Goal: Transaction & Acquisition: Purchase product/service

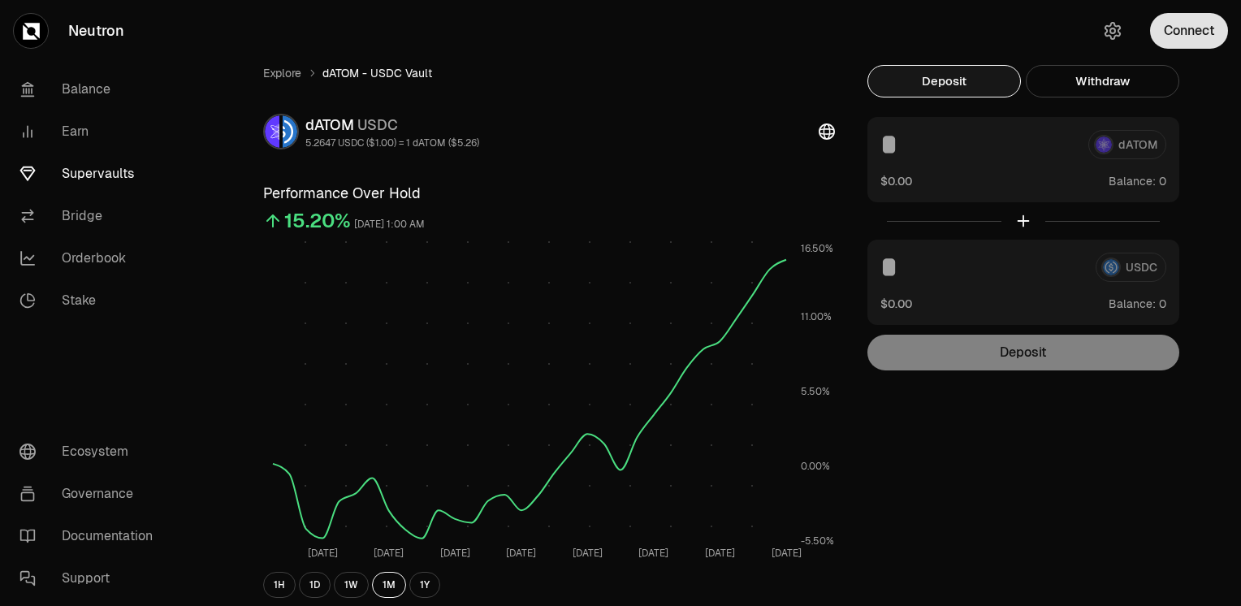
click at [1198, 34] on button "Connect" at bounding box center [1189, 31] width 78 height 36
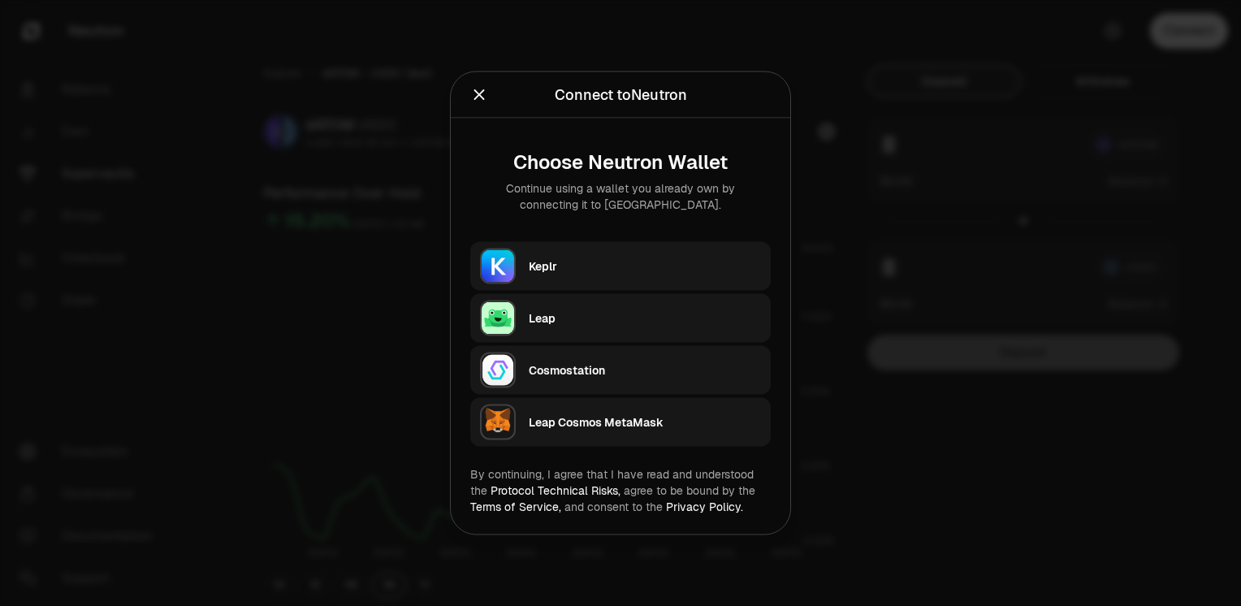
click at [562, 265] on div "Keplr" at bounding box center [645, 266] width 232 height 16
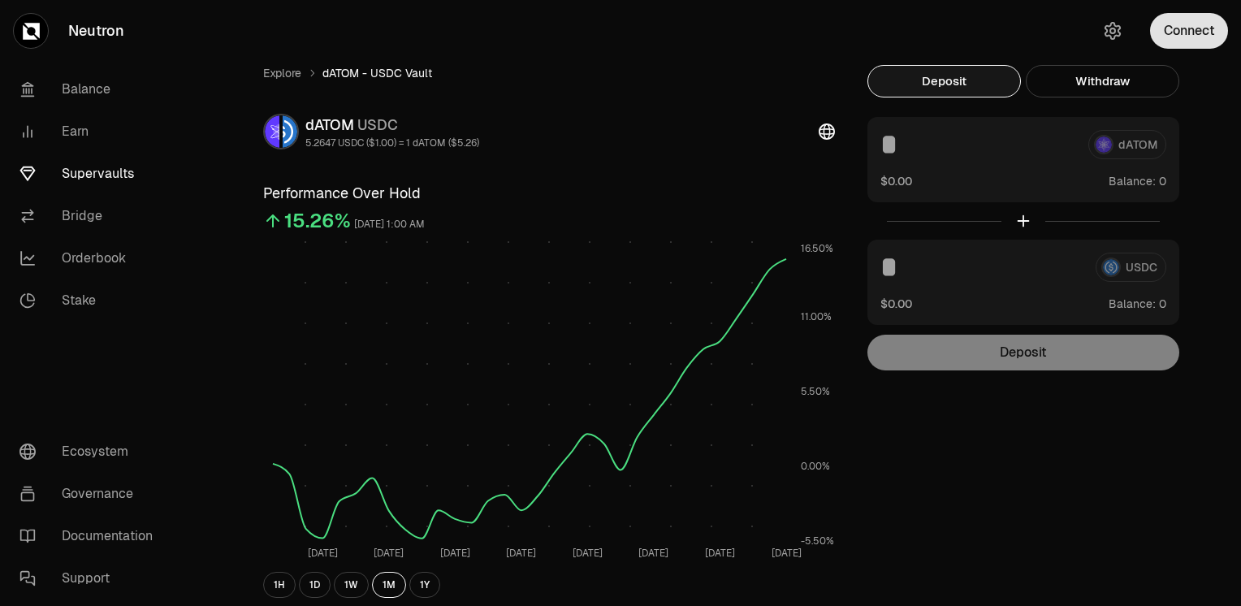
click at [1200, 32] on button "Connect" at bounding box center [1189, 31] width 78 height 36
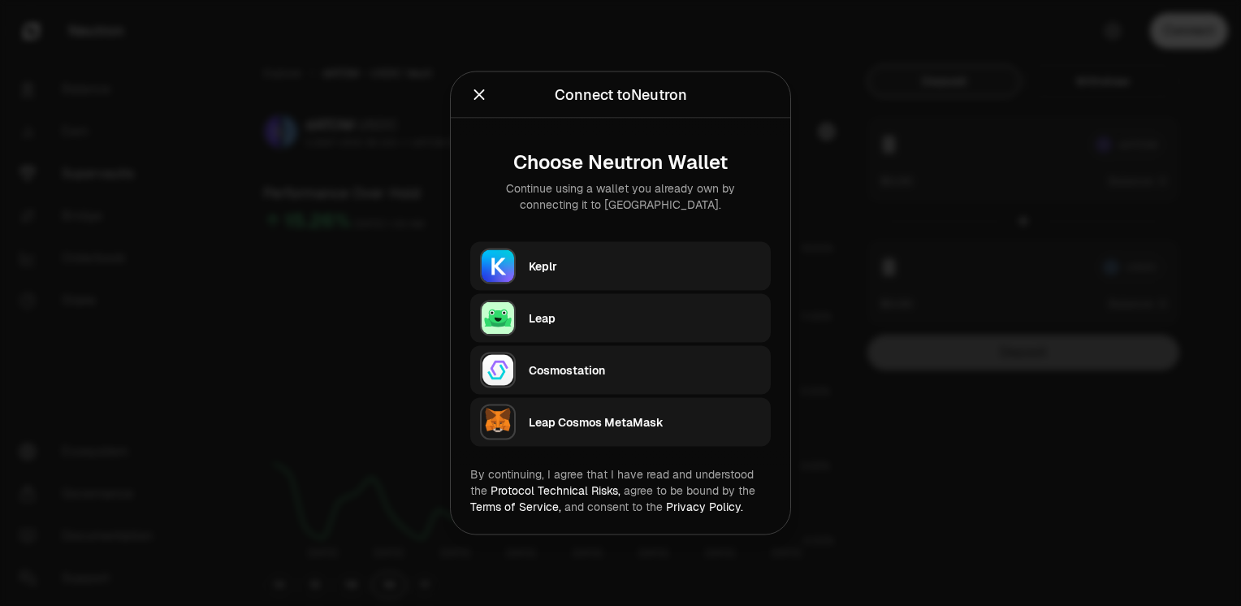
click at [582, 267] on div "Keplr" at bounding box center [645, 266] width 232 height 16
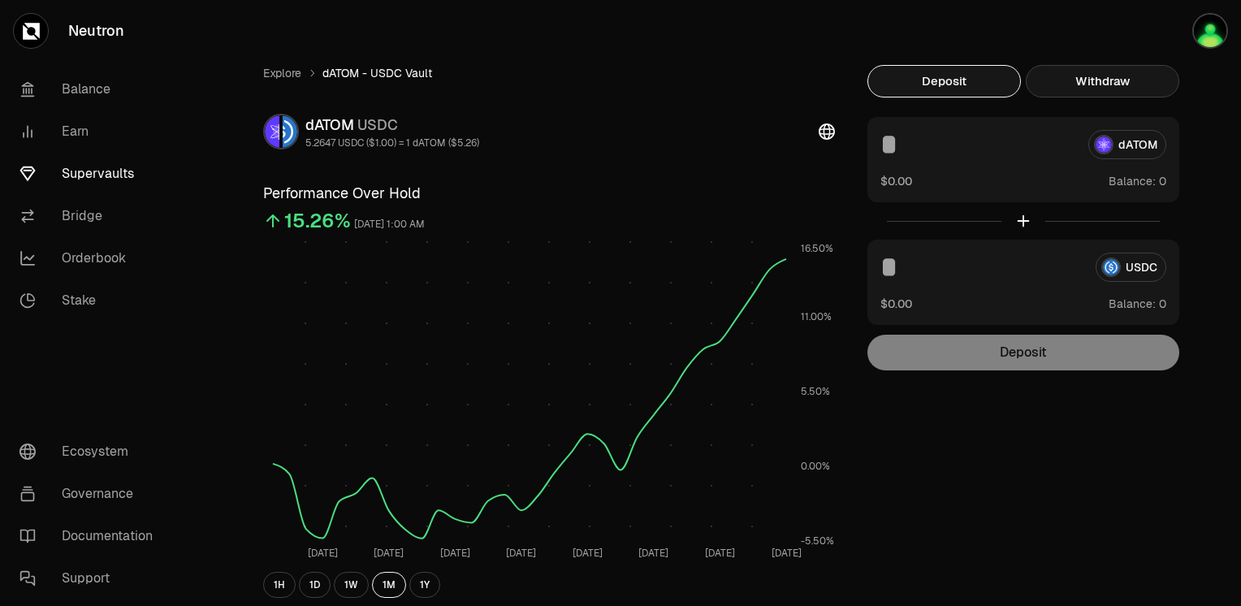
click at [1107, 80] on button "Withdraw" at bounding box center [1101, 81] width 153 height 32
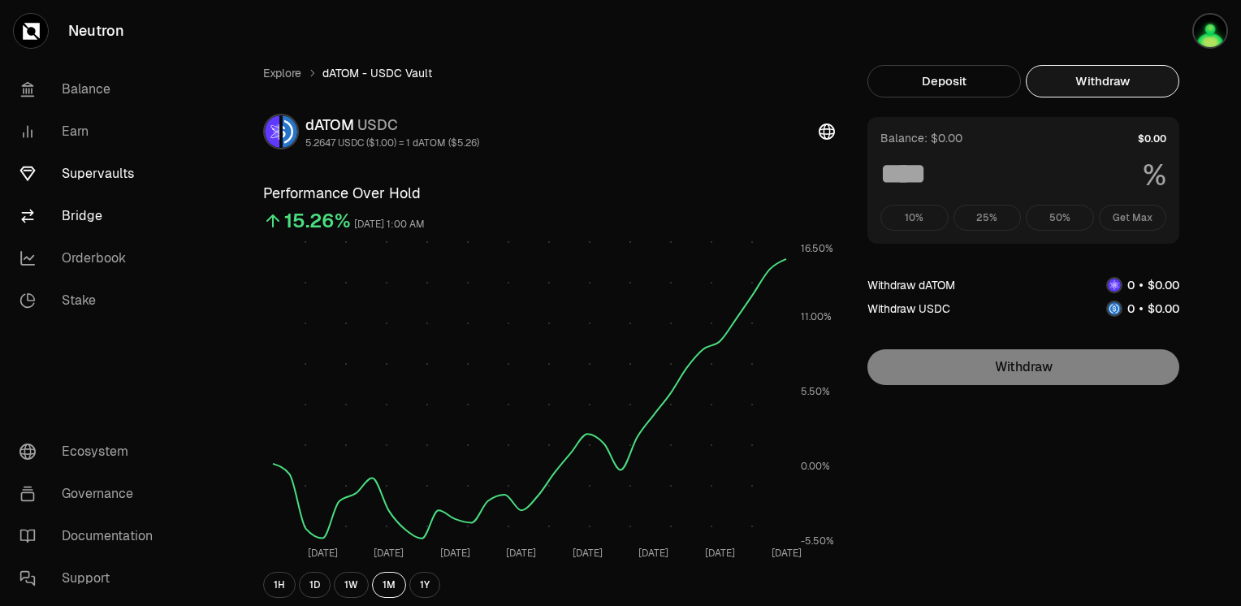
click at [84, 214] on link "Bridge" at bounding box center [90, 216] width 169 height 42
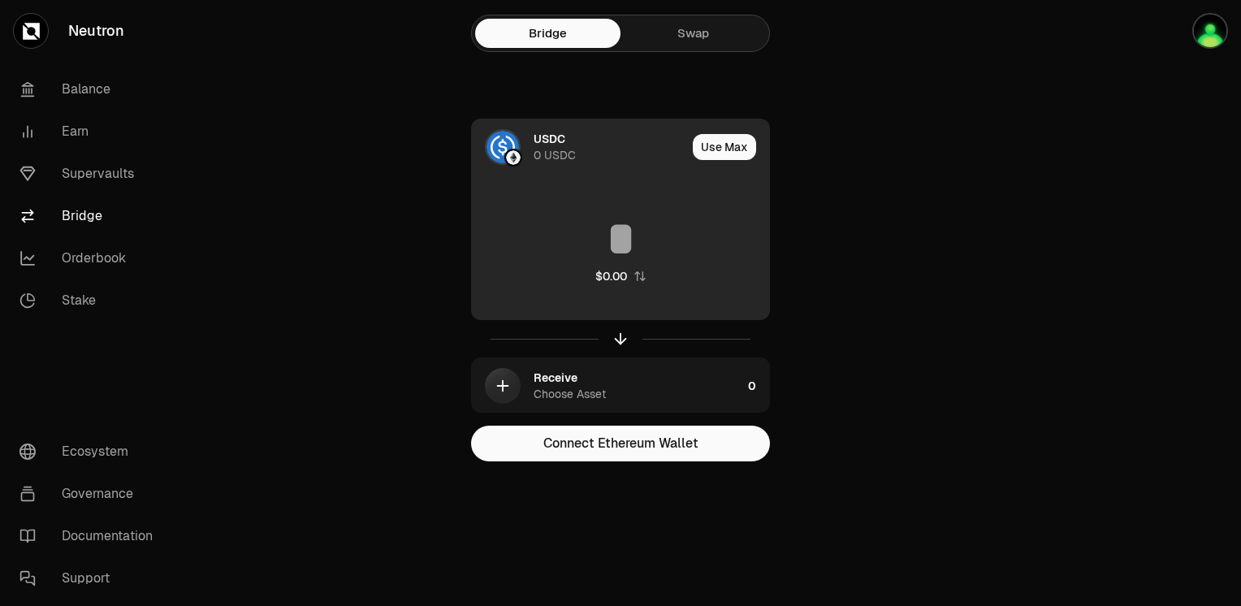
click at [535, 151] on div "0 USDC" at bounding box center [554, 155] width 42 height 16
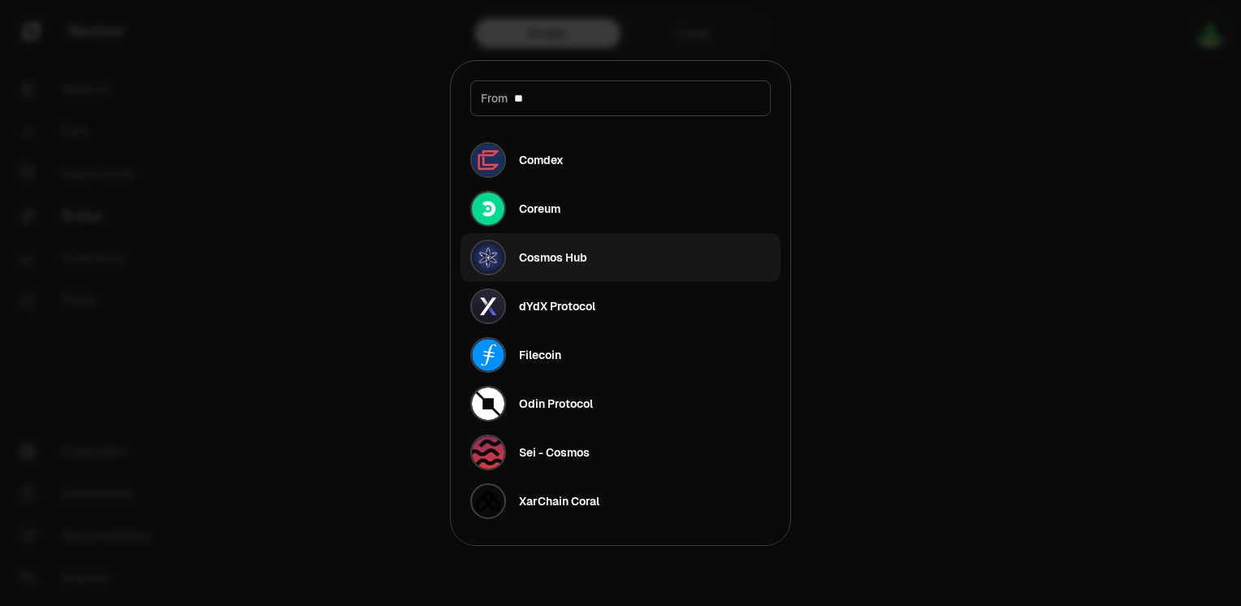
type input "**"
click at [582, 261] on div "Cosmos Hub" at bounding box center [553, 257] width 68 height 16
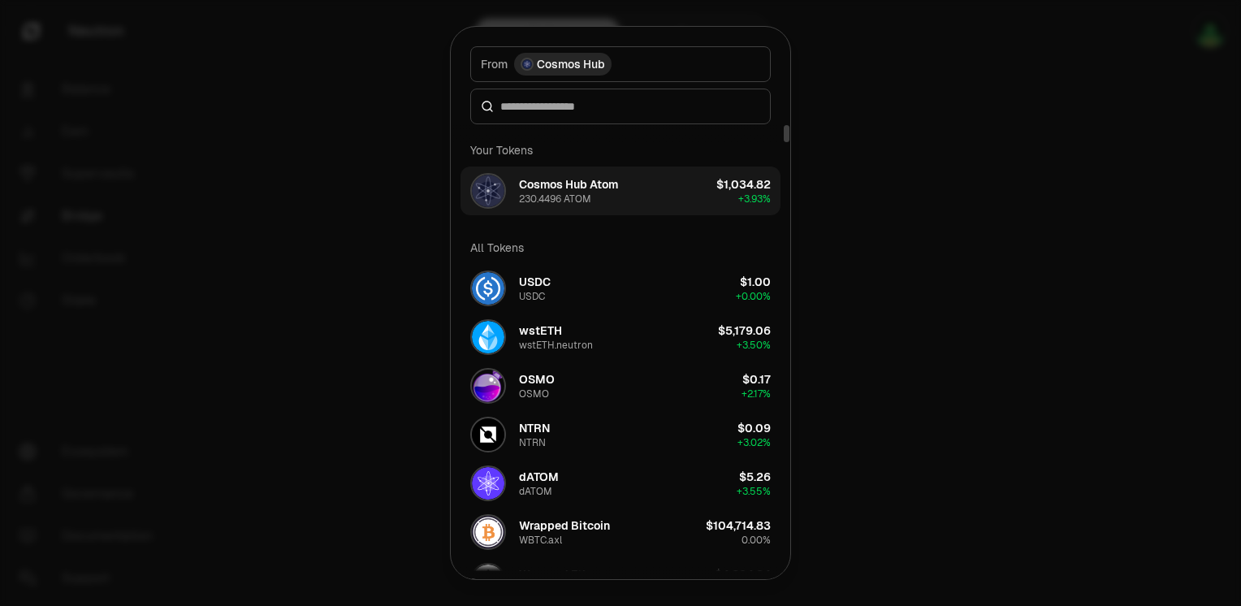
click at [658, 186] on button "Cosmos Hub Atom 230.4496 ATOM $1,034.82 + 3.93%" at bounding box center [620, 190] width 320 height 49
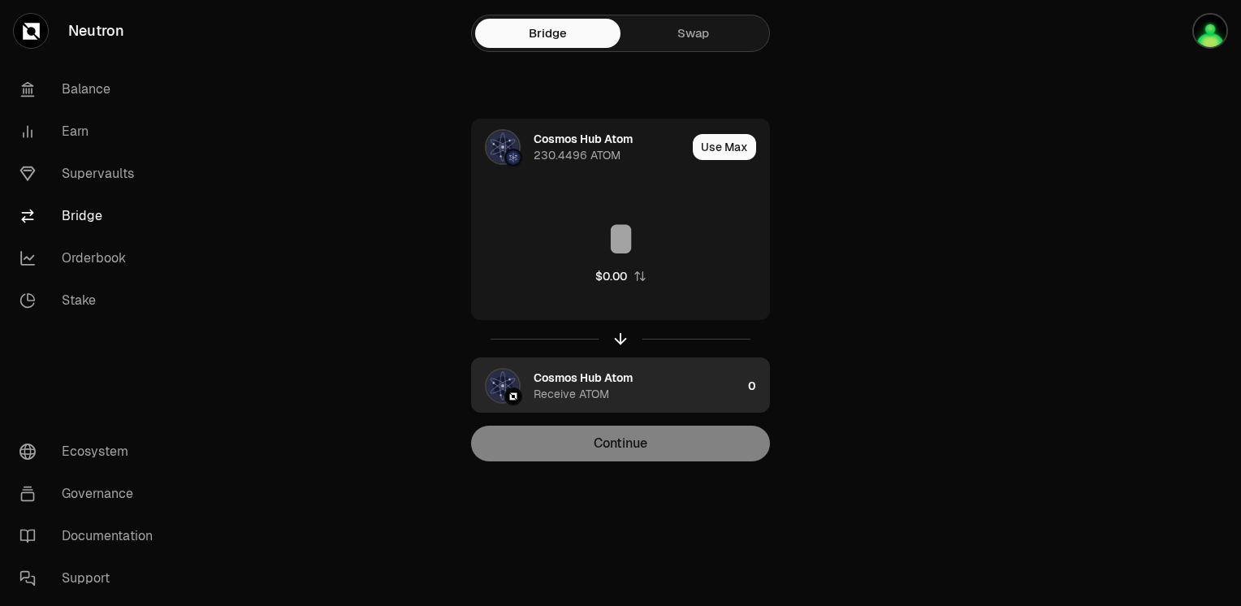
click at [646, 383] on div "Cosmos Hub Atom Receive ATOM" at bounding box center [637, 385] width 208 height 32
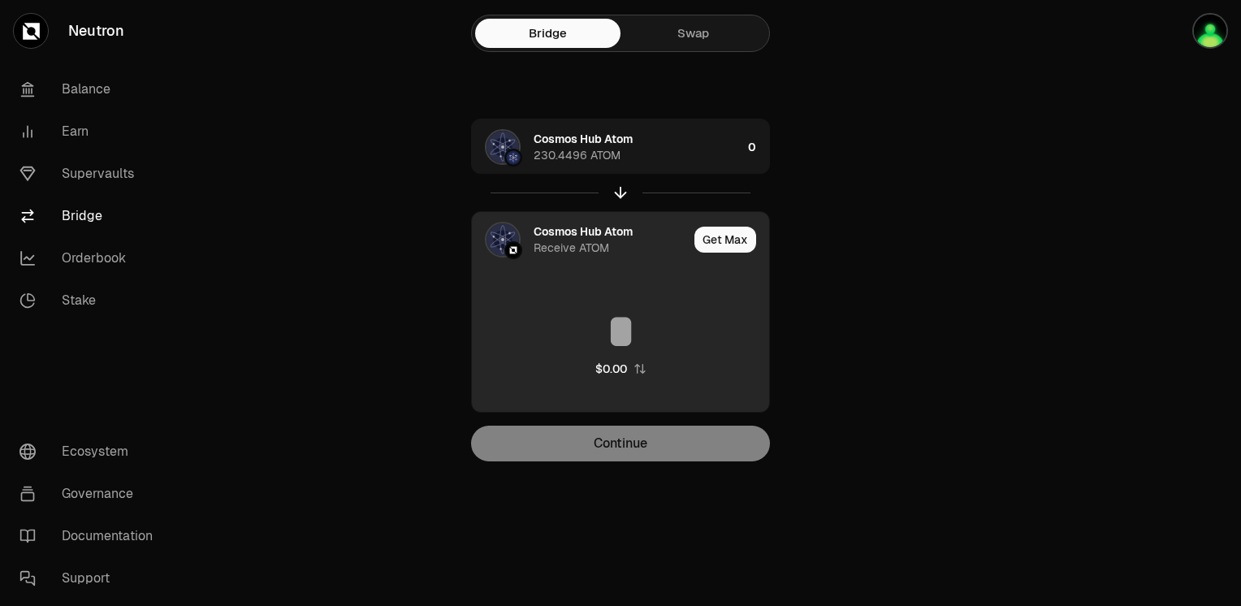
click at [508, 244] on img at bounding box center [513, 250] width 15 height 15
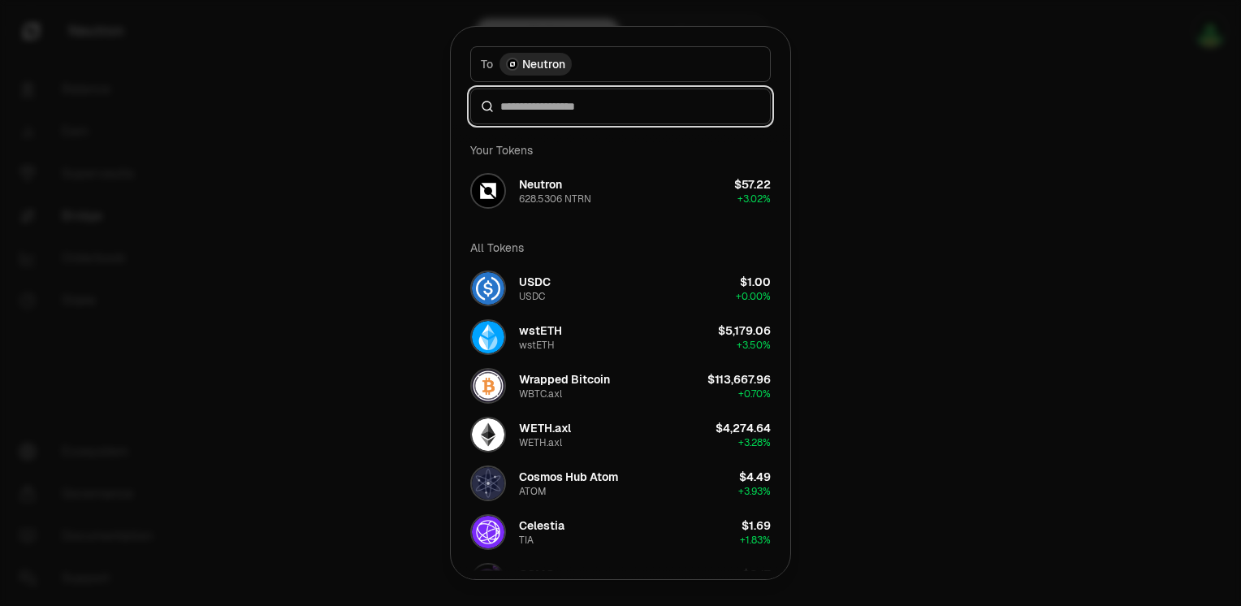
click at [594, 108] on input at bounding box center [630, 106] width 260 height 16
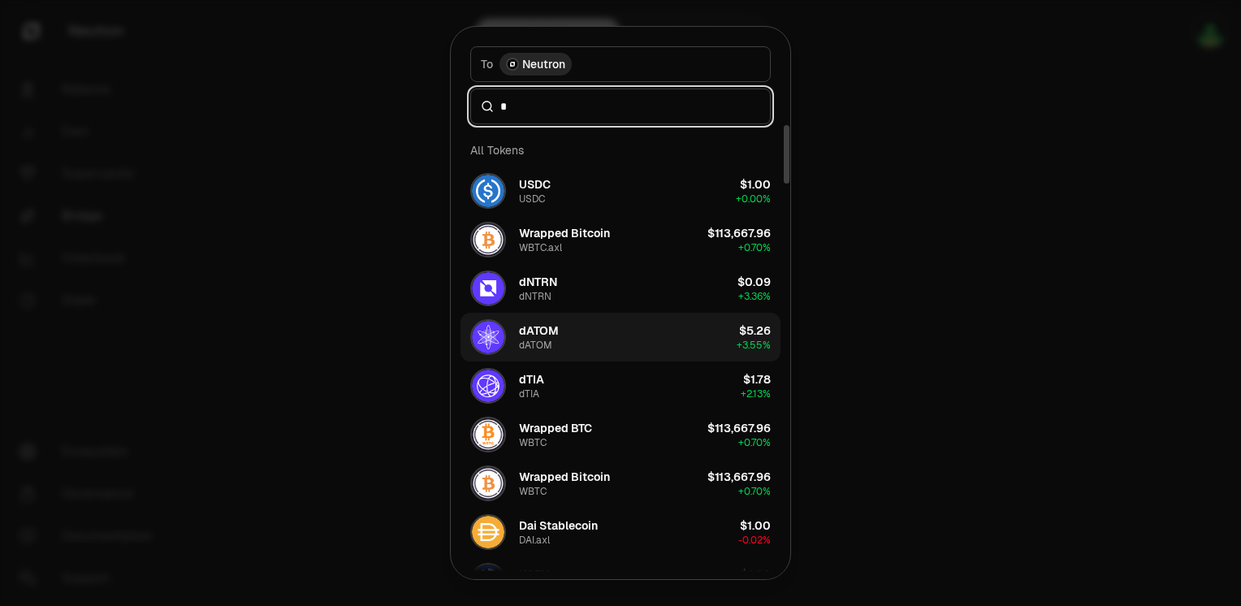
type input "*"
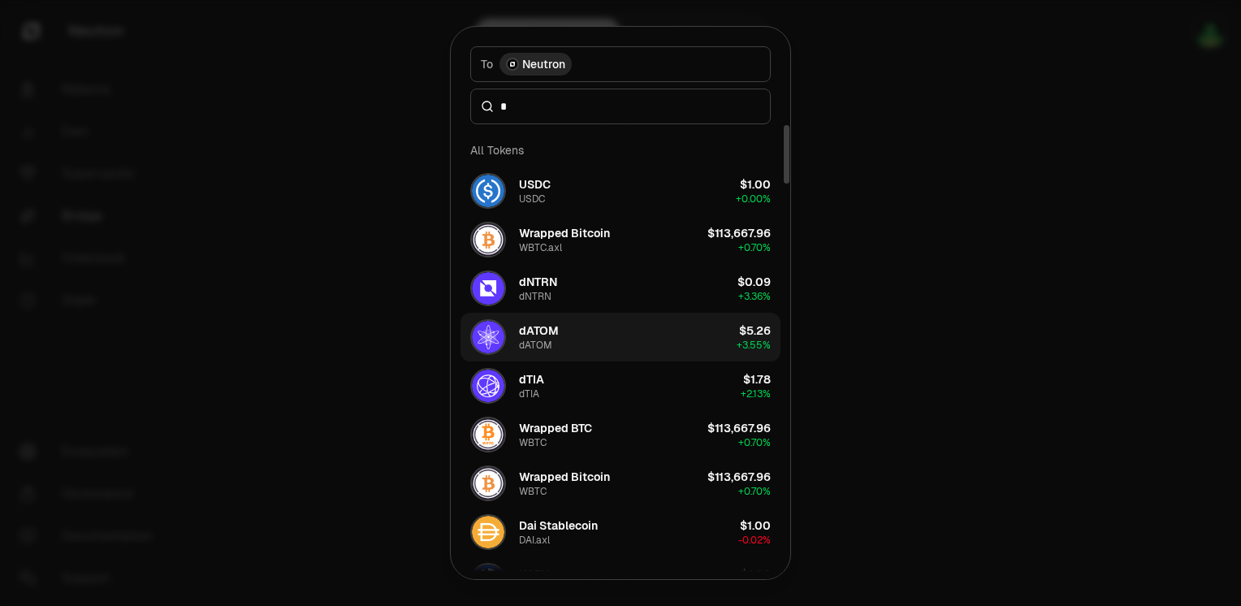
click at [563, 334] on button "dATOM dATOM $5.26 + 3.55%" at bounding box center [620, 337] width 320 height 49
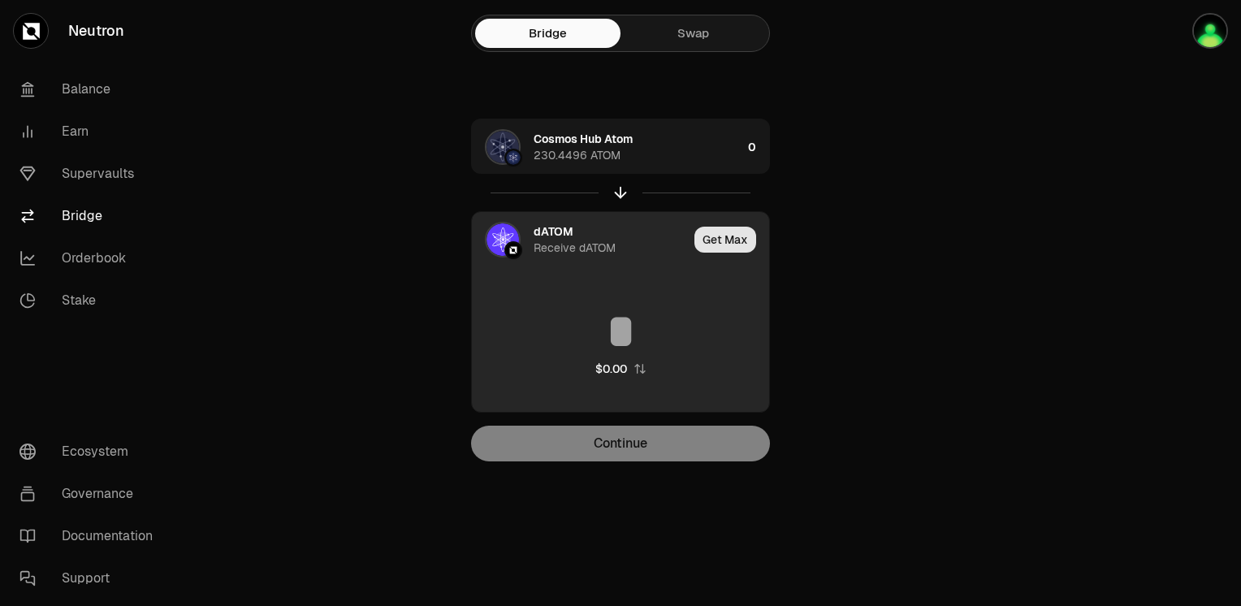
click at [726, 240] on button "Get Max" at bounding box center [725, 240] width 62 height 26
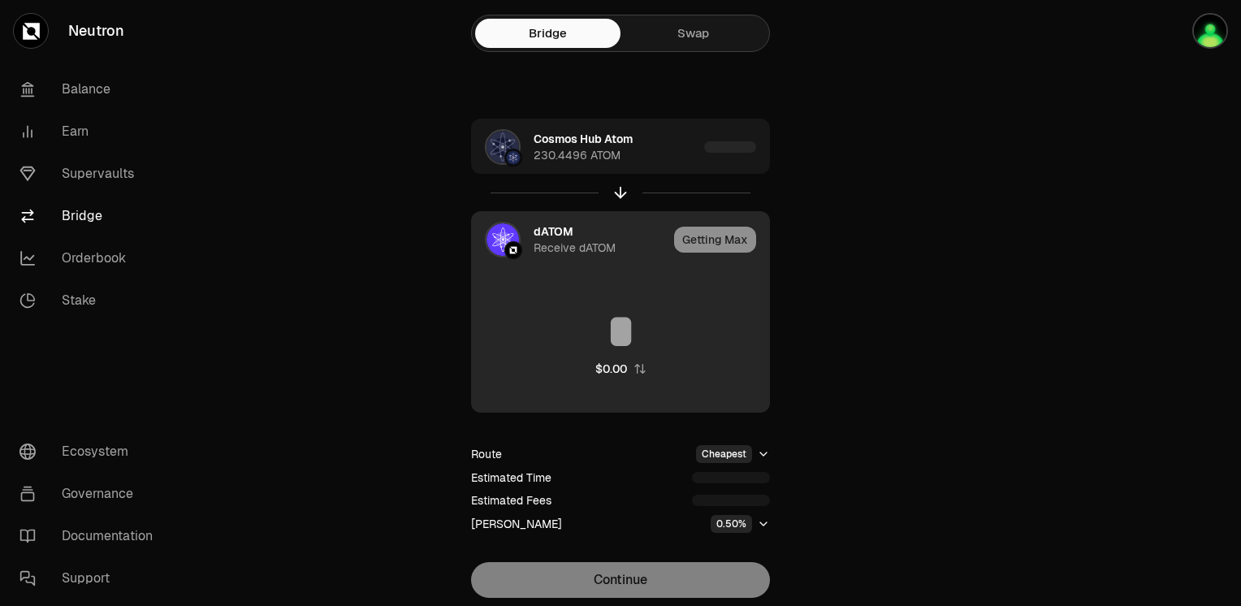
type input "********"
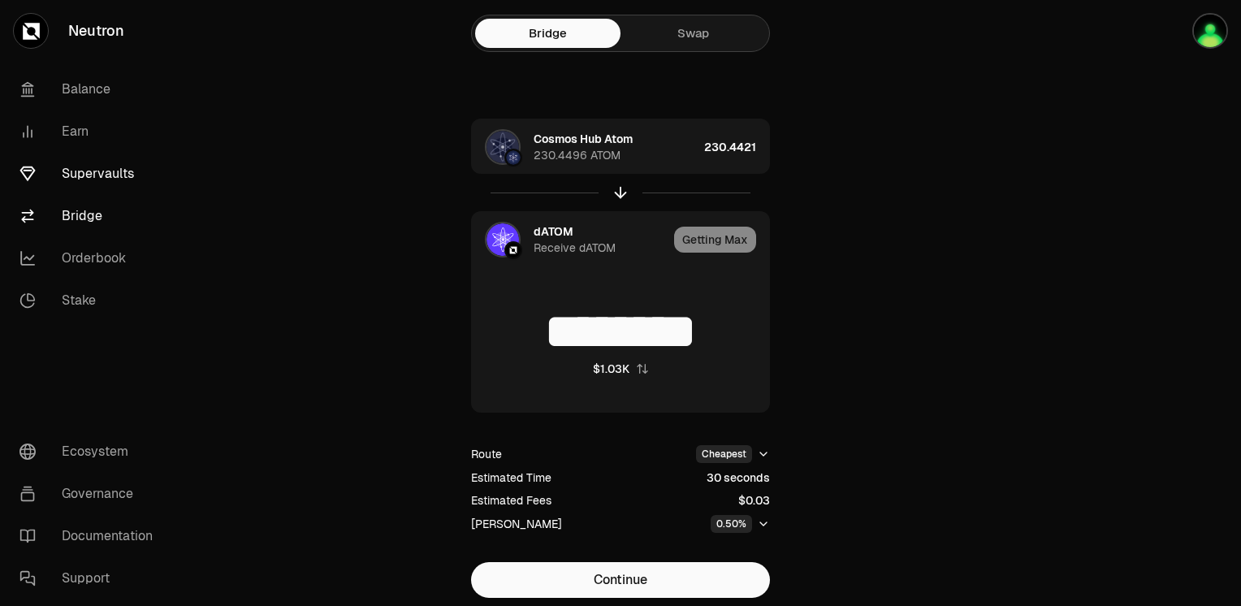
click at [100, 176] on link "Supervaults" at bounding box center [90, 174] width 169 height 42
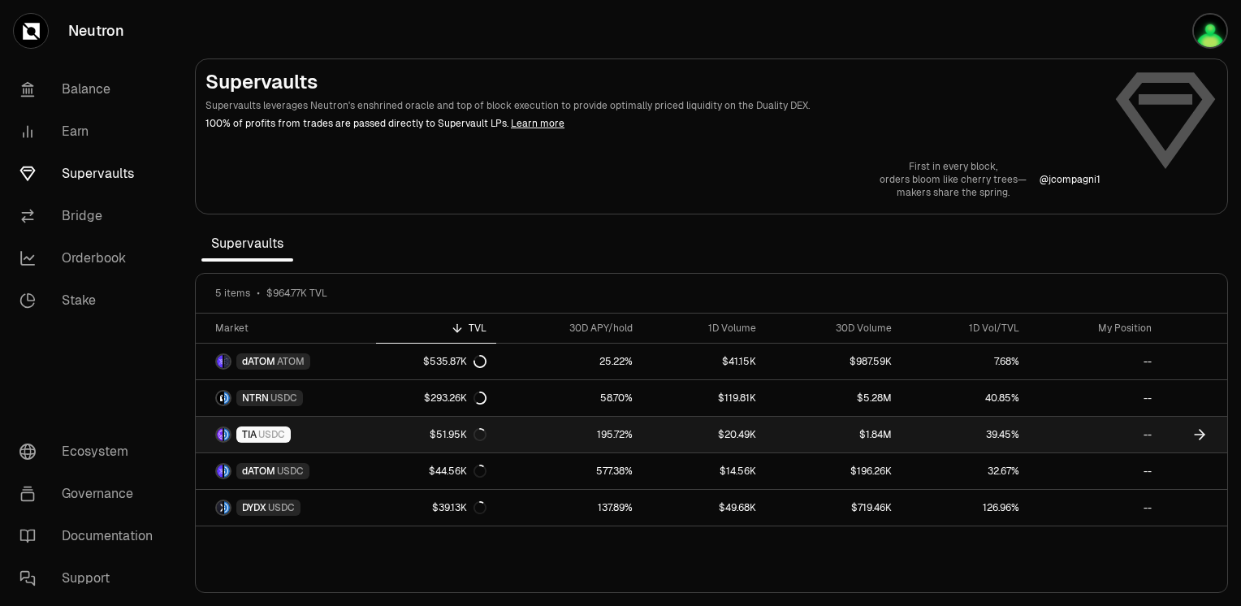
click at [288, 431] on div "TIA USDC" at bounding box center [263, 434] width 54 height 16
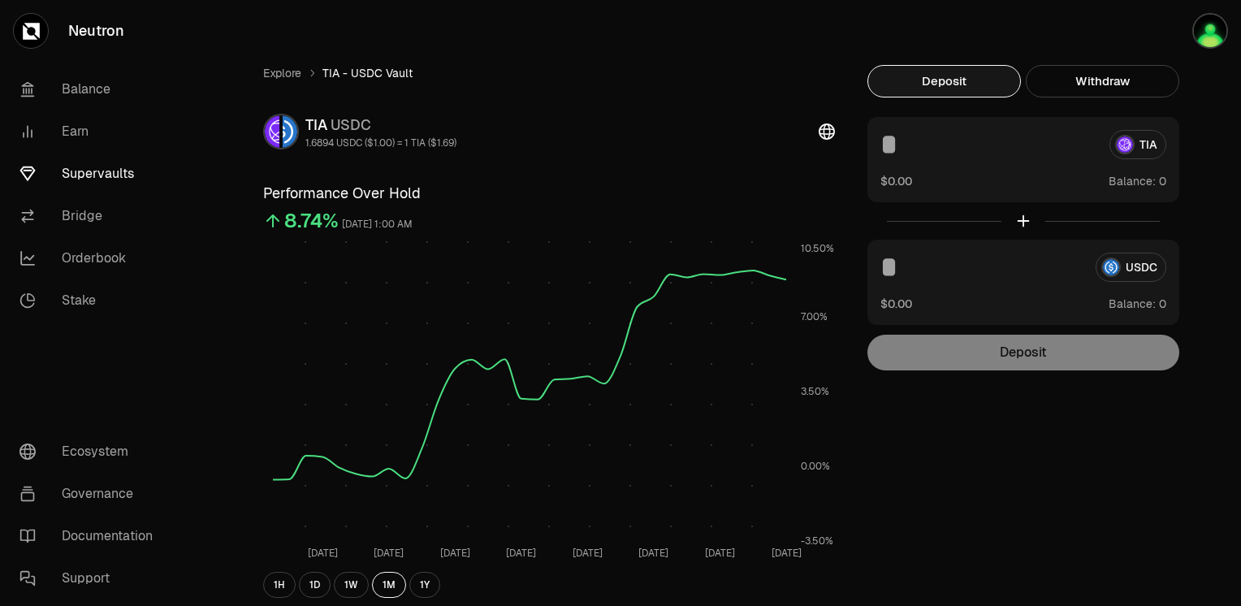
click at [1140, 148] on div "TIA" at bounding box center [1023, 144] width 286 height 29
click at [1116, 77] on button "Withdraw" at bounding box center [1101, 81] width 153 height 32
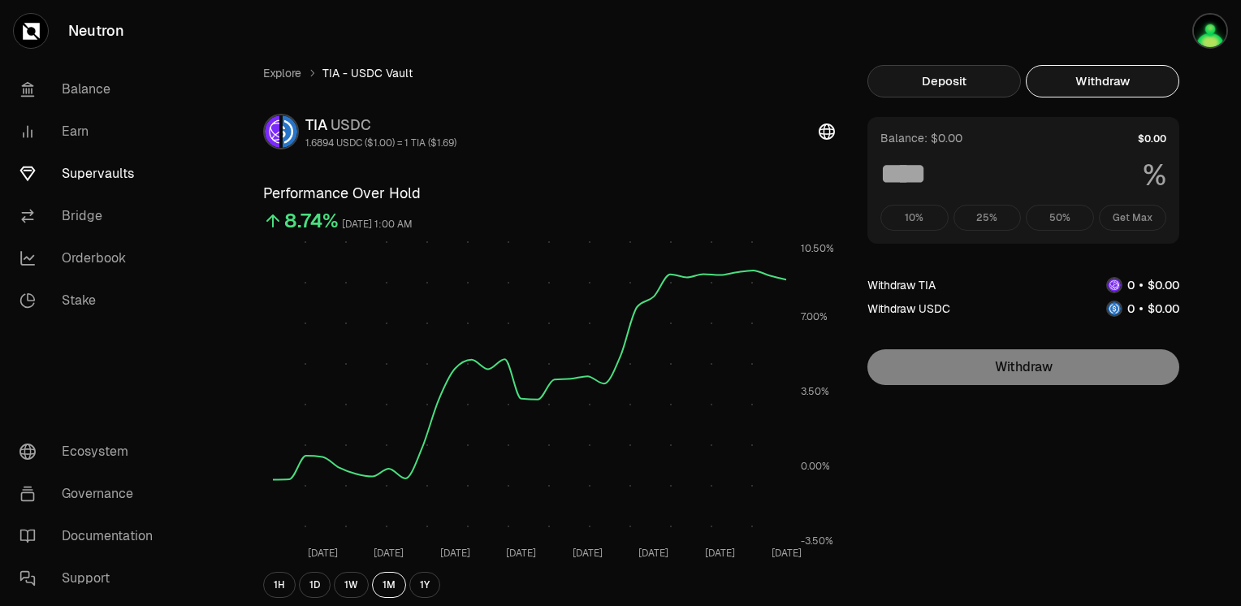
click at [959, 84] on button "Deposit" at bounding box center [943, 81] width 153 height 32
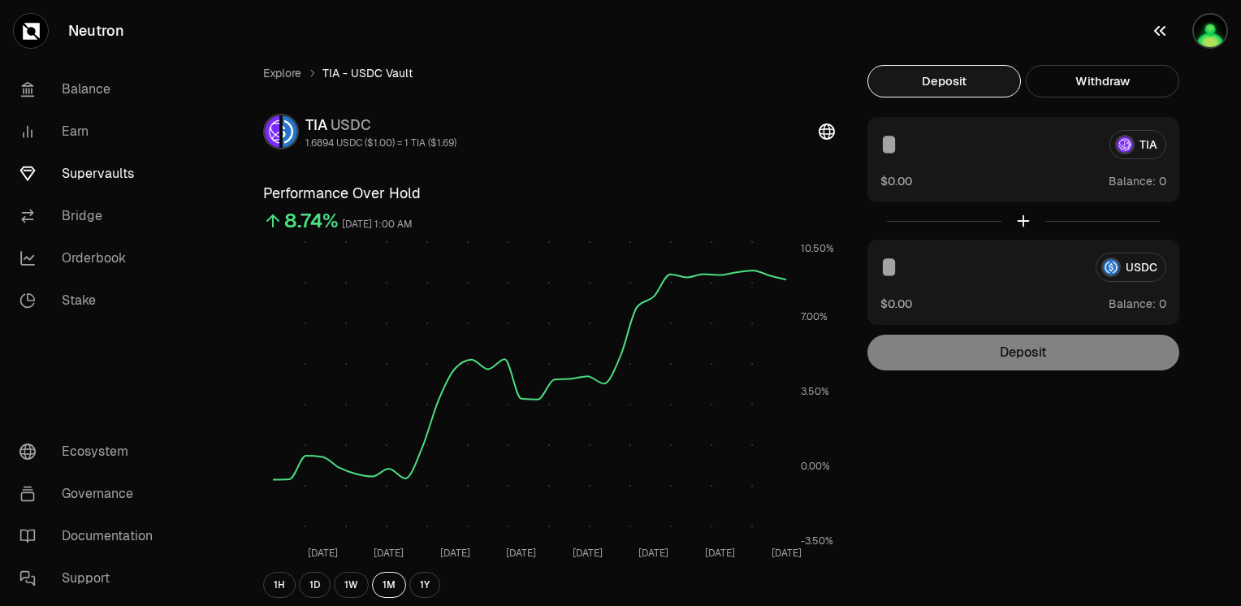
click at [1220, 39] on img "button" at bounding box center [1210, 31] width 36 height 36
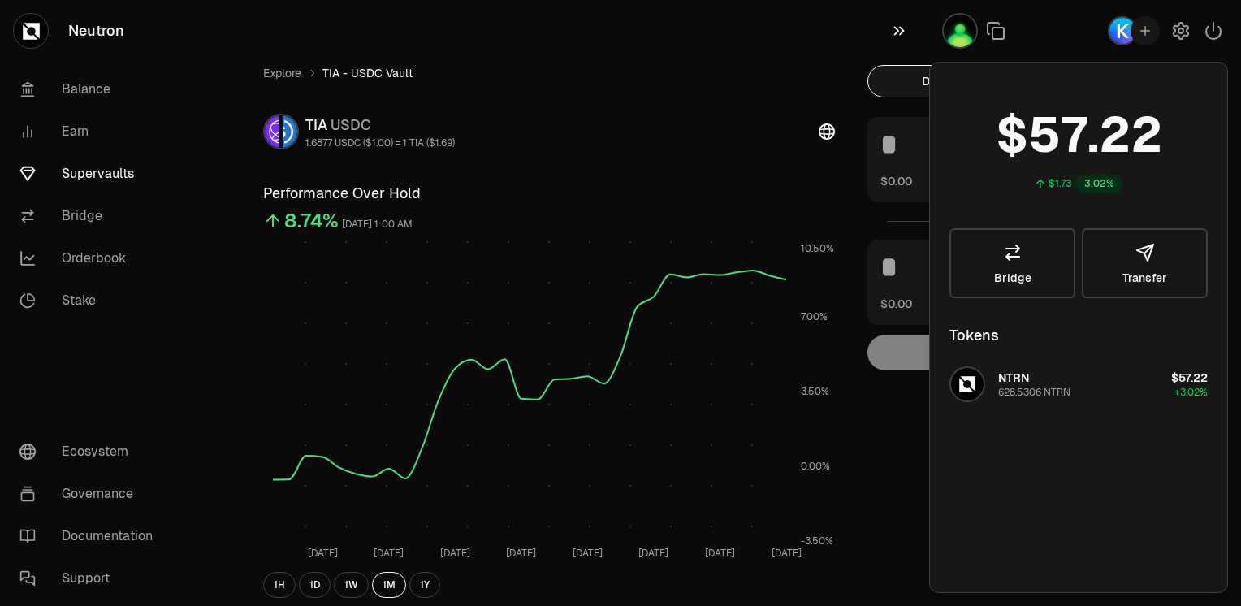
click at [900, 30] on icon "button" at bounding box center [899, 30] width 18 height 19
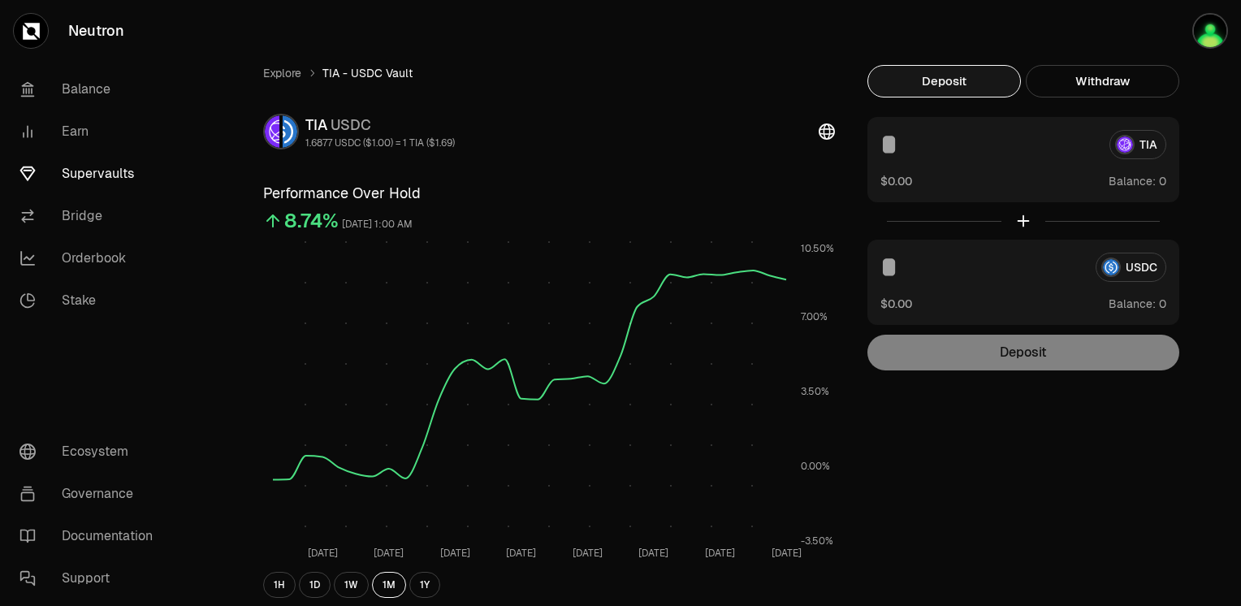
click at [706, 63] on div "Explore TIA - USDC Vault TIA USDC 1.6877 USDC ($1.00) = 1 TIA ($1.69) Performan…" at bounding box center [711, 530] width 974 height 1061
click at [91, 222] on link "Bridge" at bounding box center [90, 216] width 169 height 42
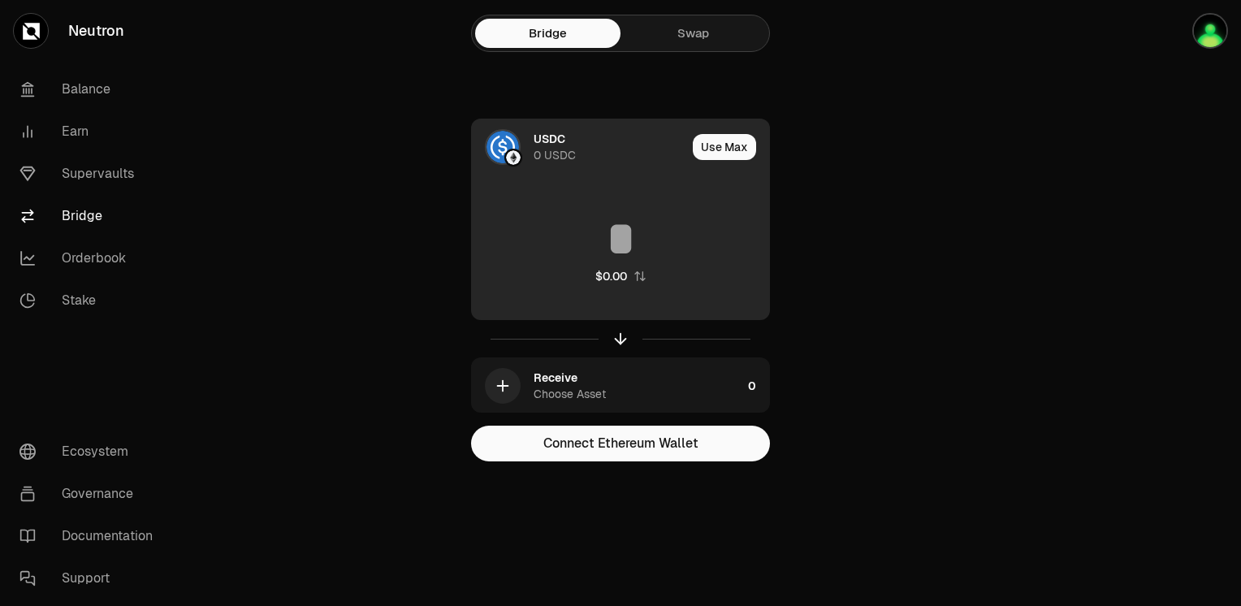
click at [533, 141] on div "USDC 0 USDC" at bounding box center [579, 146] width 214 height 55
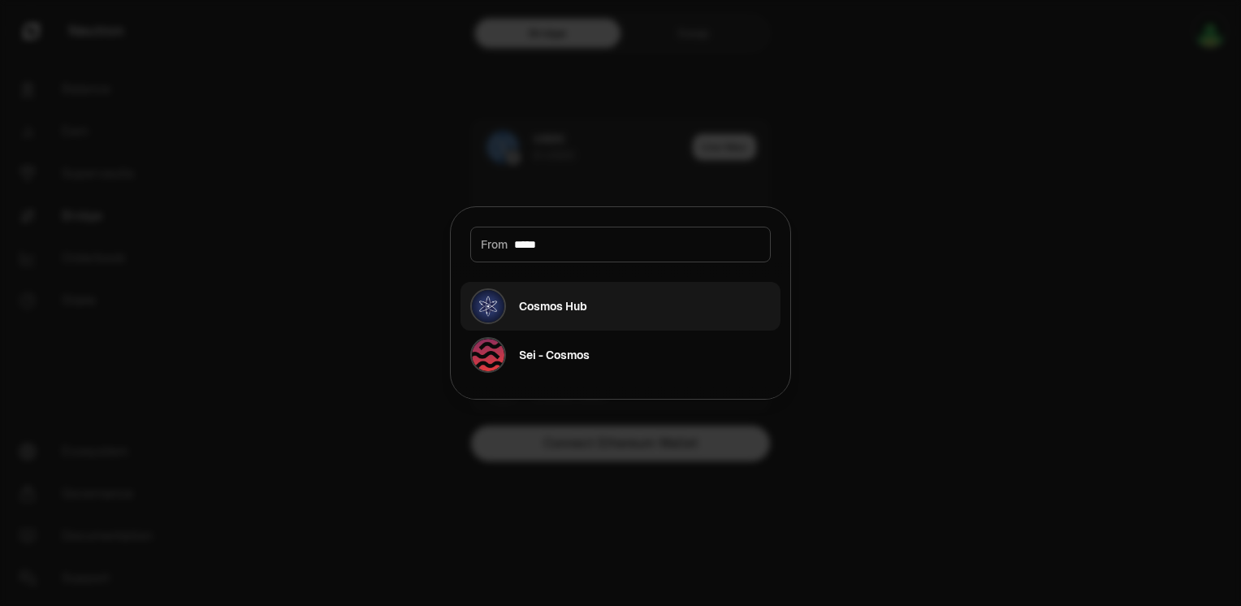
type input "*****"
click at [550, 306] on div "Cosmos Hub" at bounding box center [553, 306] width 68 height 16
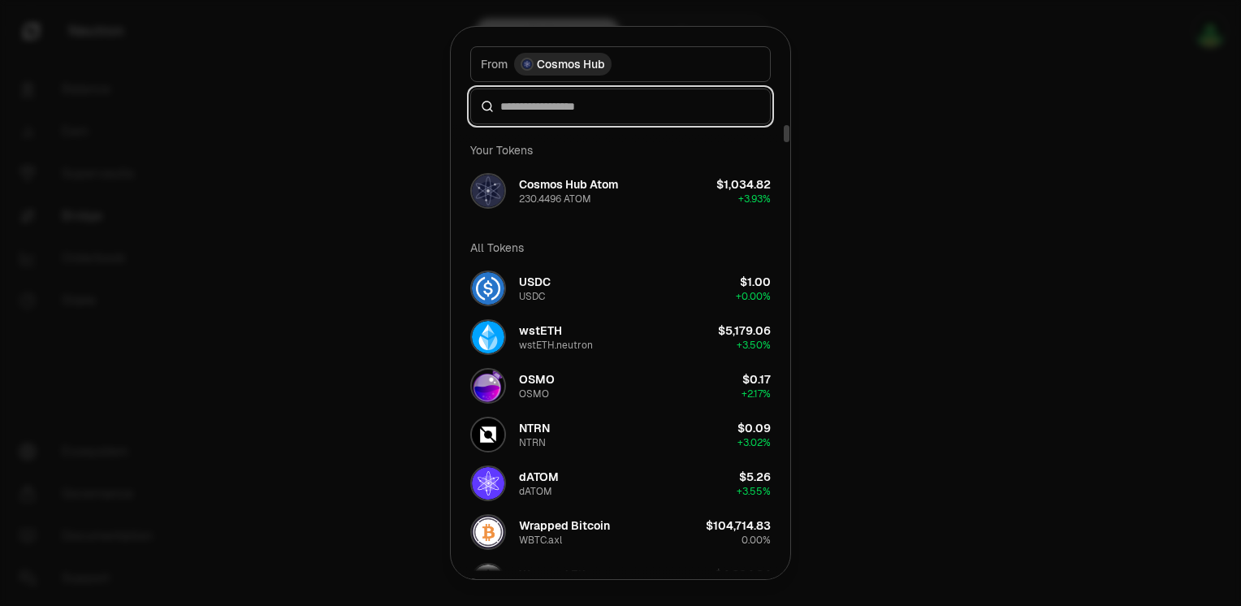
click at [529, 102] on input at bounding box center [630, 106] width 260 height 16
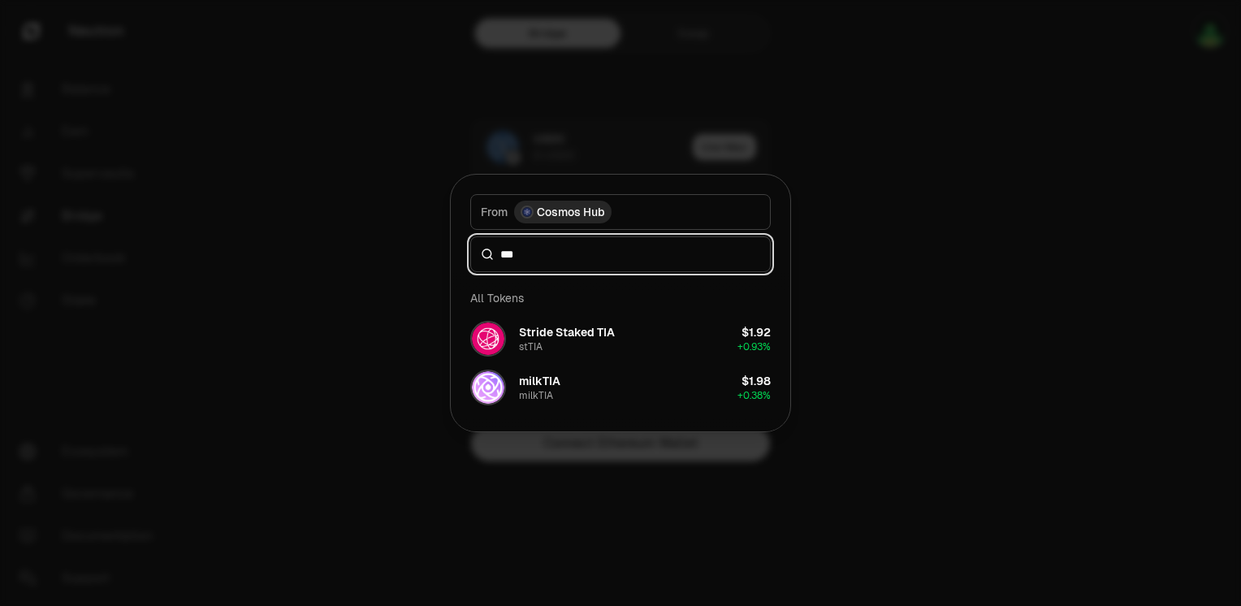
type input "***"
click at [980, 326] on div at bounding box center [620, 303] width 1241 height 606
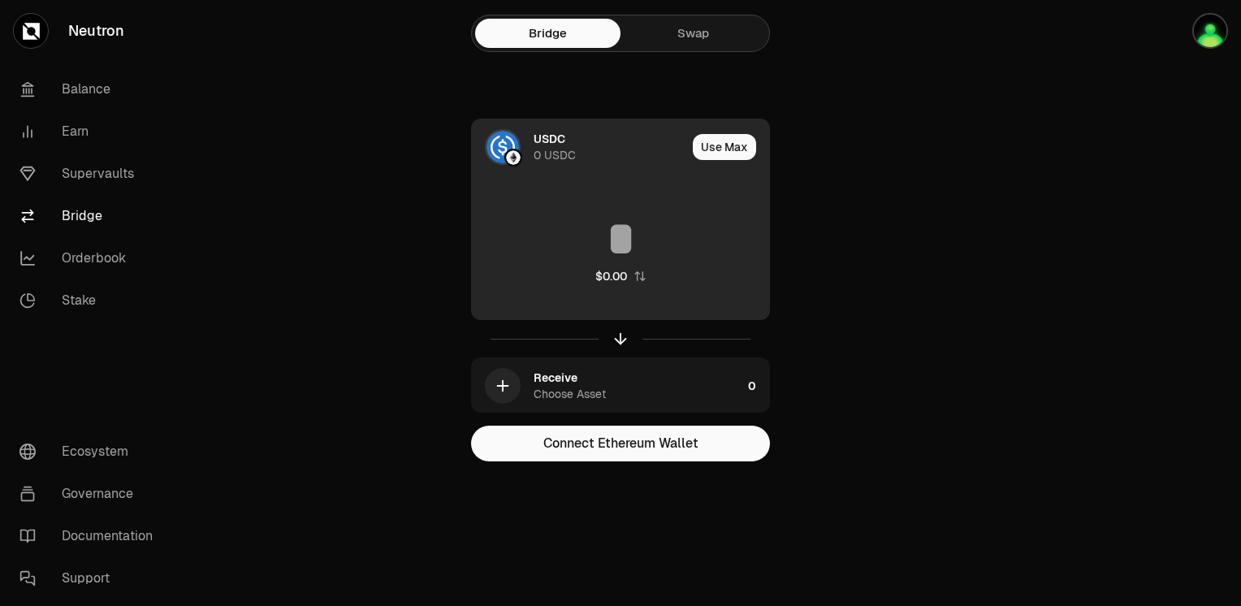
click at [535, 149] on div "0 USDC" at bounding box center [554, 155] width 42 height 16
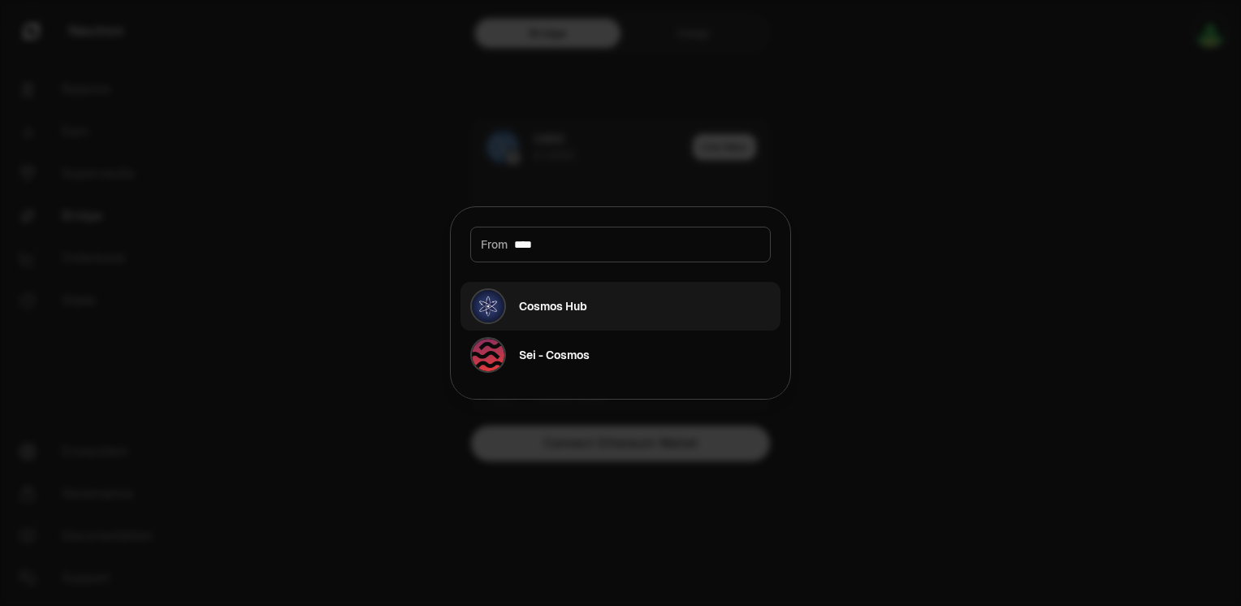
type input "****"
click at [562, 308] on div "Cosmos Hub" at bounding box center [553, 306] width 68 height 16
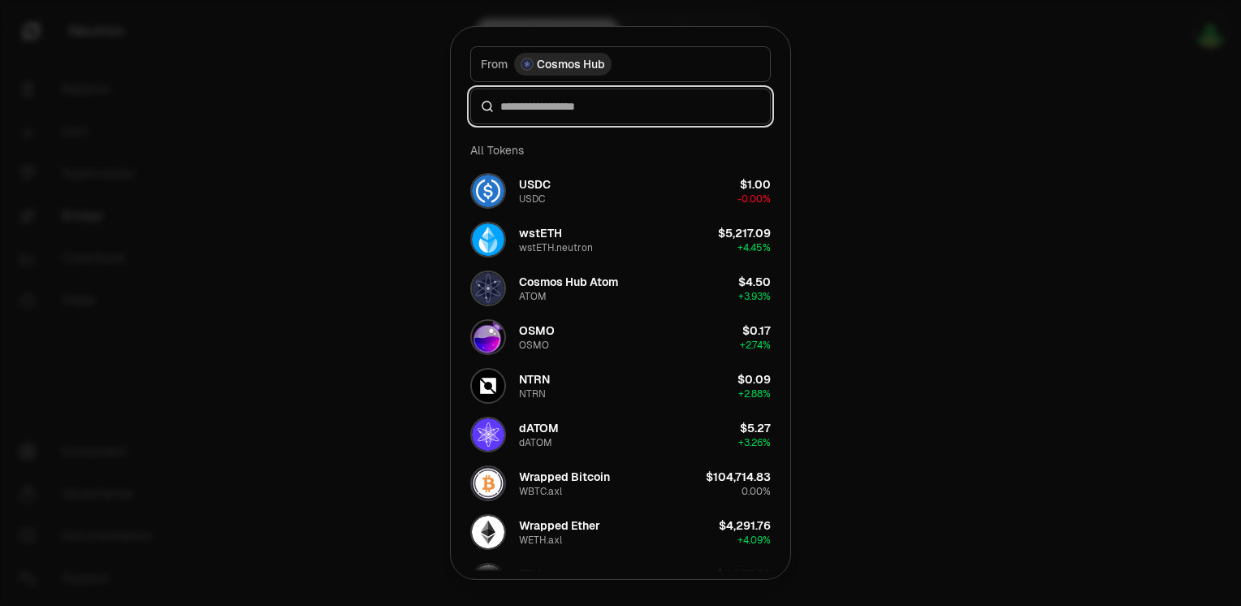
click at [579, 107] on input at bounding box center [630, 106] width 260 height 16
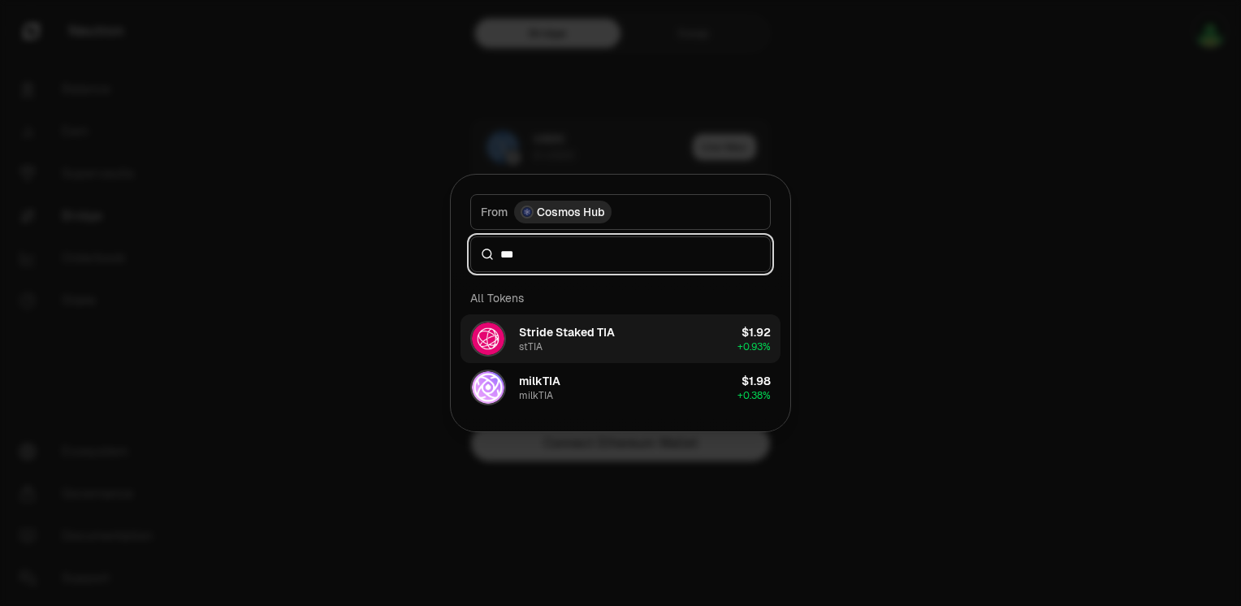
type input "***"
click at [572, 339] on div "Stride Staked TIA" at bounding box center [567, 332] width 96 height 16
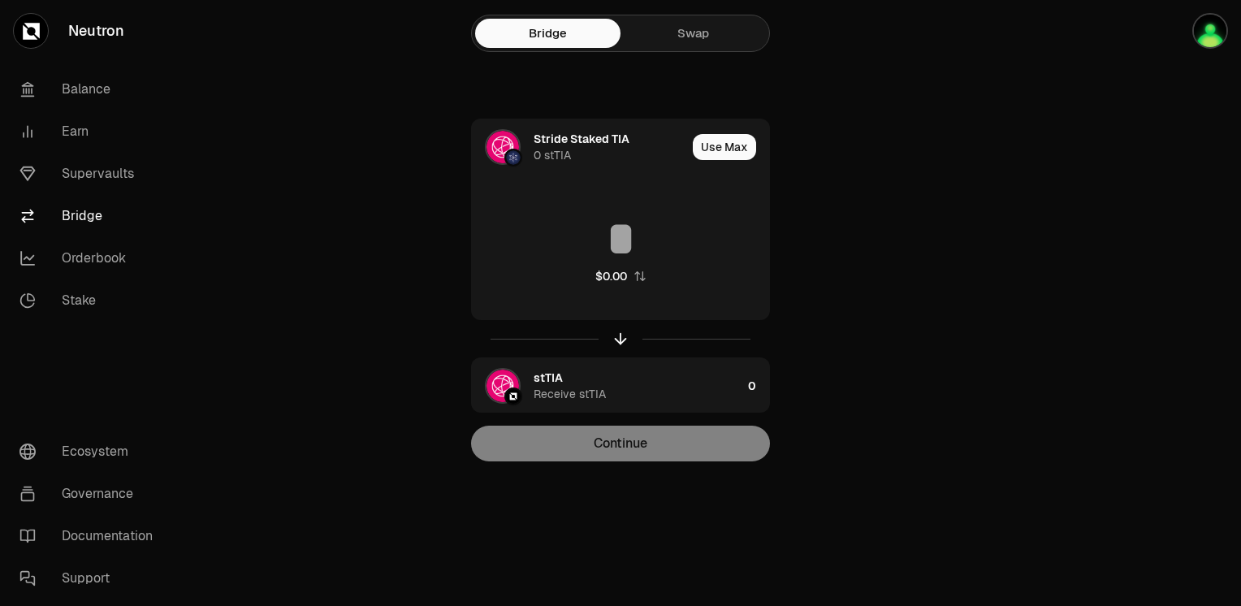
click at [693, 37] on link "Swap" at bounding box center [692, 33] width 145 height 29
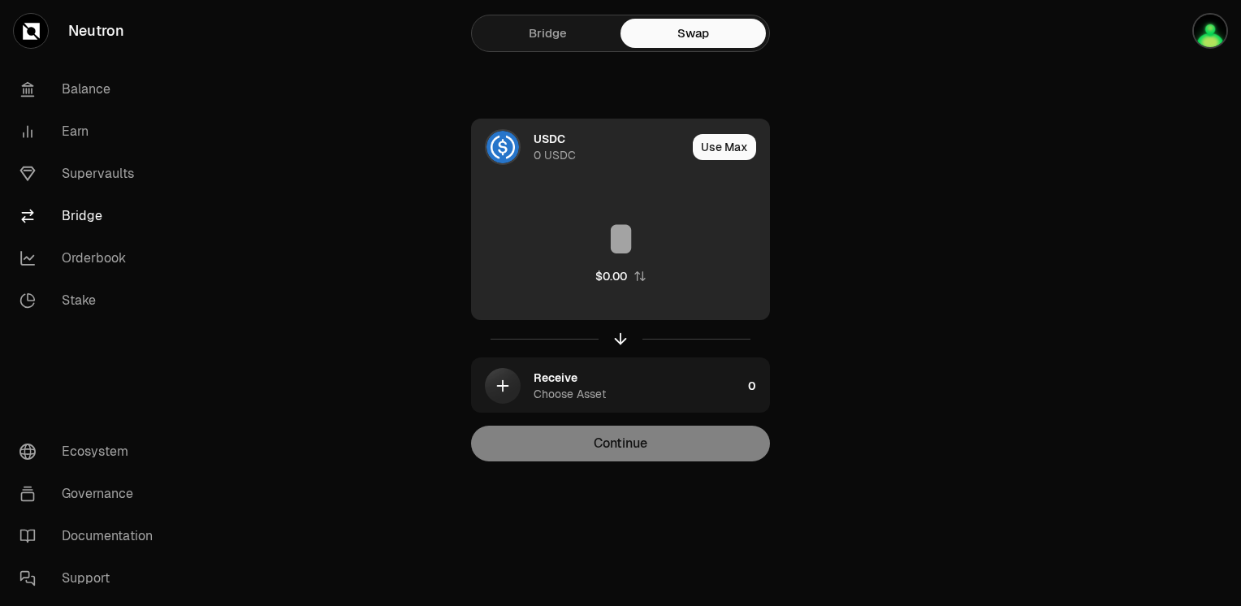
click at [510, 142] on img at bounding box center [502, 147] width 32 height 32
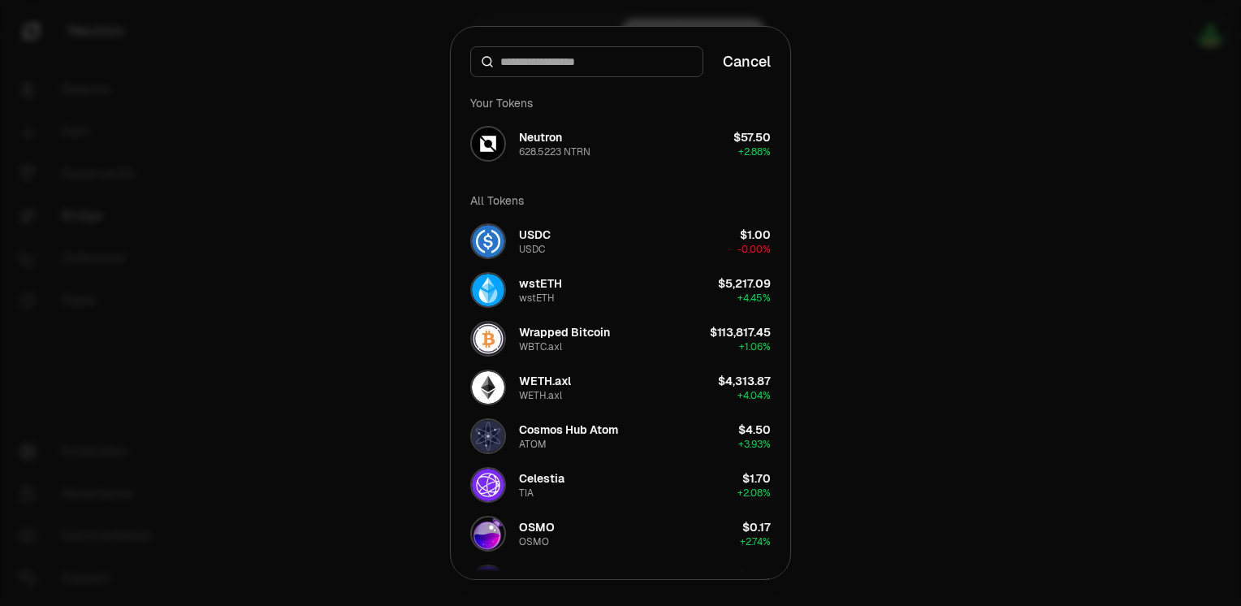
click at [956, 155] on div at bounding box center [620, 303] width 1241 height 606
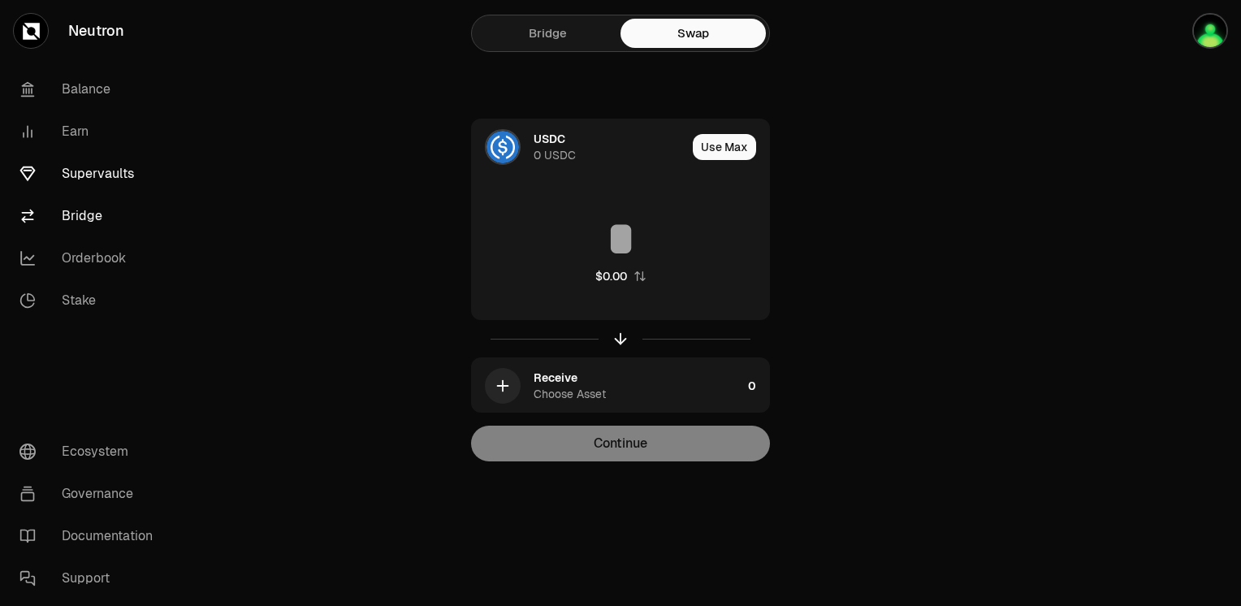
click at [80, 174] on link "Supervaults" at bounding box center [90, 174] width 169 height 42
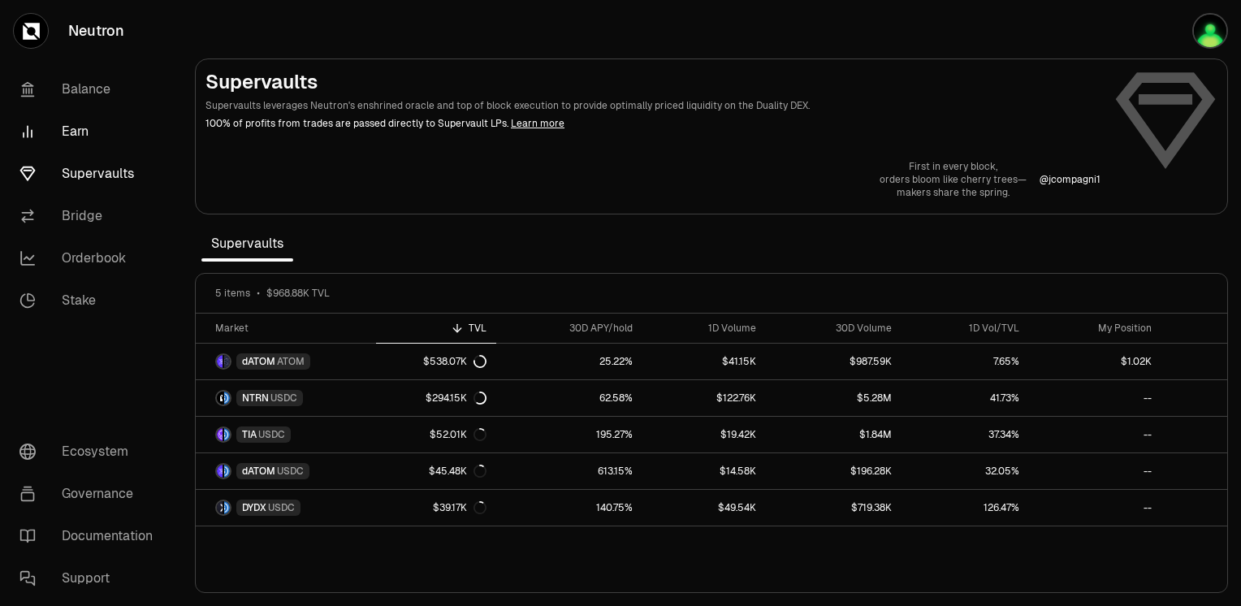
click at [63, 128] on link "Earn" at bounding box center [90, 131] width 169 height 42
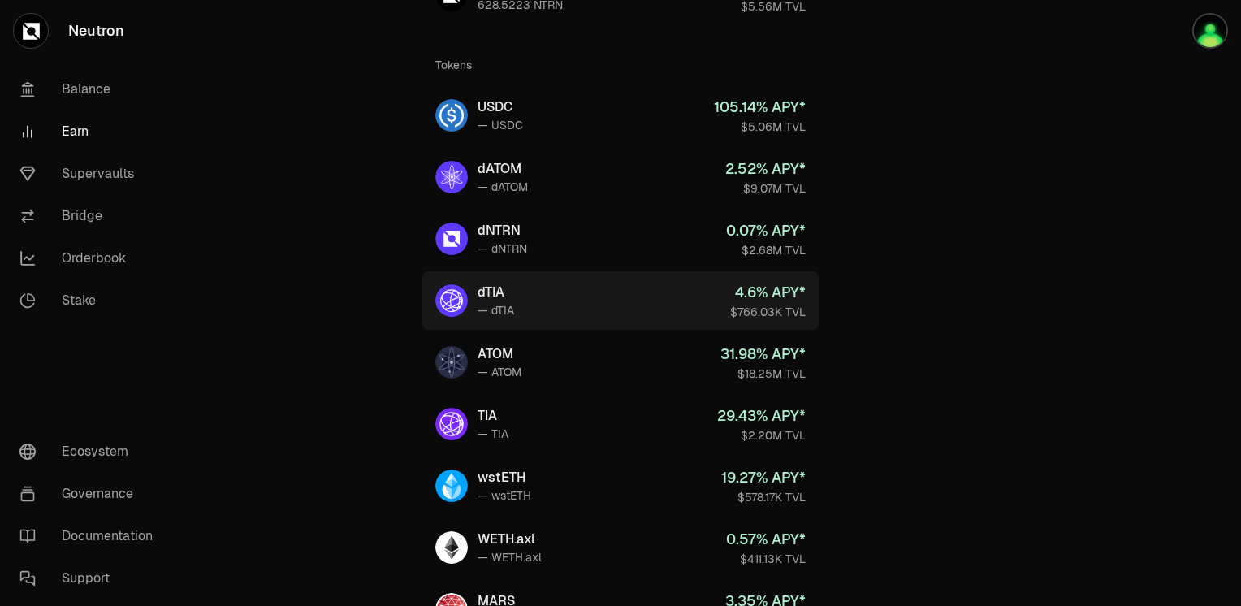
scroll to position [244, 0]
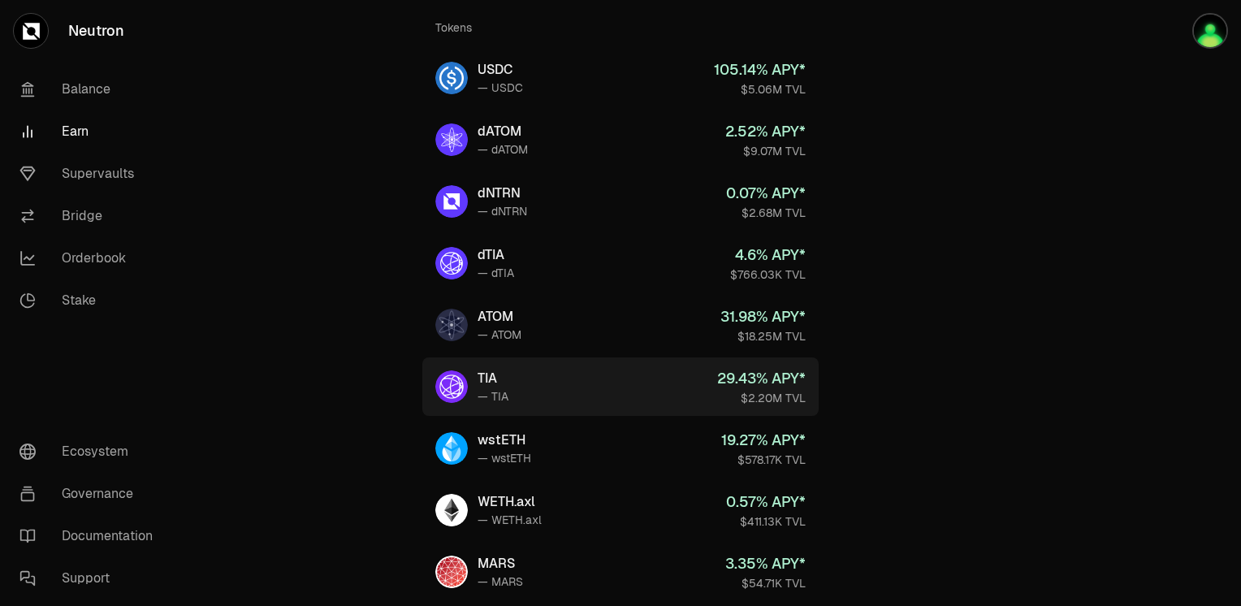
click at [510, 373] on link "TIA — TIA 29.43 % APY* $2.20M TVL" at bounding box center [620, 386] width 396 height 58
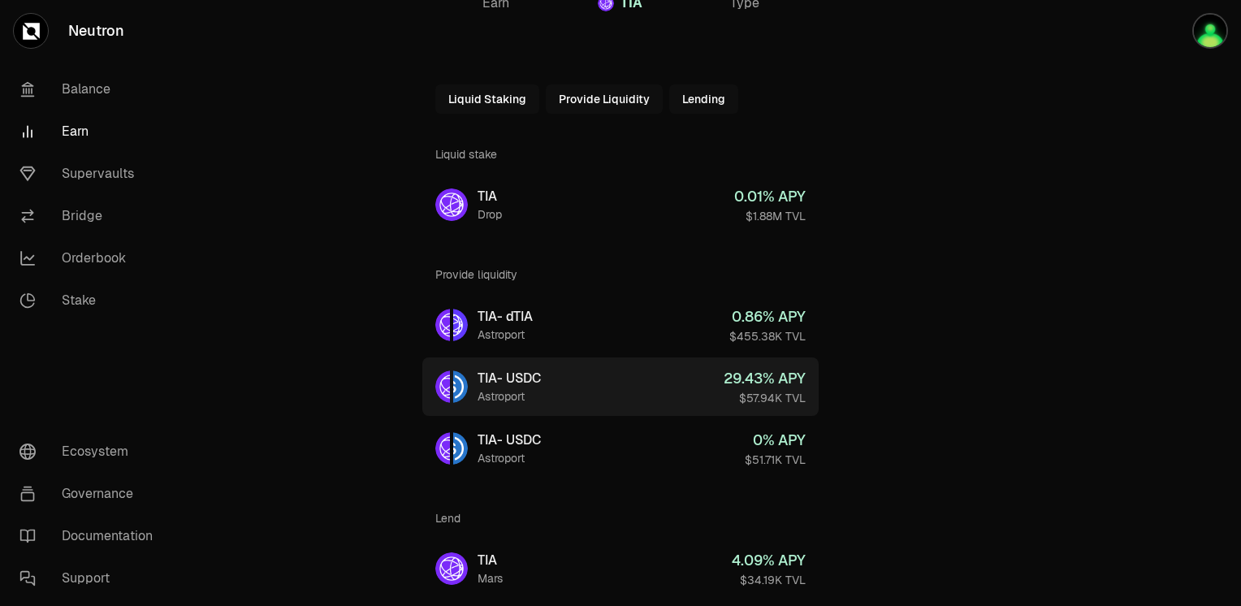
scroll to position [81, 0]
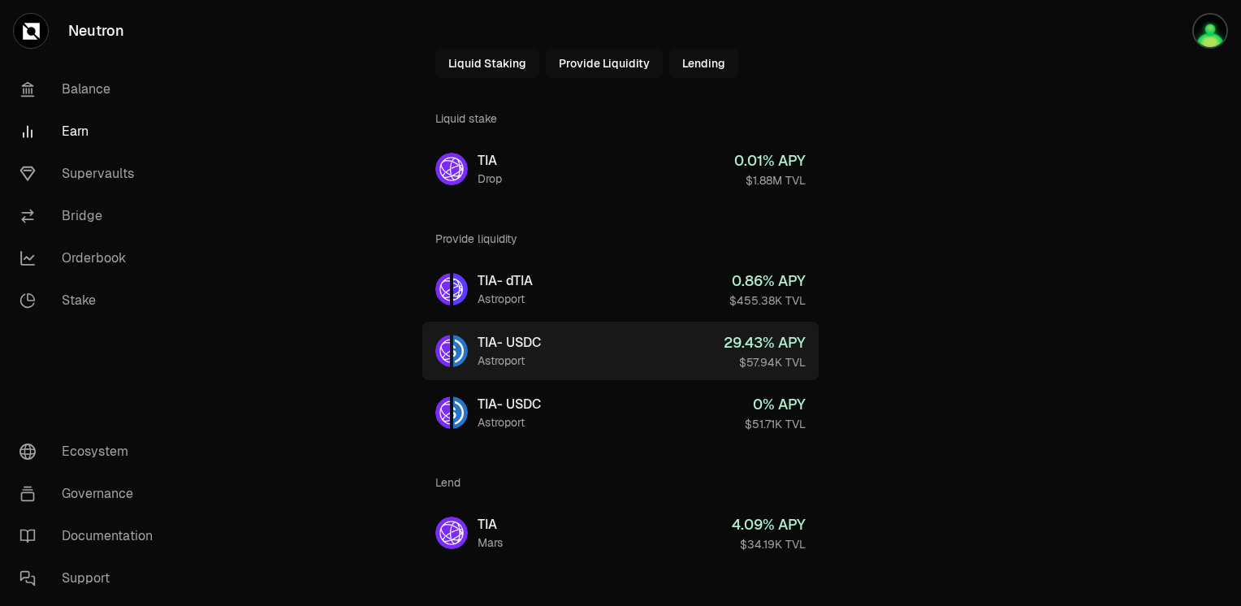
click at [555, 355] on link "TIA - USDC Astroport 29.43 % APY $57.94K TVL" at bounding box center [620, 350] width 396 height 58
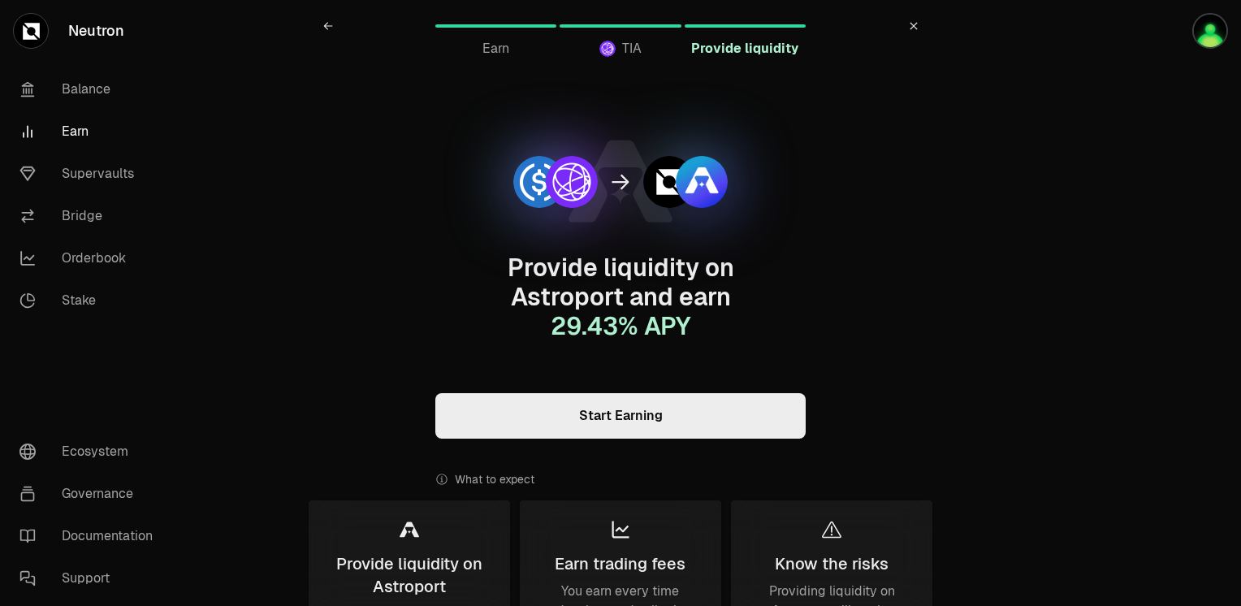
click at [627, 417] on link "Start Earning" at bounding box center [620, 415] width 370 height 45
click at [71, 206] on link "Bridge" at bounding box center [90, 216] width 169 height 42
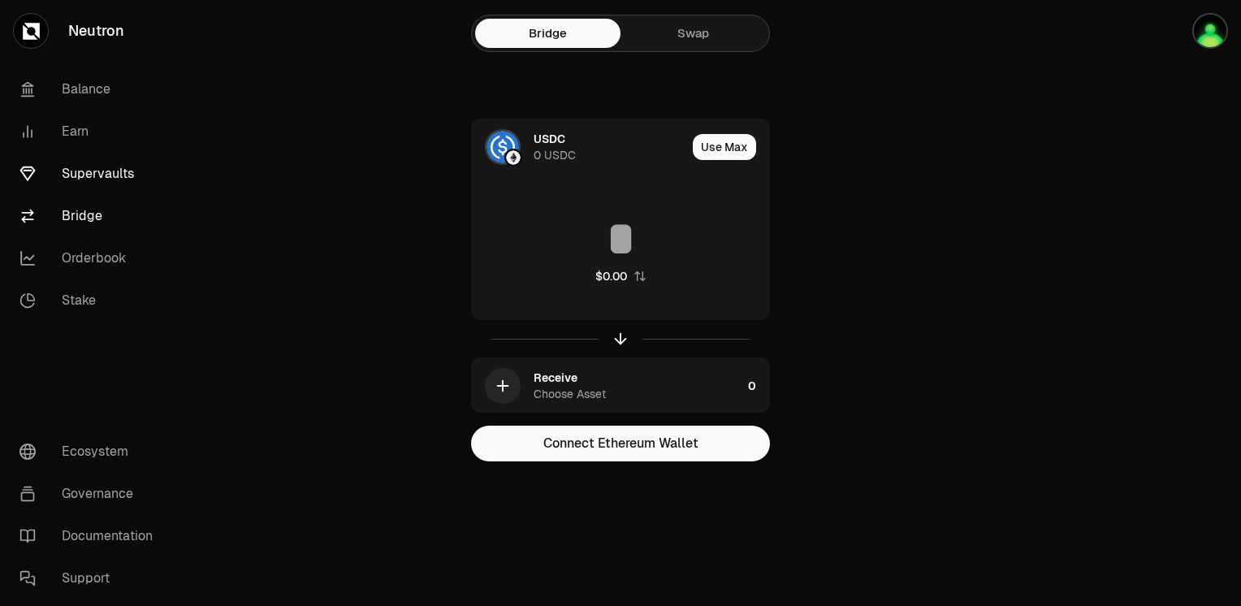
click at [97, 175] on link "Supervaults" at bounding box center [90, 174] width 169 height 42
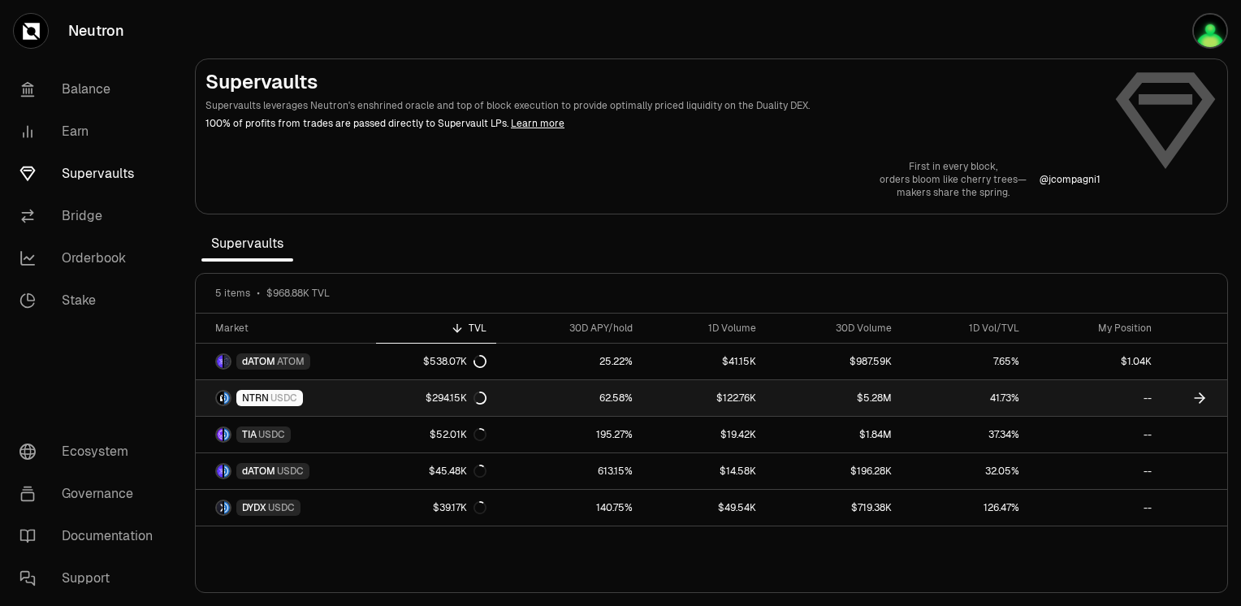
click at [300, 393] on div "NTRN USDC" at bounding box center [269, 398] width 67 height 16
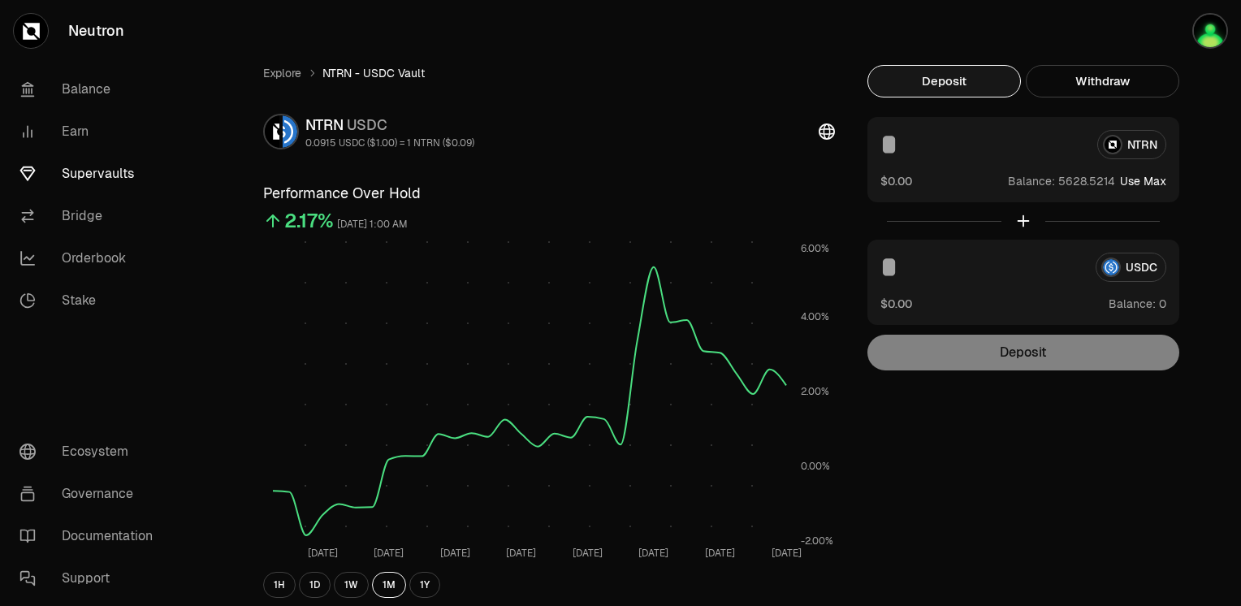
click at [1146, 177] on button "Use Max" at bounding box center [1143, 181] width 46 height 16
type input "**********"
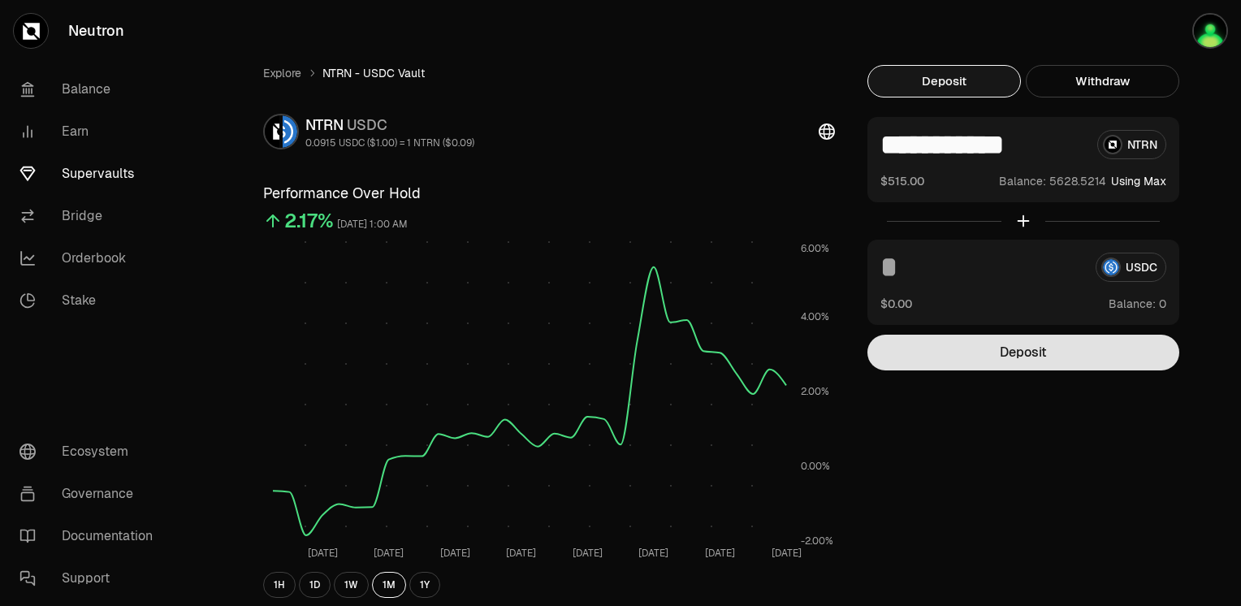
click at [1045, 357] on button "Deposit" at bounding box center [1023, 352] width 312 height 36
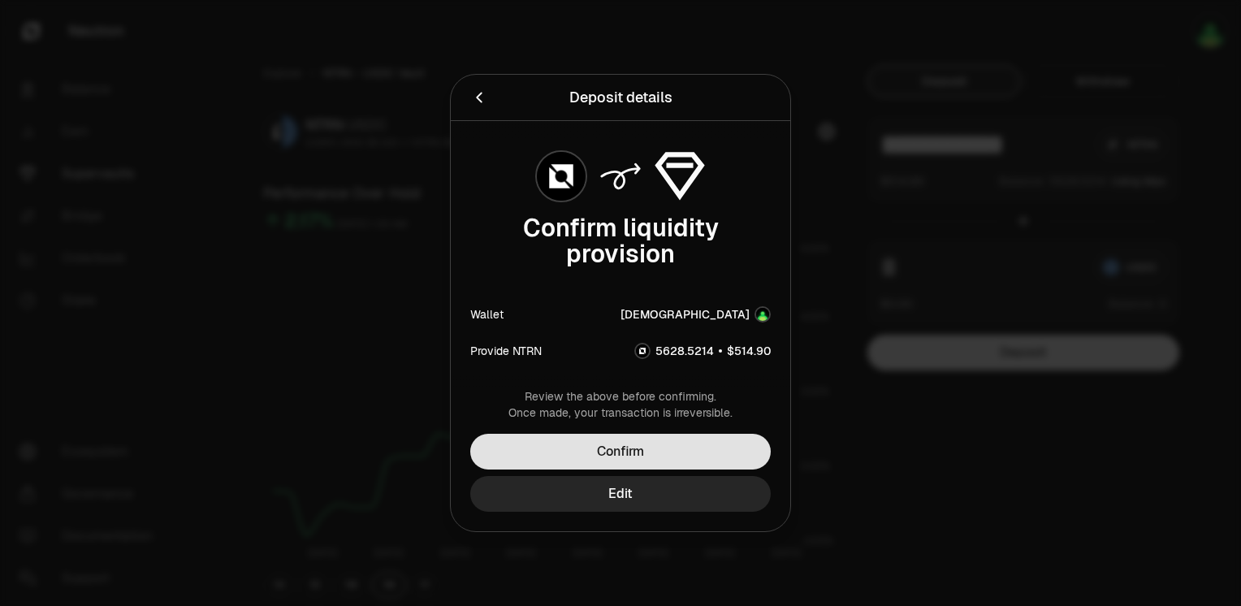
click at [643, 455] on button "Confirm" at bounding box center [620, 452] width 300 height 36
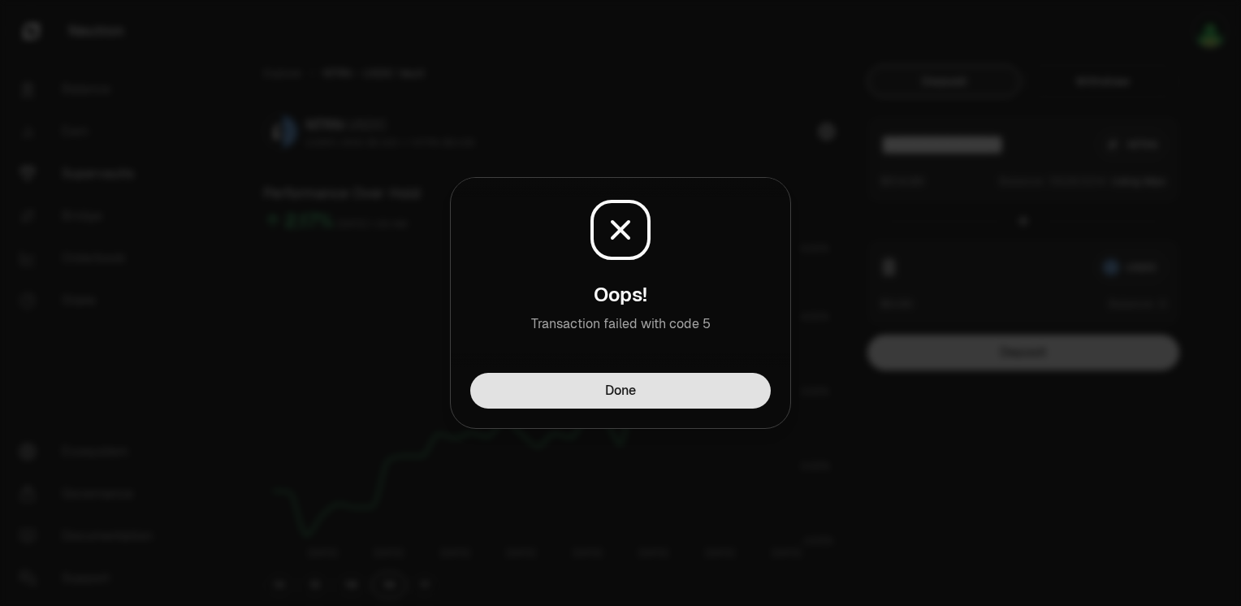
click at [647, 385] on button "Done" at bounding box center [620, 391] width 300 height 36
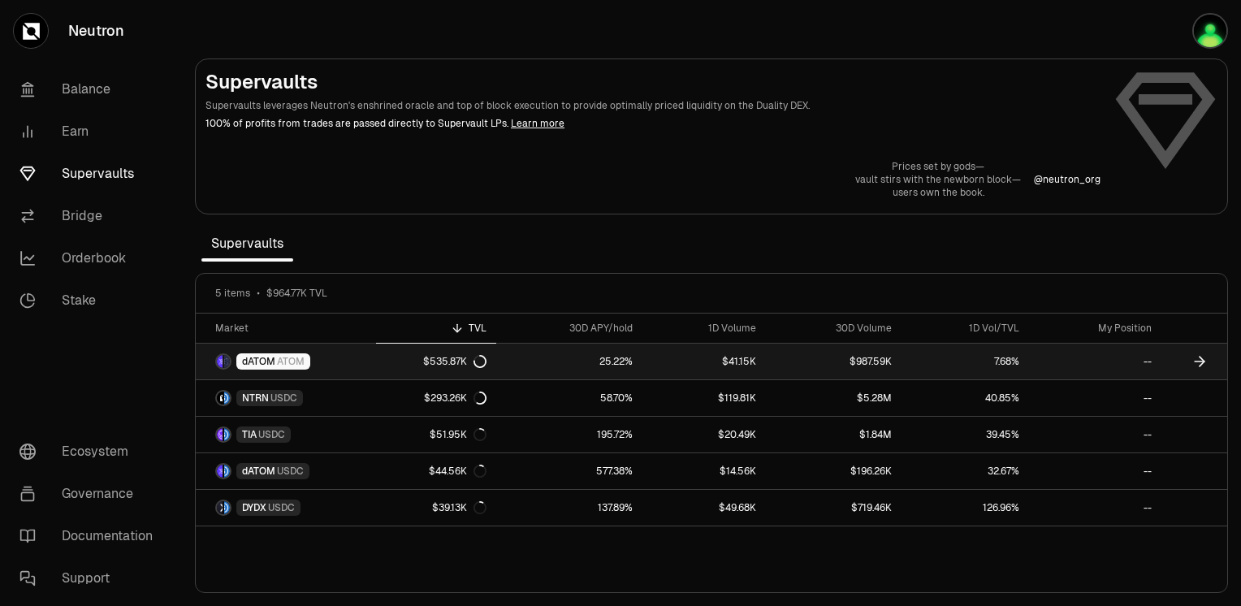
click at [526, 357] on link "25.22%" at bounding box center [569, 361] width 146 height 36
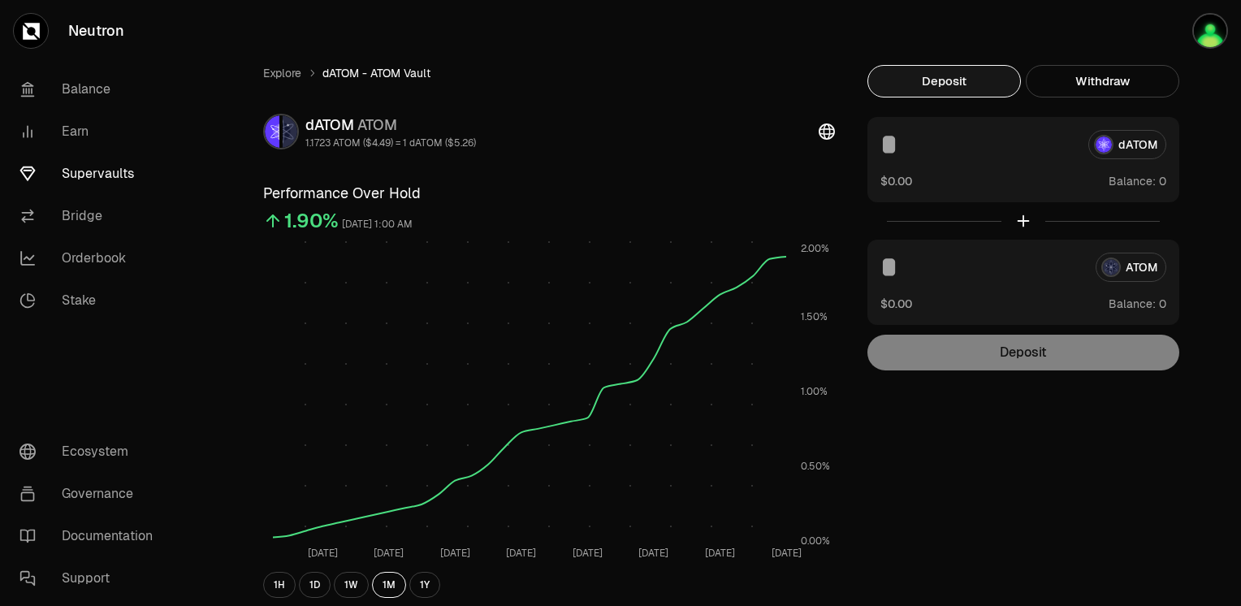
click at [1124, 149] on div "dATOM" at bounding box center [1023, 144] width 286 height 29
click at [1149, 144] on div "dATOM" at bounding box center [1023, 144] width 286 height 29
drag, startPoint x: 1149, startPoint y: 144, endPoint x: 1146, endPoint y: 158, distance: 14.0
click at [1148, 145] on div "dATOM" at bounding box center [1023, 144] width 286 height 29
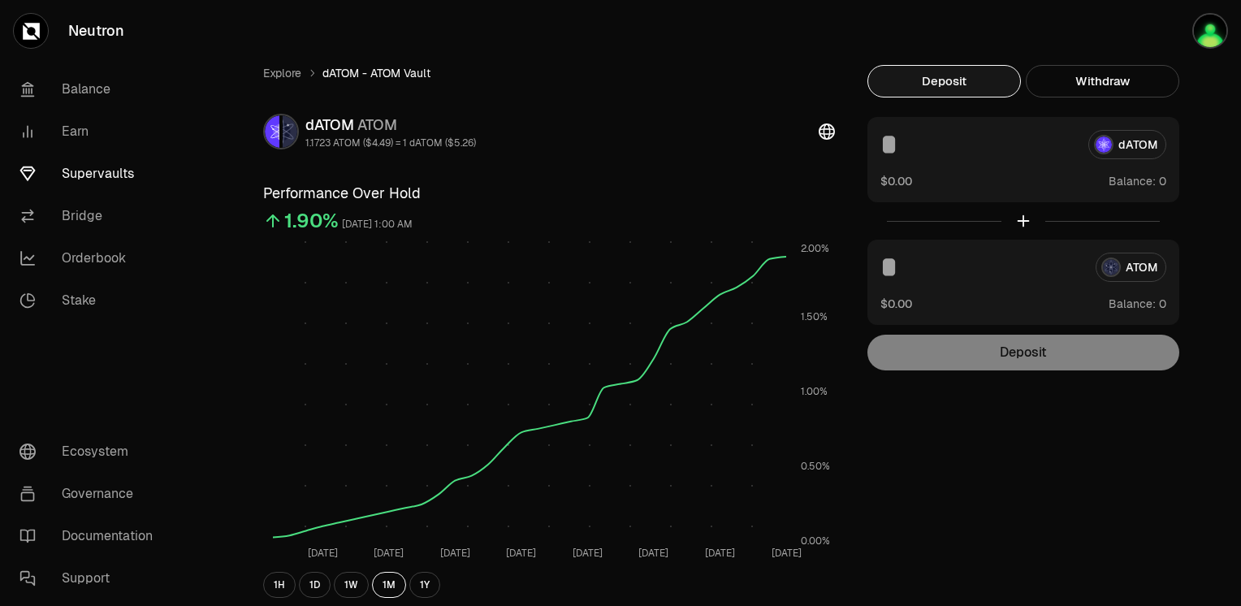
click at [1137, 191] on div "dATOM $0.00 Balance:" at bounding box center [1023, 159] width 312 height 85
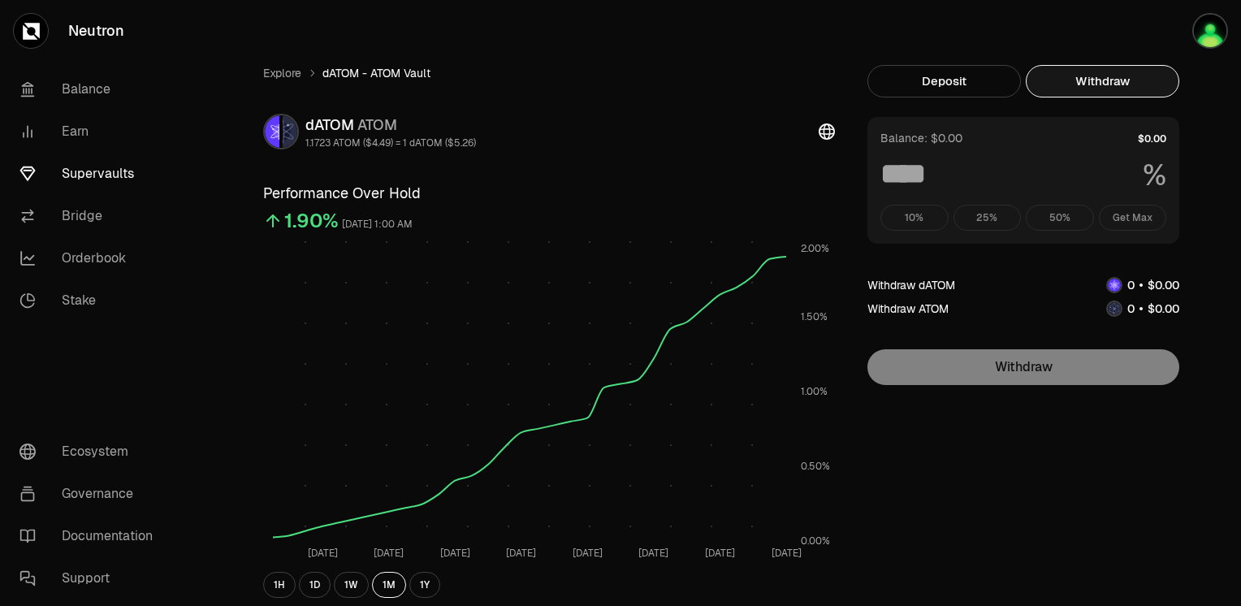
click at [1117, 76] on button "Withdraw" at bounding box center [1101, 81] width 153 height 32
click at [980, 101] on div "Deposit Withdraw dATOM $0.00 Balance: ATOM $0.00 Balance: Deposit Balance: $0.0…" at bounding box center [1023, 225] width 312 height 320
click at [932, 82] on button "Deposit" at bounding box center [943, 81] width 153 height 32
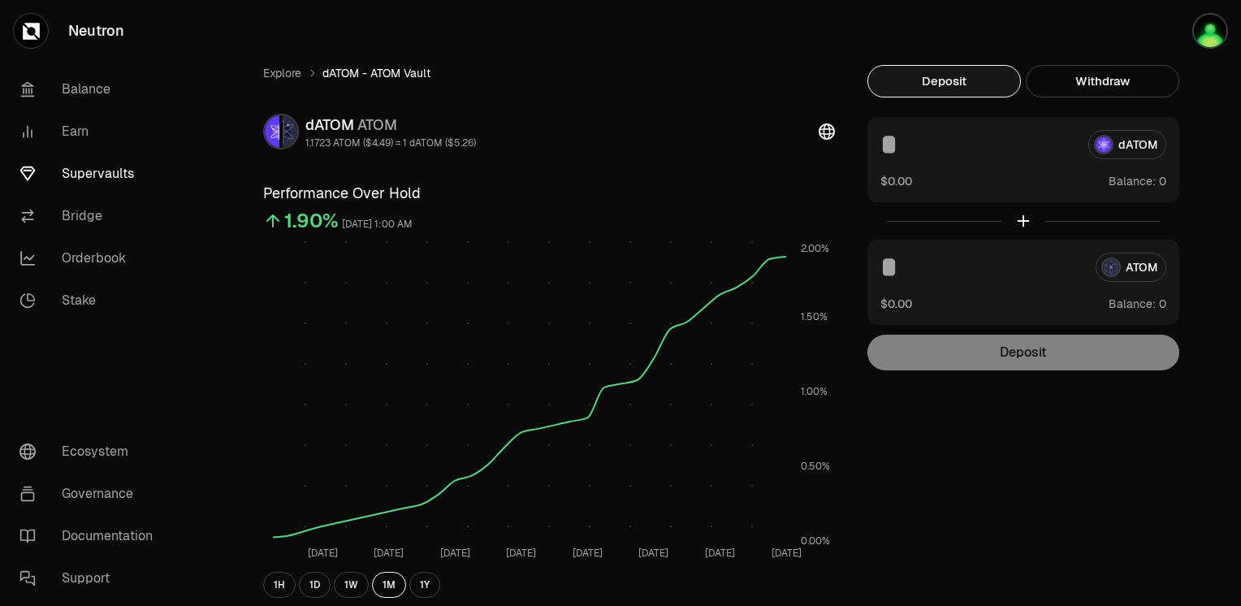
click at [1025, 221] on div at bounding box center [1023, 220] width 312 height 37
click at [85, 213] on link "Bridge" at bounding box center [90, 216] width 169 height 42
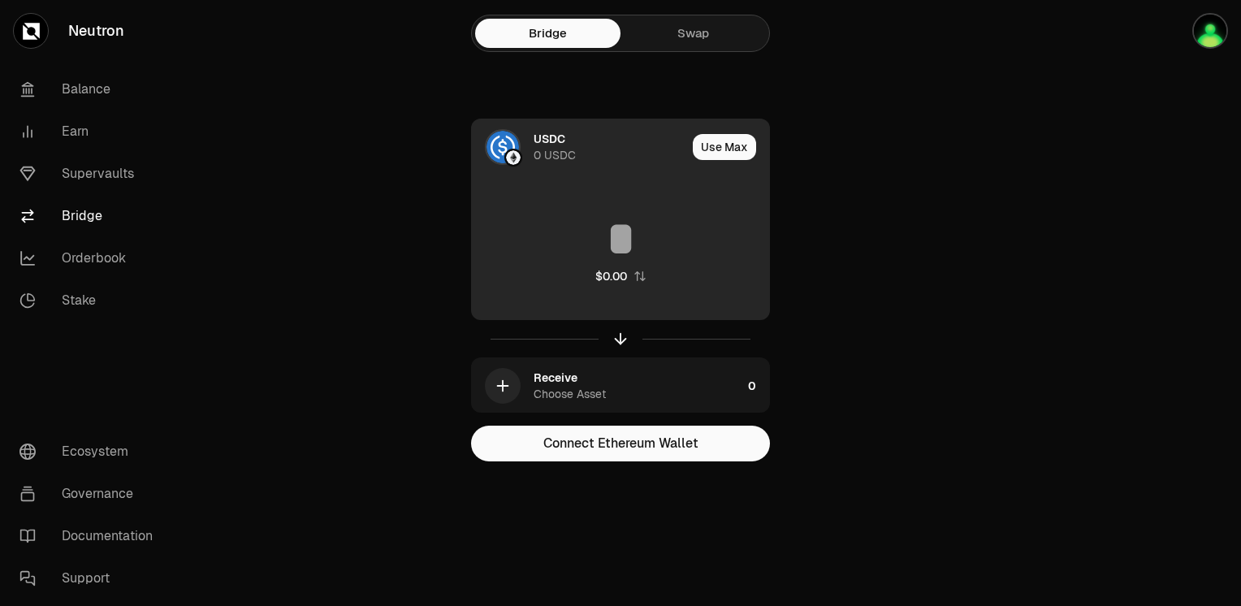
click at [557, 145] on div "USDC" at bounding box center [549, 139] width 32 height 16
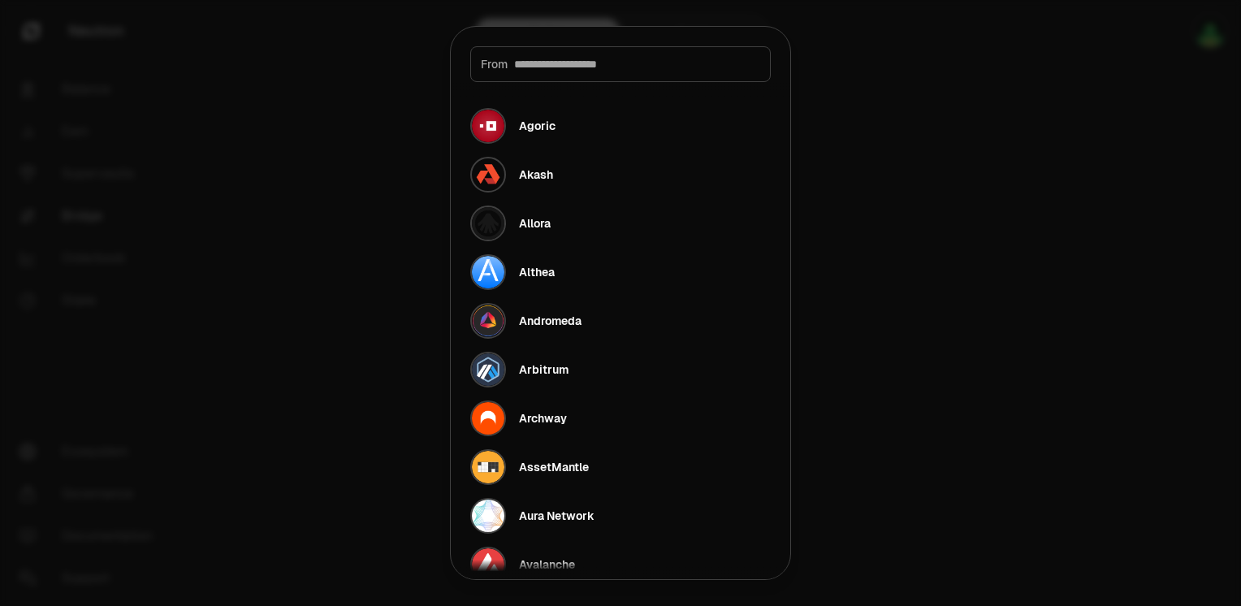
click at [592, 55] on div "From" at bounding box center [620, 64] width 300 height 36
drag, startPoint x: 587, startPoint y: 80, endPoint x: 577, endPoint y: 74, distance: 11.3
click at [586, 80] on div "From" at bounding box center [620, 64] width 300 height 36
click at [559, 63] on input at bounding box center [637, 64] width 246 height 16
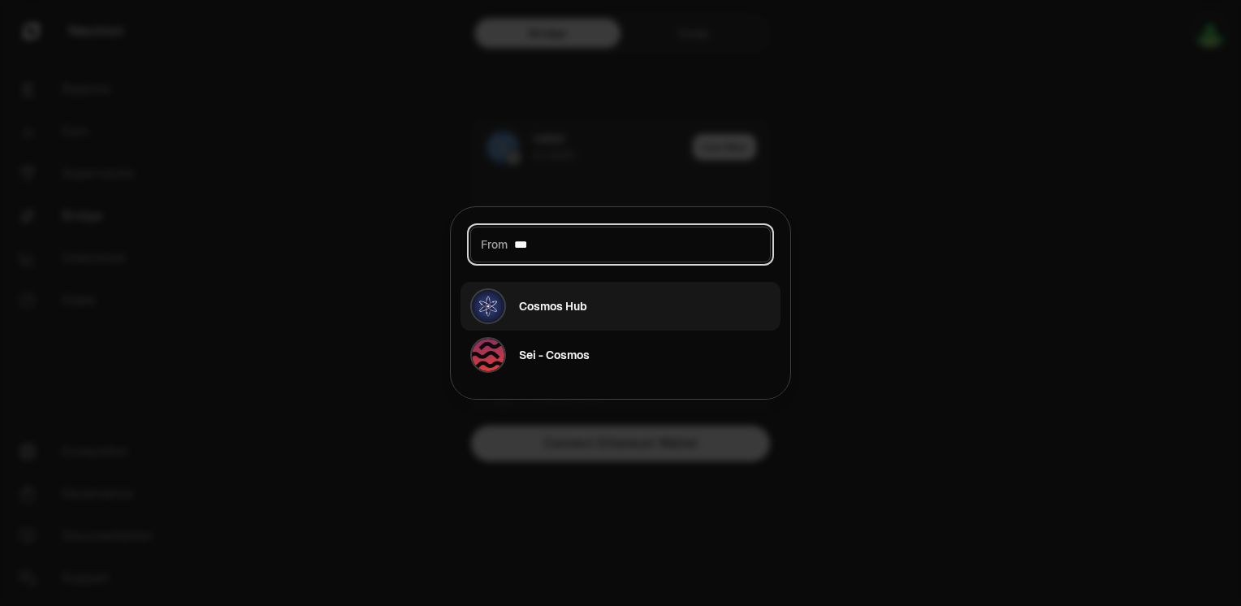
type input "***"
click at [553, 298] on div "Cosmos Hub" at bounding box center [553, 306] width 68 height 16
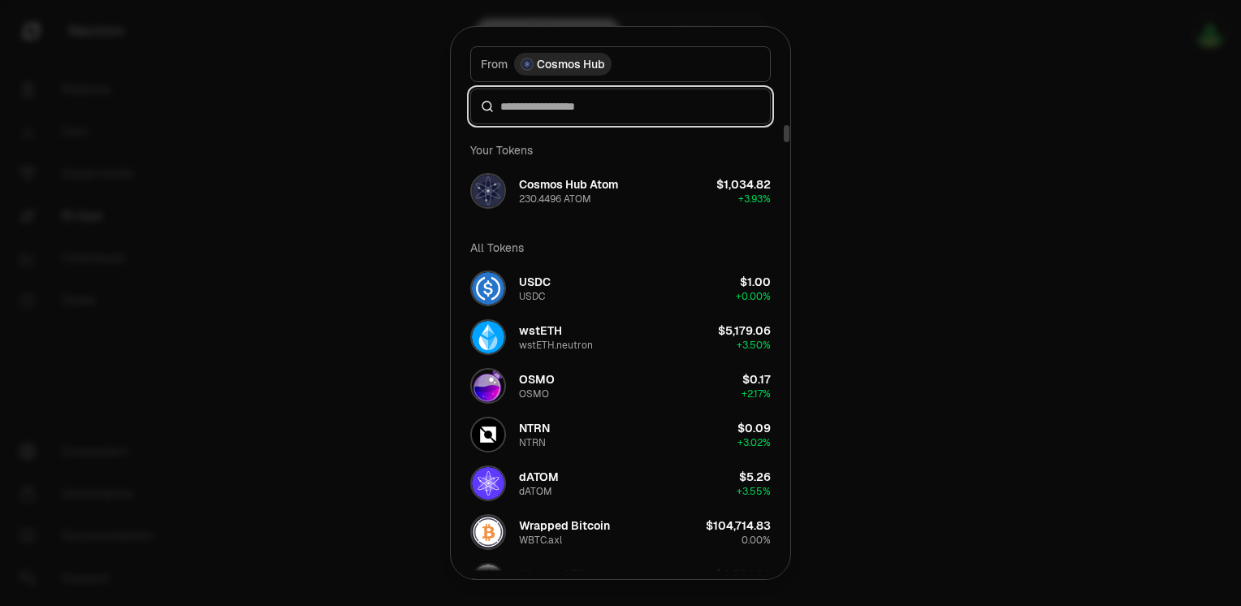
click at [590, 106] on input at bounding box center [630, 106] width 260 height 16
type input "*"
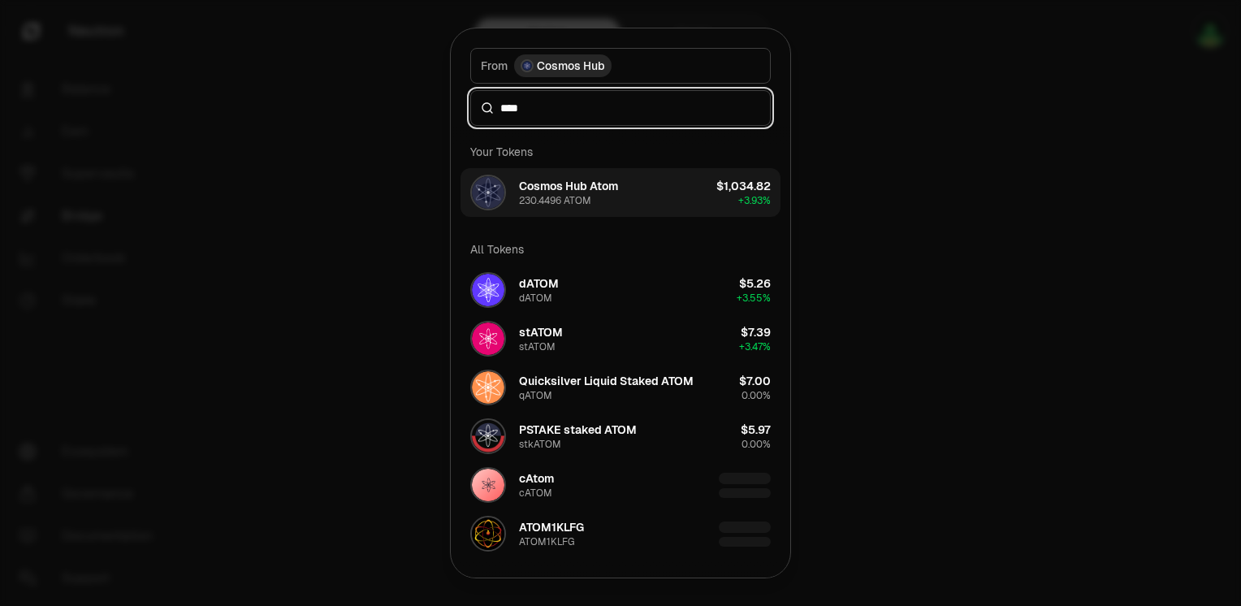
type input "****"
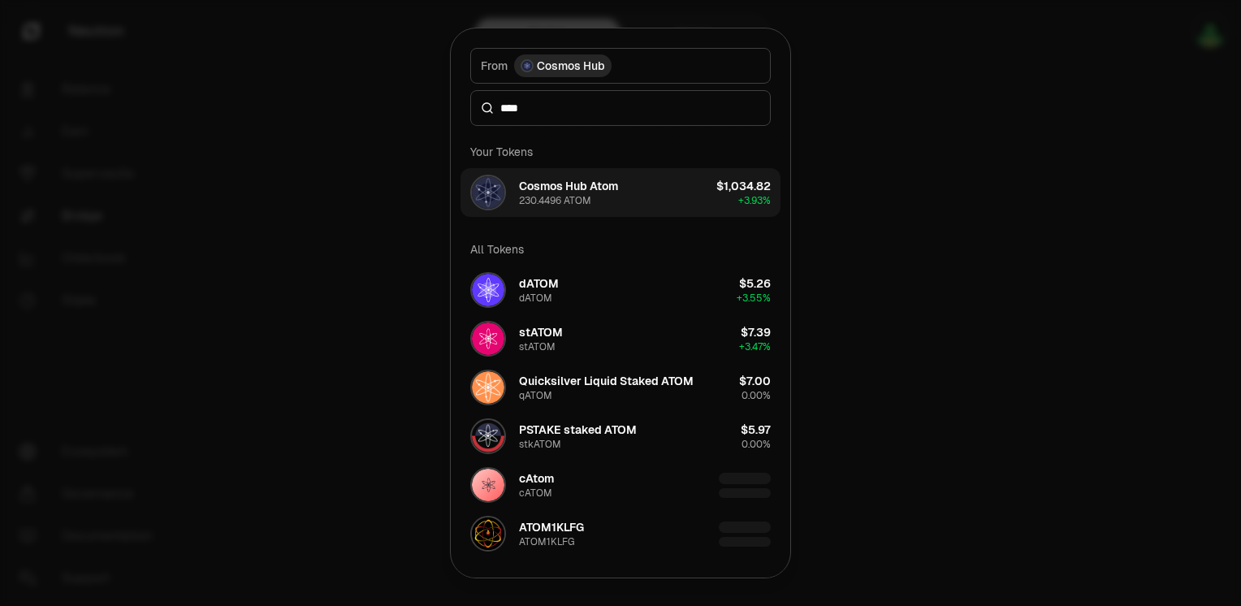
click at [616, 196] on div "Cosmos Hub Atom 230.4496 ATOM" at bounding box center [568, 192] width 99 height 29
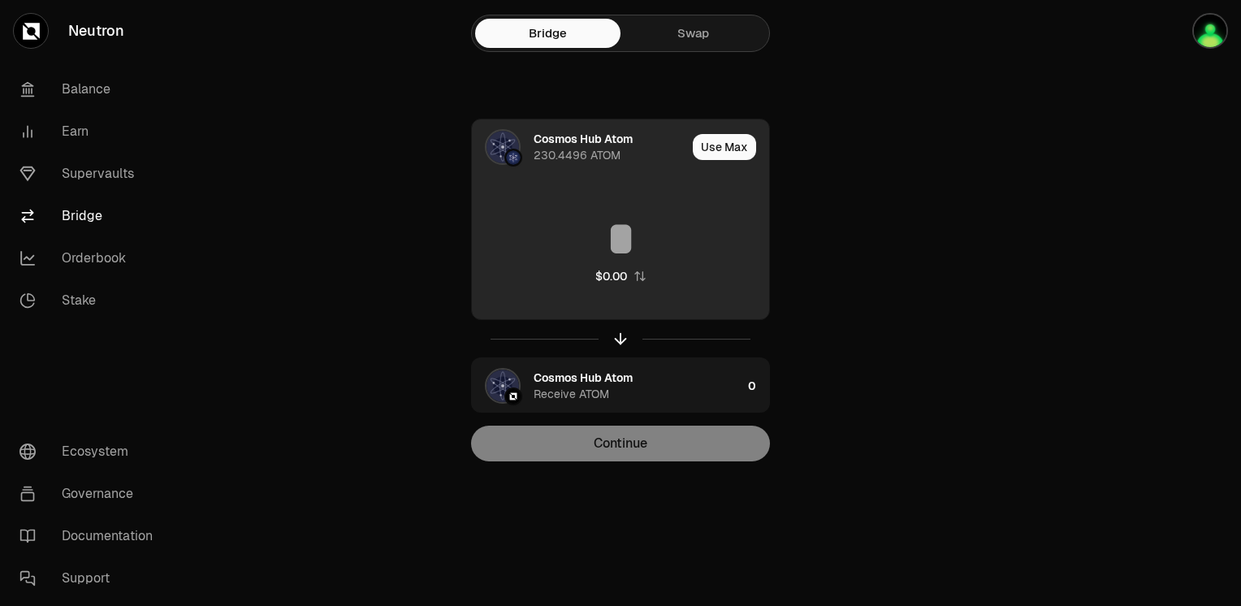
click at [731, 148] on button "Use Max" at bounding box center [724, 147] width 63 height 26
type input "**********"
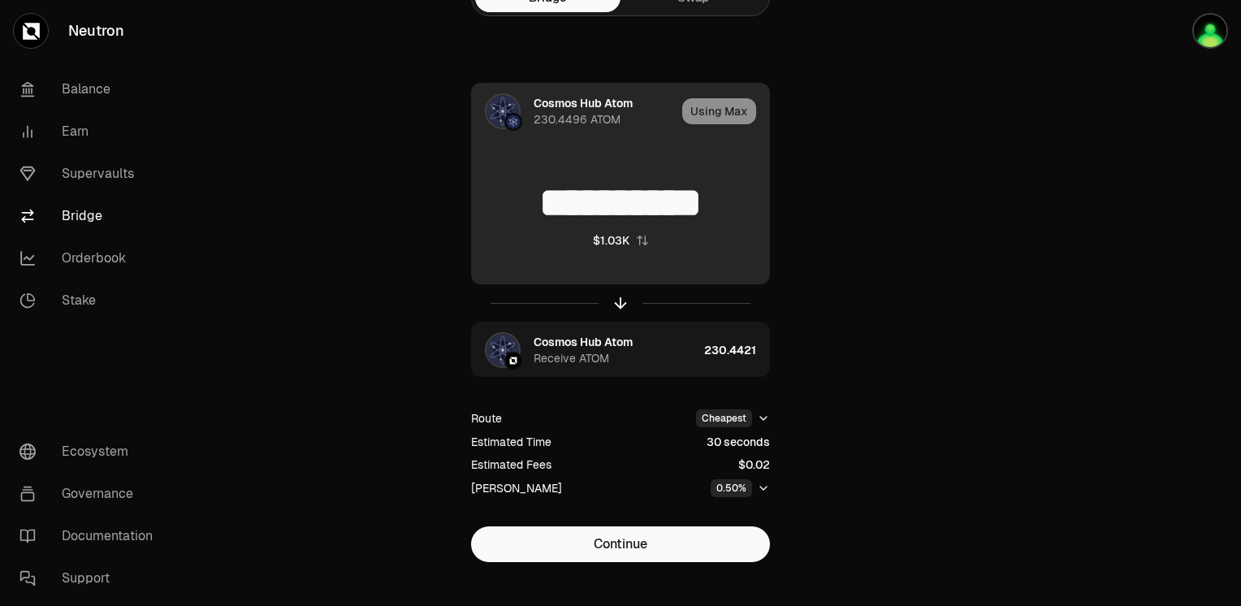
scroll to position [55, 0]
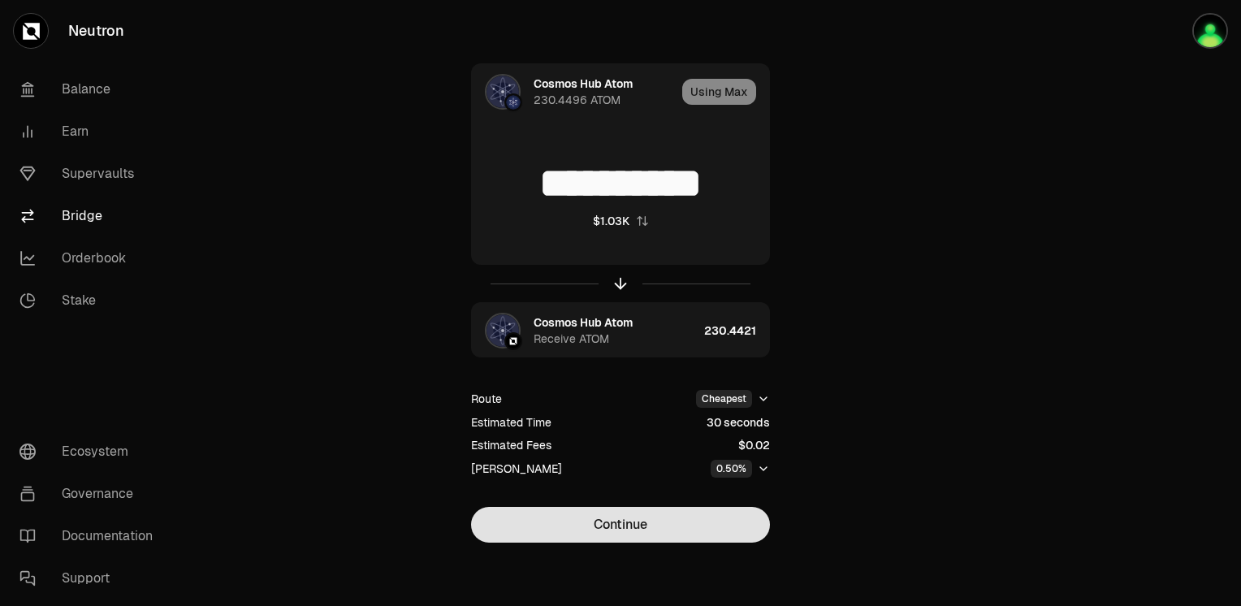
click at [664, 528] on button "Continue" at bounding box center [620, 525] width 299 height 36
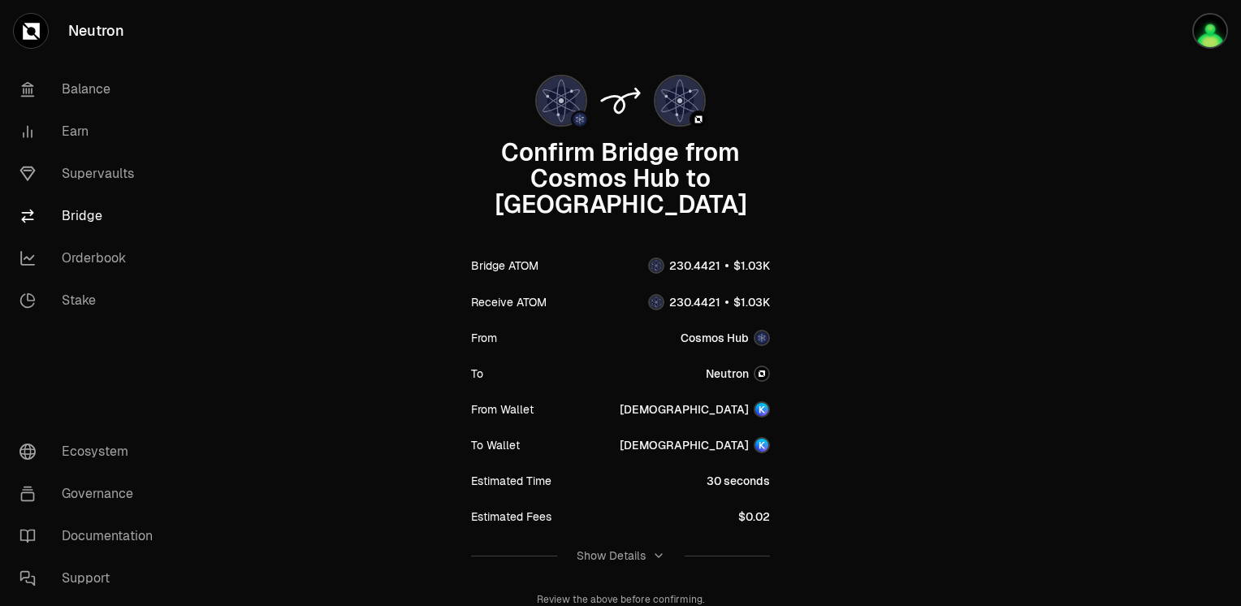
scroll to position [156, 0]
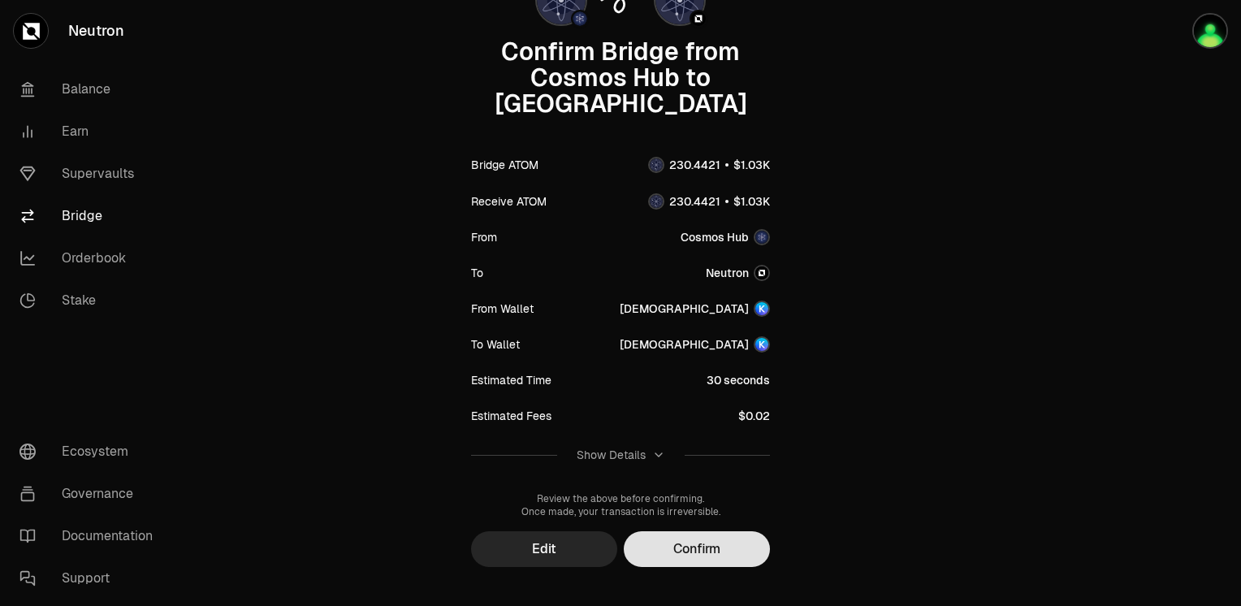
click at [701, 531] on button "Confirm" at bounding box center [697, 549] width 146 height 36
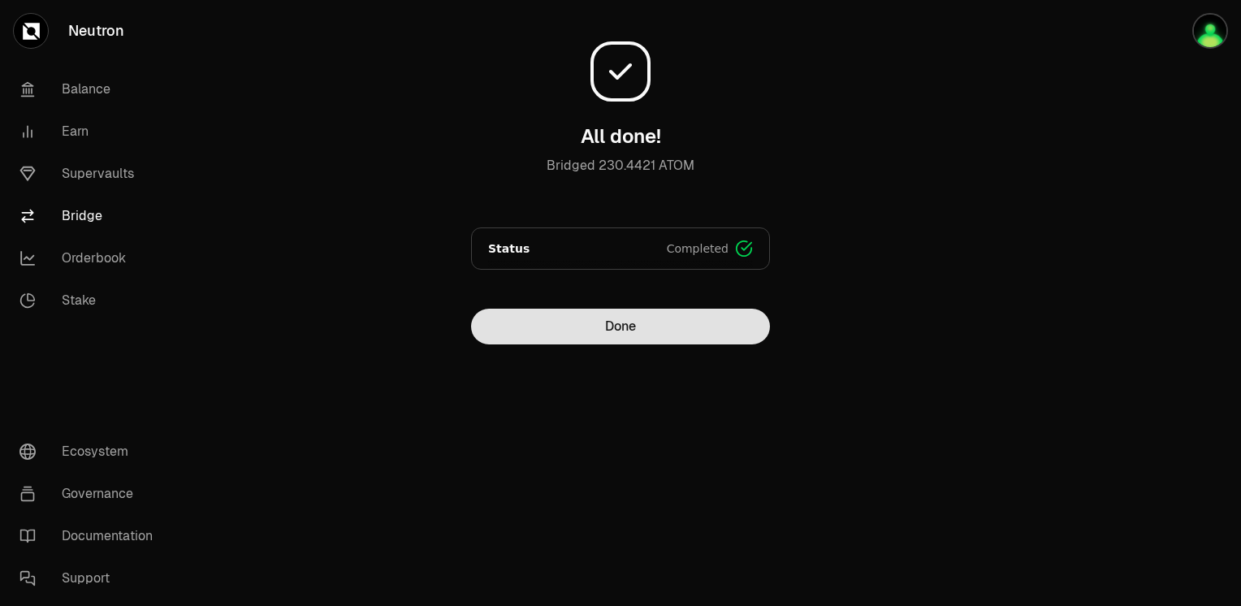
click at [627, 325] on button "Done" at bounding box center [620, 327] width 299 height 36
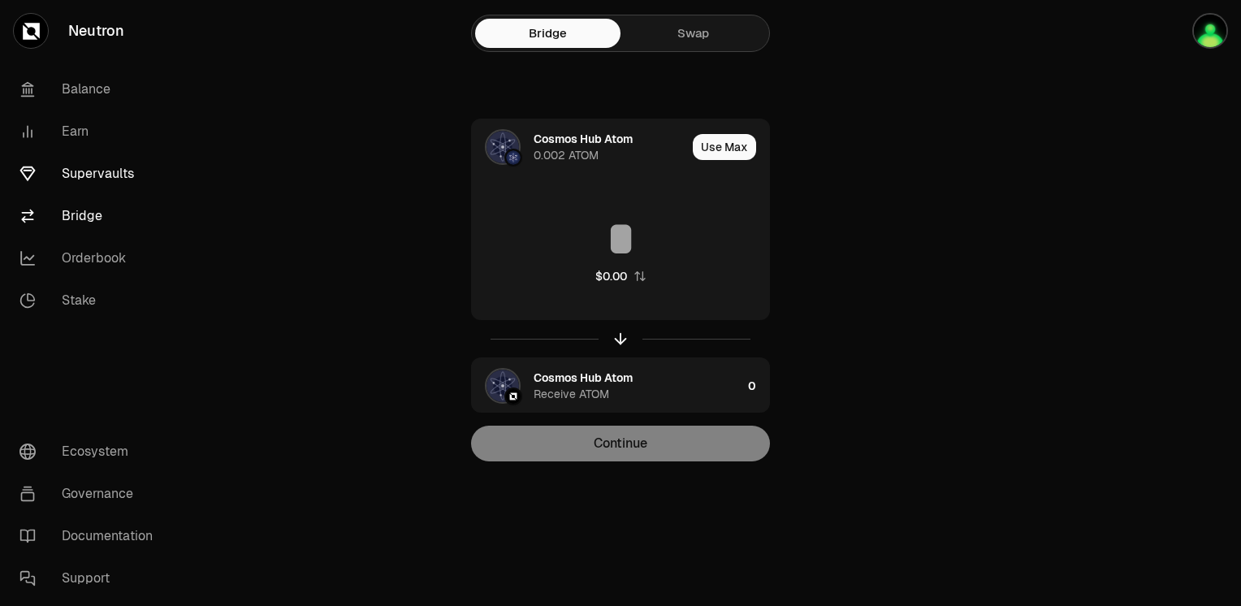
click at [93, 188] on link "Supervaults" at bounding box center [90, 174] width 169 height 42
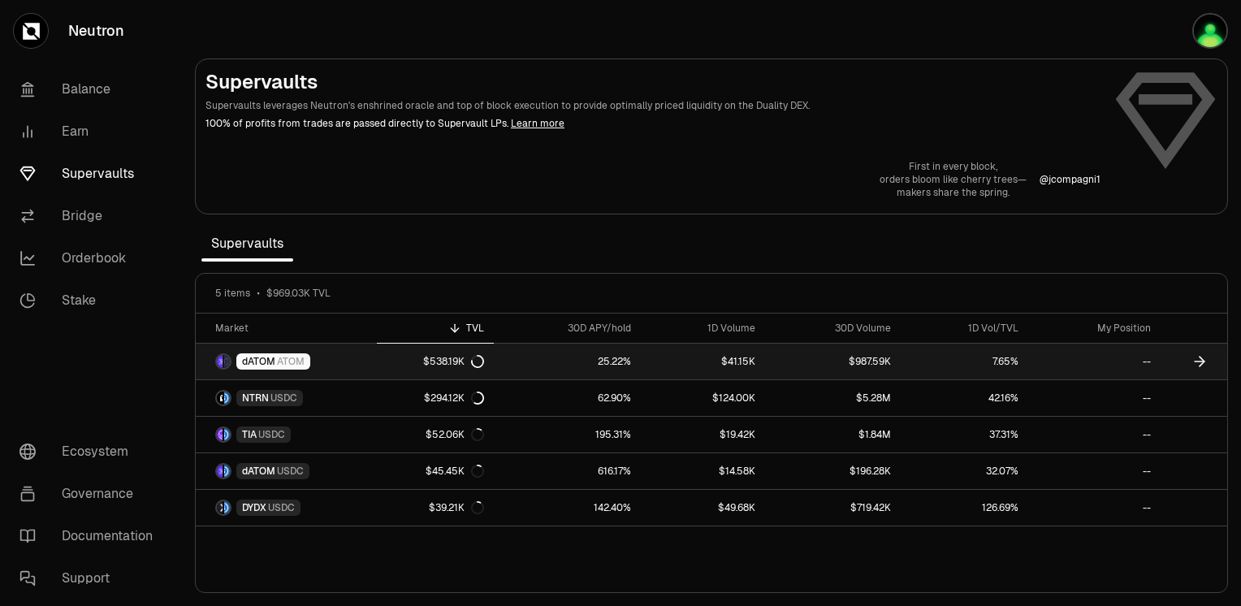
click at [301, 359] on span "ATOM" at bounding box center [291, 361] width 28 height 13
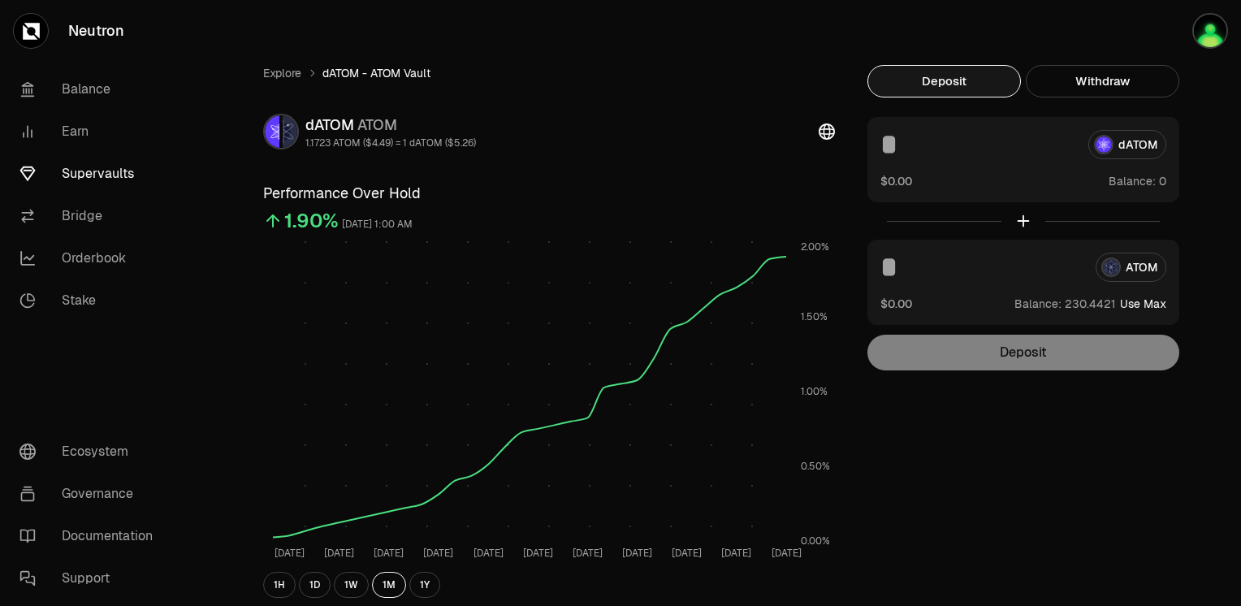
click at [1133, 143] on div "dATOM" at bounding box center [1023, 144] width 286 height 29
drag, startPoint x: 1133, startPoint y: 143, endPoint x: 1143, endPoint y: 244, distance: 101.9
click at [1143, 244] on div "ATOM $0.00 Balance: Use Max" at bounding box center [1023, 282] width 312 height 85
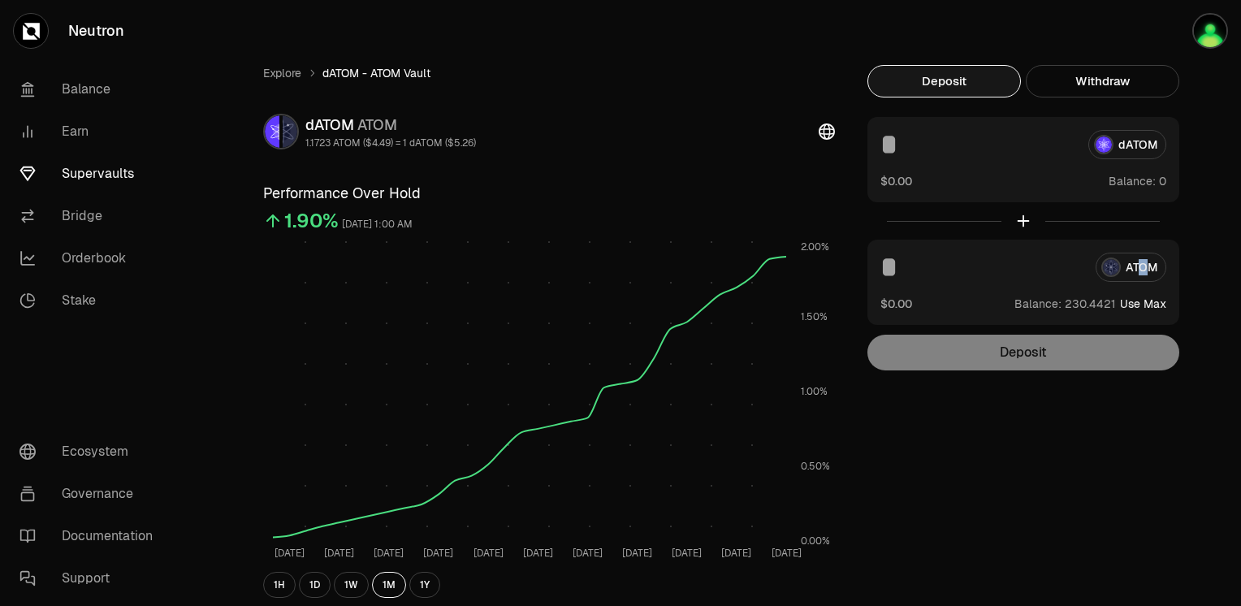
drag, startPoint x: 1143, startPoint y: 244, endPoint x: 1153, endPoint y: 307, distance: 63.3
click at [1153, 307] on button "Use Max" at bounding box center [1143, 304] width 46 height 16
type input "**********"
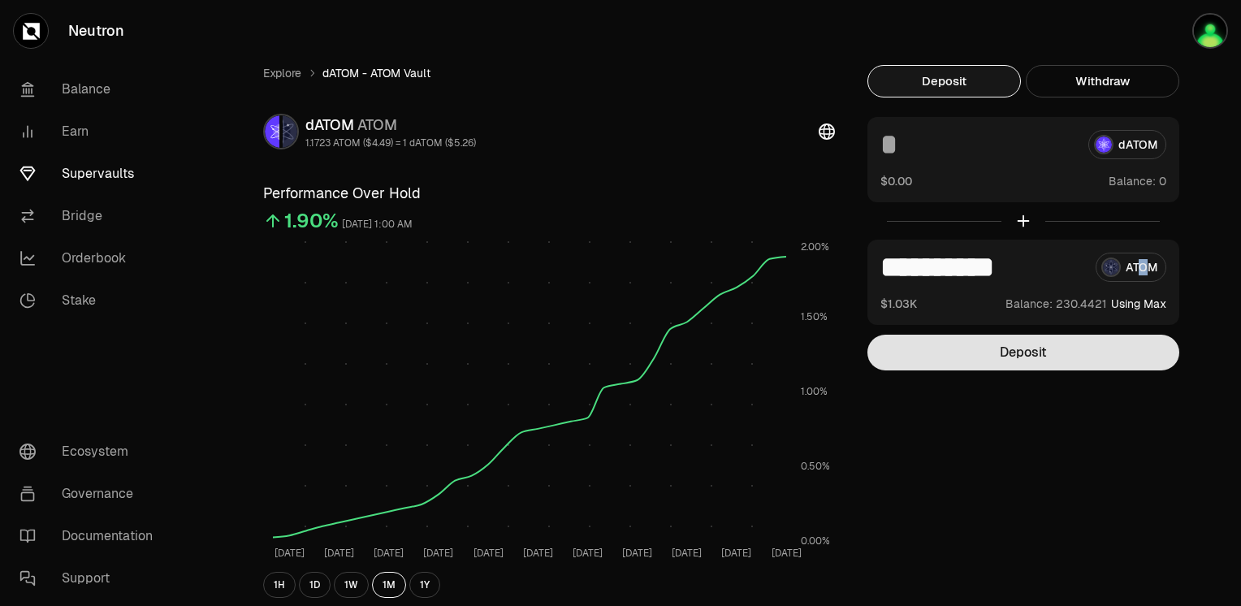
click at [1038, 357] on button "Deposit" at bounding box center [1023, 352] width 312 height 36
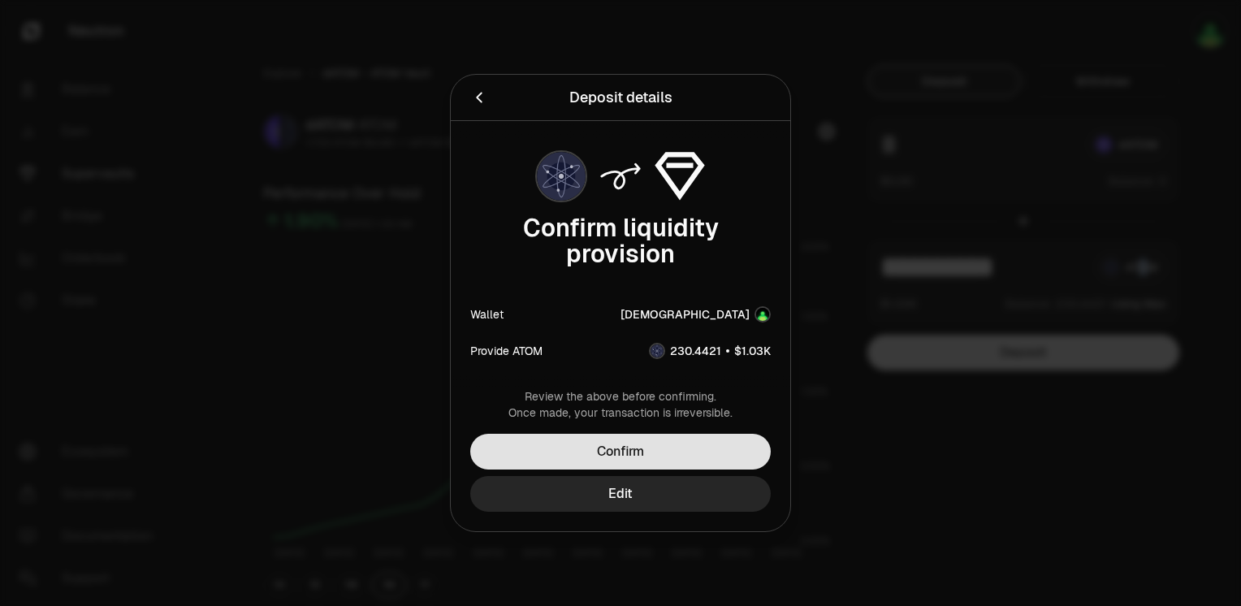
click at [685, 449] on button "Confirm" at bounding box center [620, 452] width 300 height 36
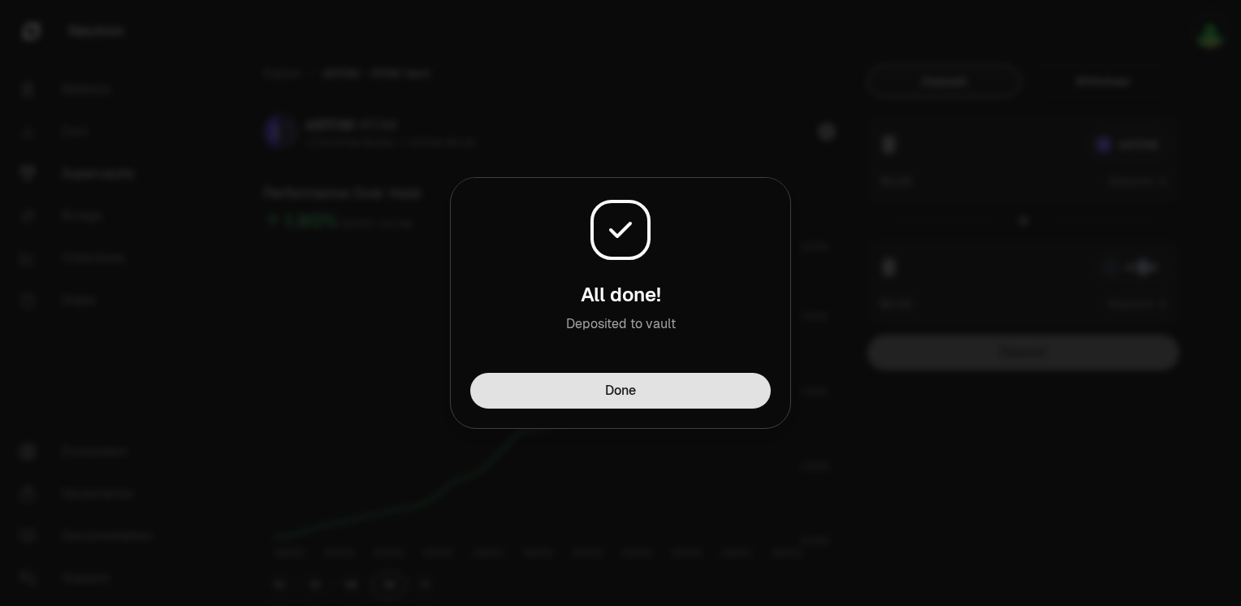
click at [650, 393] on button "Done" at bounding box center [620, 391] width 300 height 36
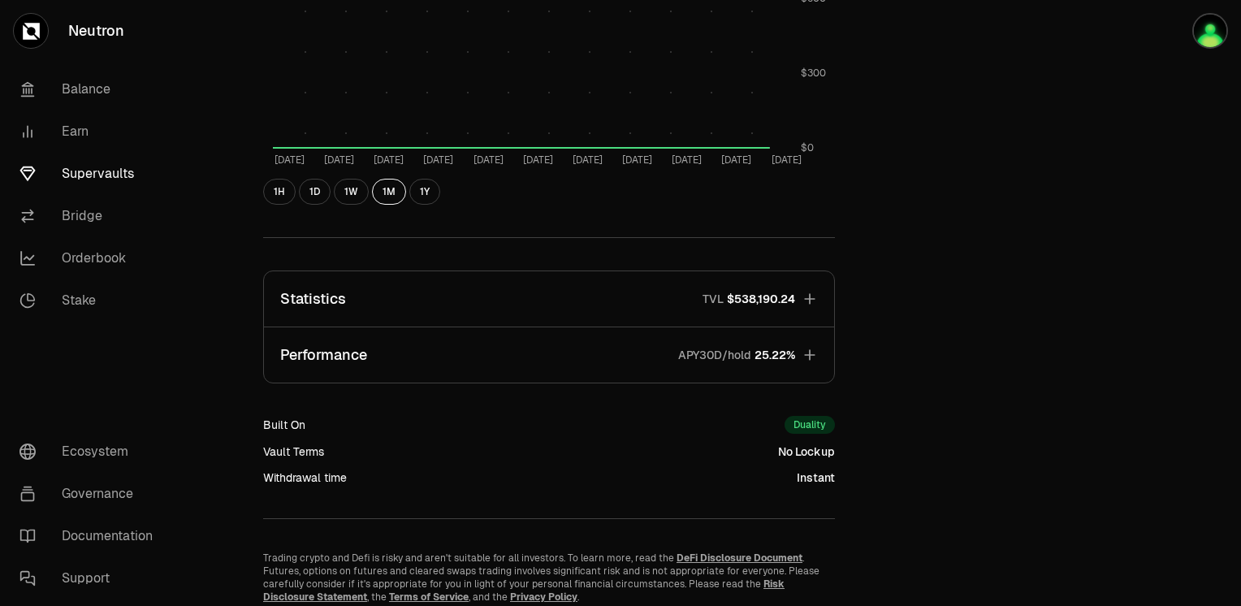
scroll to position [943, 0]
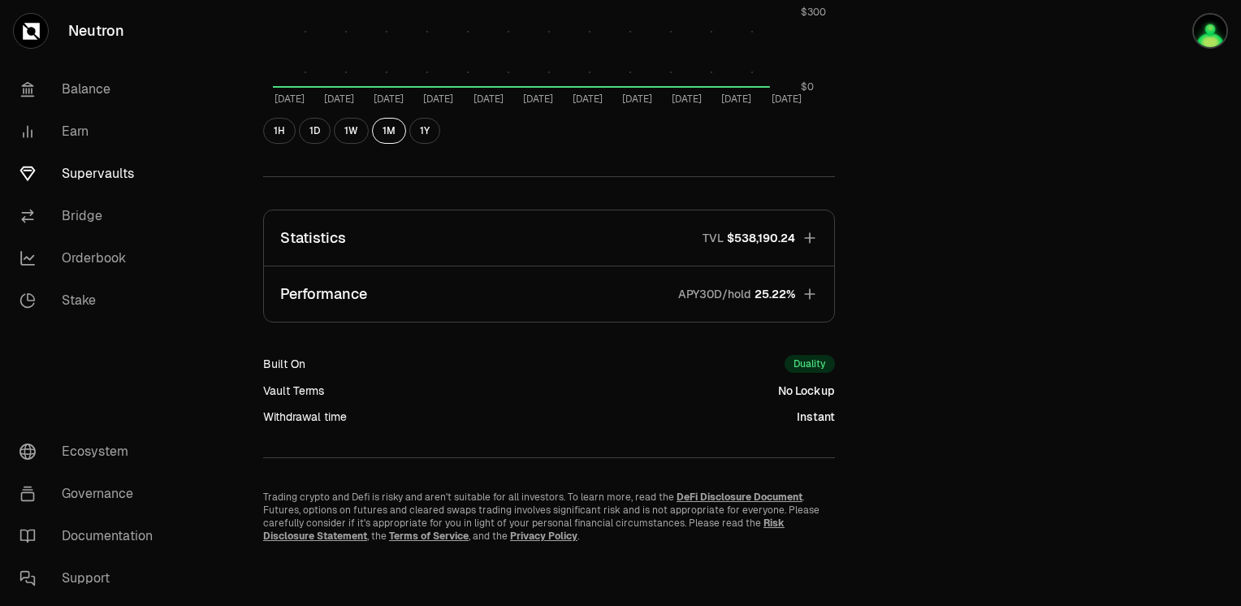
click at [93, 166] on link "Supervaults" at bounding box center [90, 174] width 169 height 42
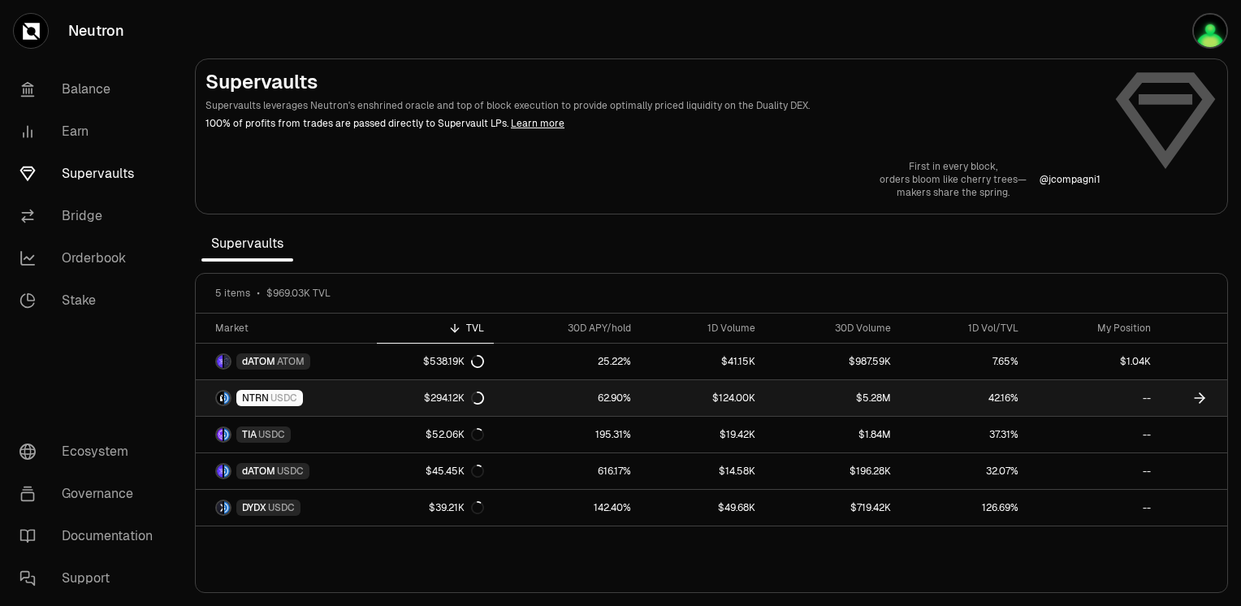
click at [306, 399] on link "NTRN USDC" at bounding box center [286, 398] width 181 height 36
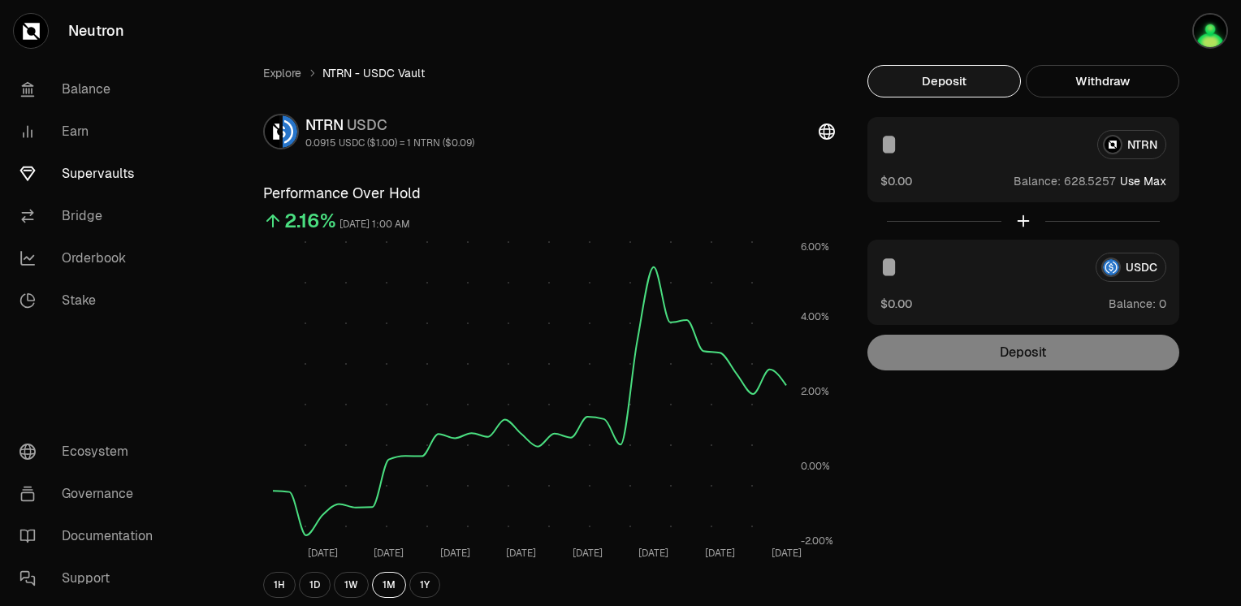
click at [1157, 179] on button "Use Max" at bounding box center [1143, 181] width 46 height 16
type input "**********"
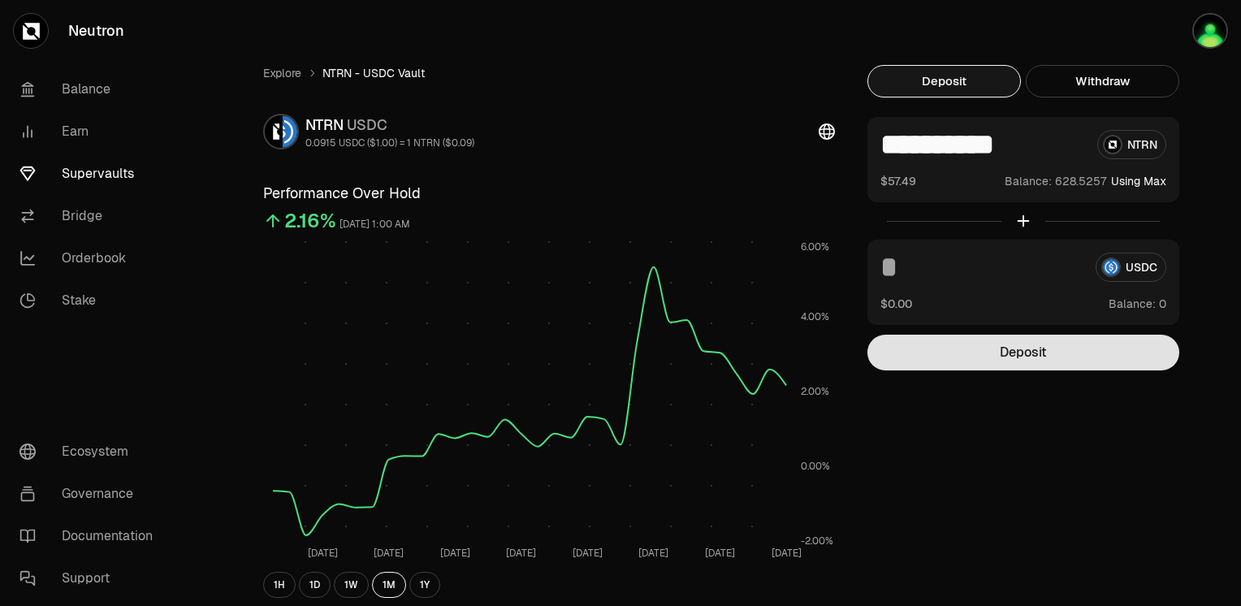
click at [1040, 356] on button "Deposit" at bounding box center [1023, 352] width 312 height 36
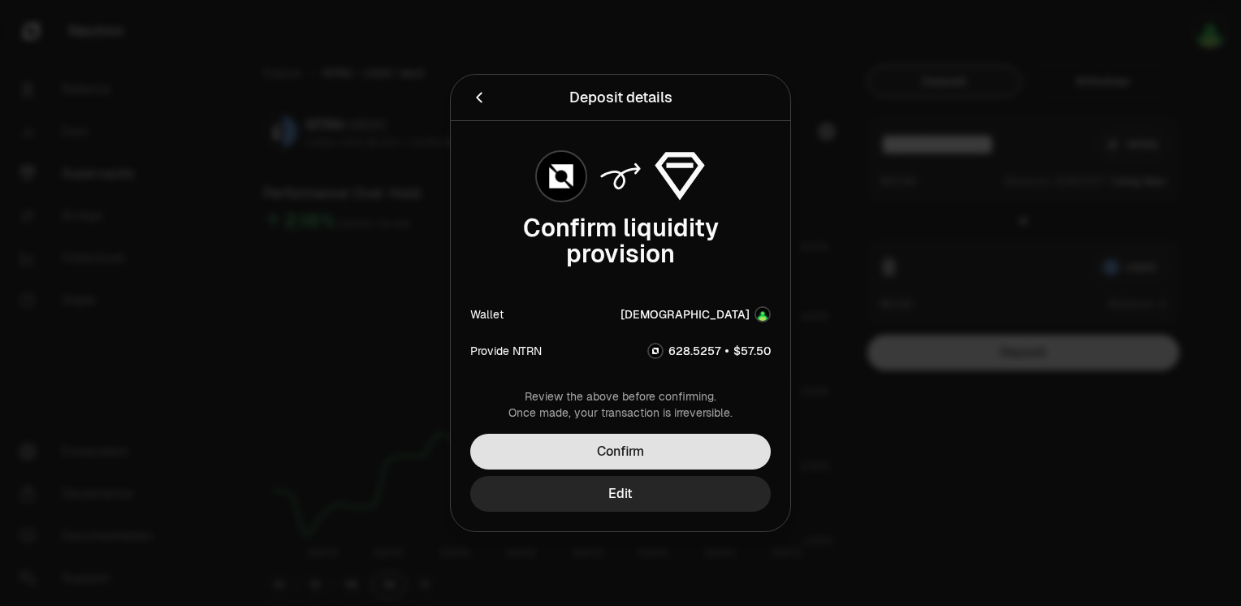
click at [644, 455] on button "Confirm" at bounding box center [620, 452] width 300 height 36
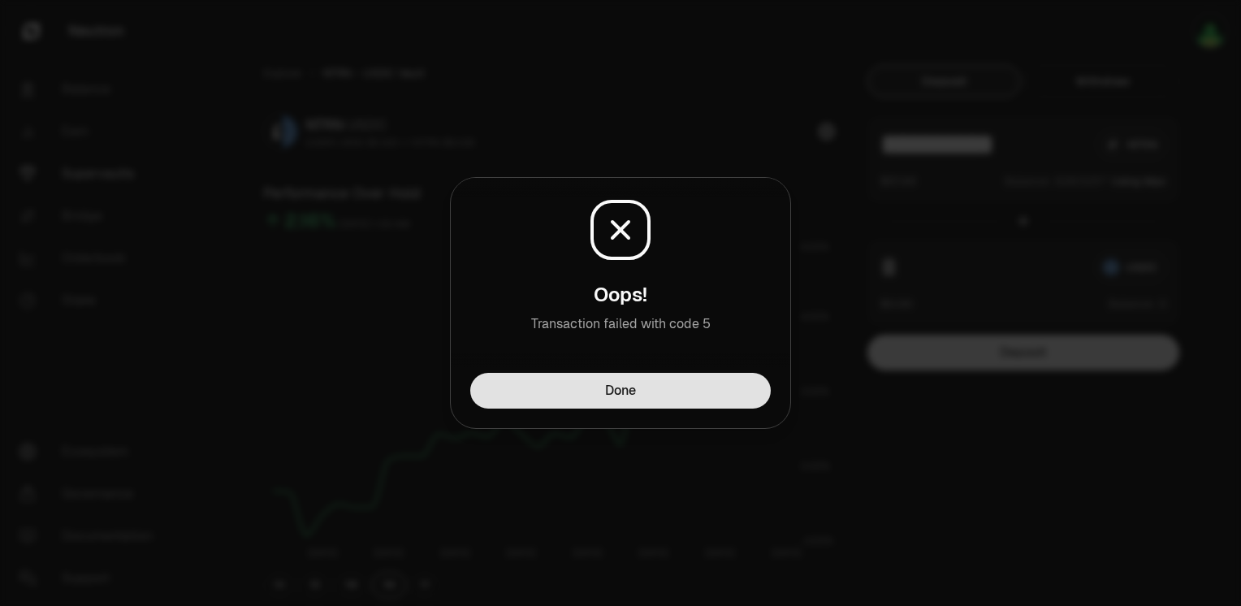
click at [657, 395] on button "Done" at bounding box center [620, 391] width 300 height 36
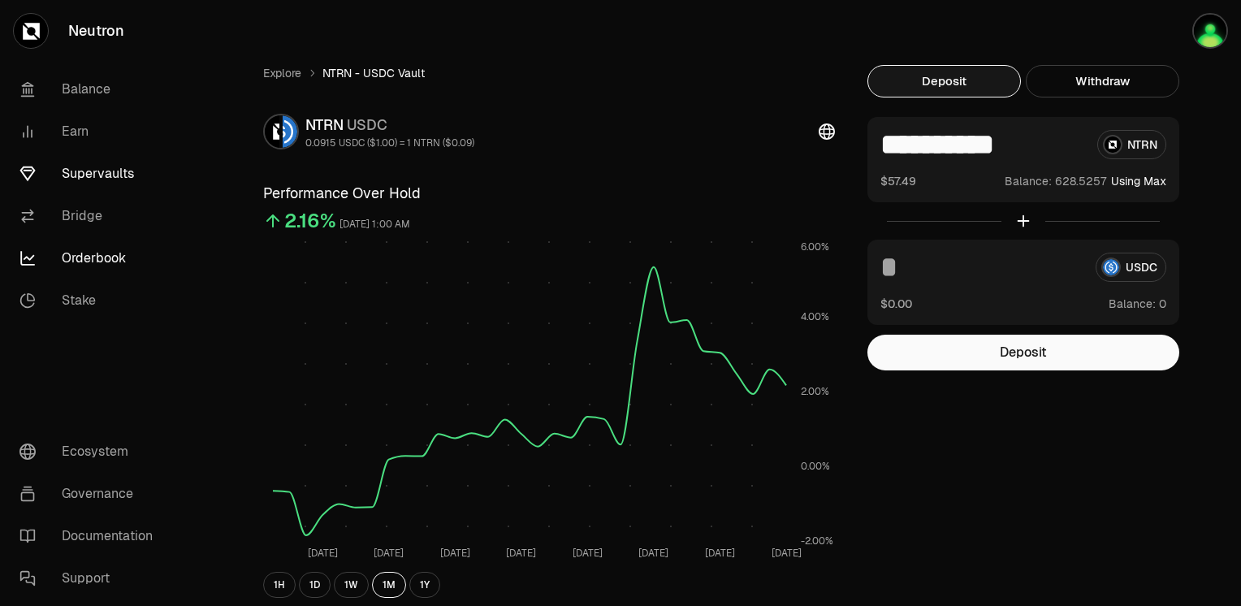
click at [82, 255] on link "Orderbook" at bounding box center [90, 258] width 169 height 42
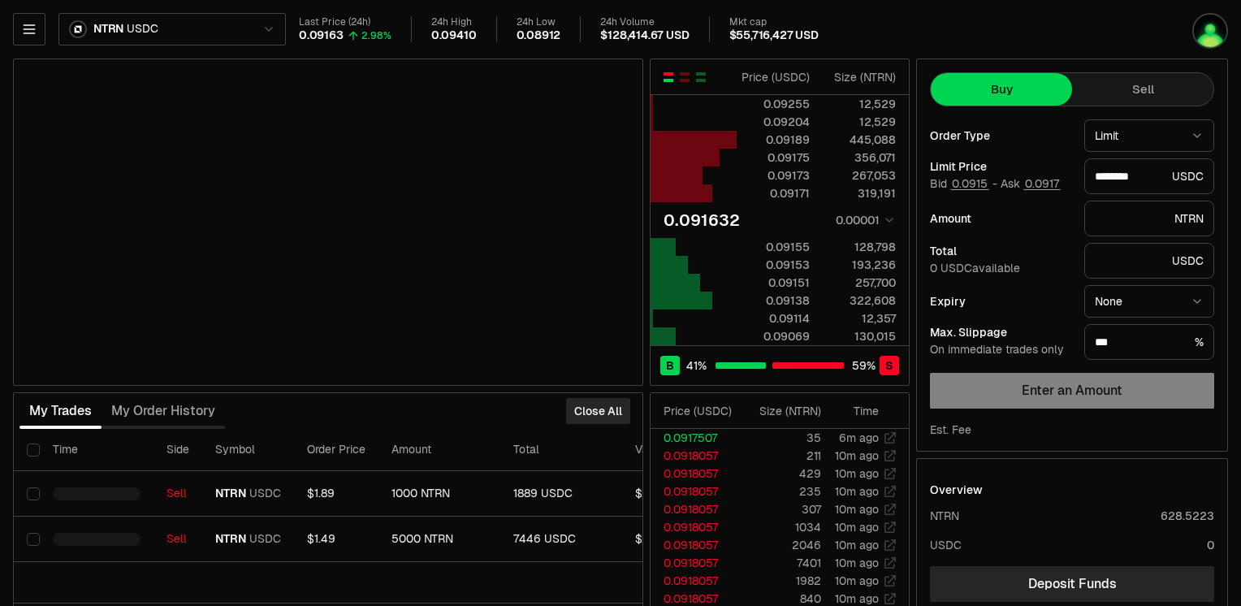
click at [183, 422] on div "My Trades My Order History" at bounding box center [121, 411] width 205 height 36
click at [598, 408] on button "Close All" at bounding box center [598, 411] width 64 height 26
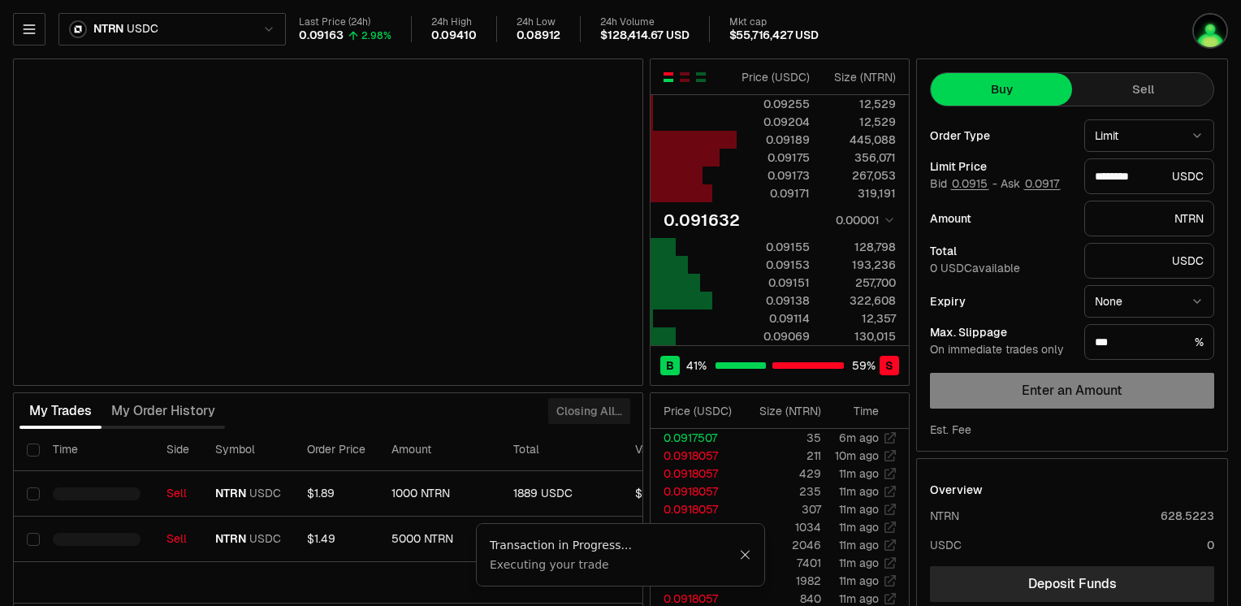
click at [1148, 92] on button "Sell" at bounding box center [1142, 89] width 141 height 32
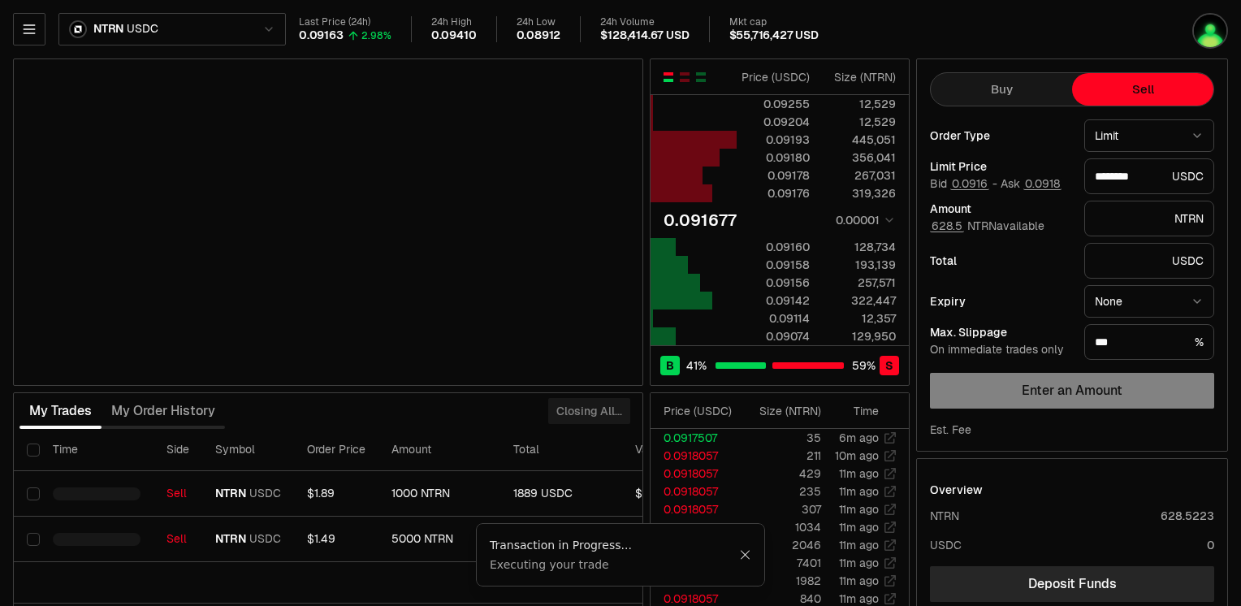
click at [1004, 80] on button "Buy" at bounding box center [1000, 89] width 141 height 32
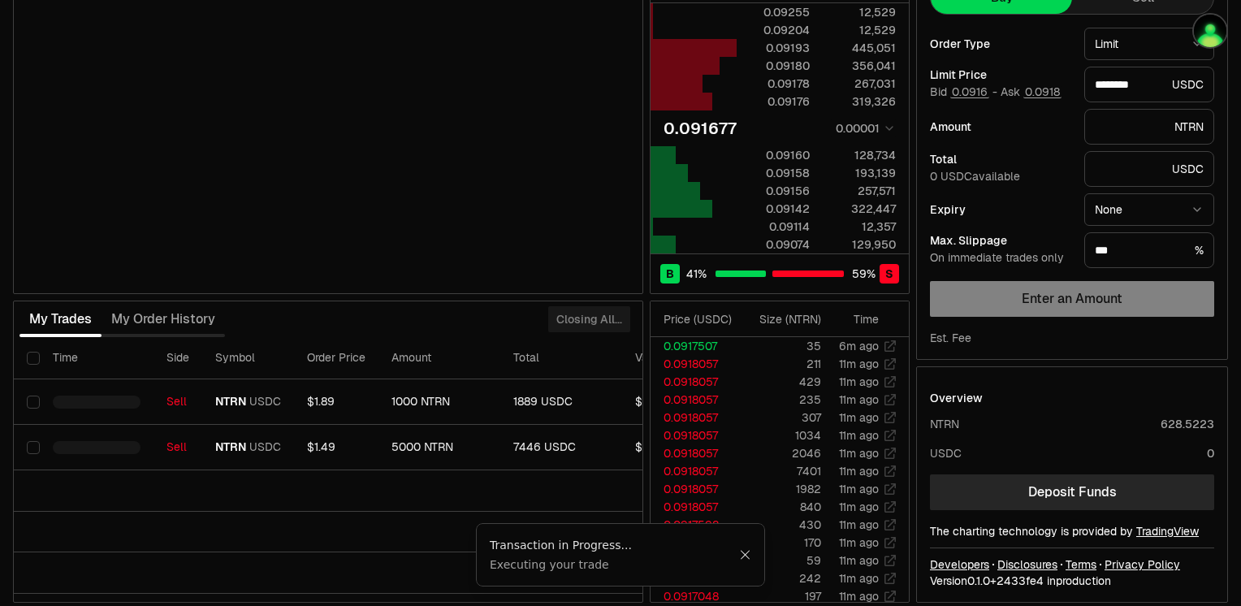
scroll to position [100, 0]
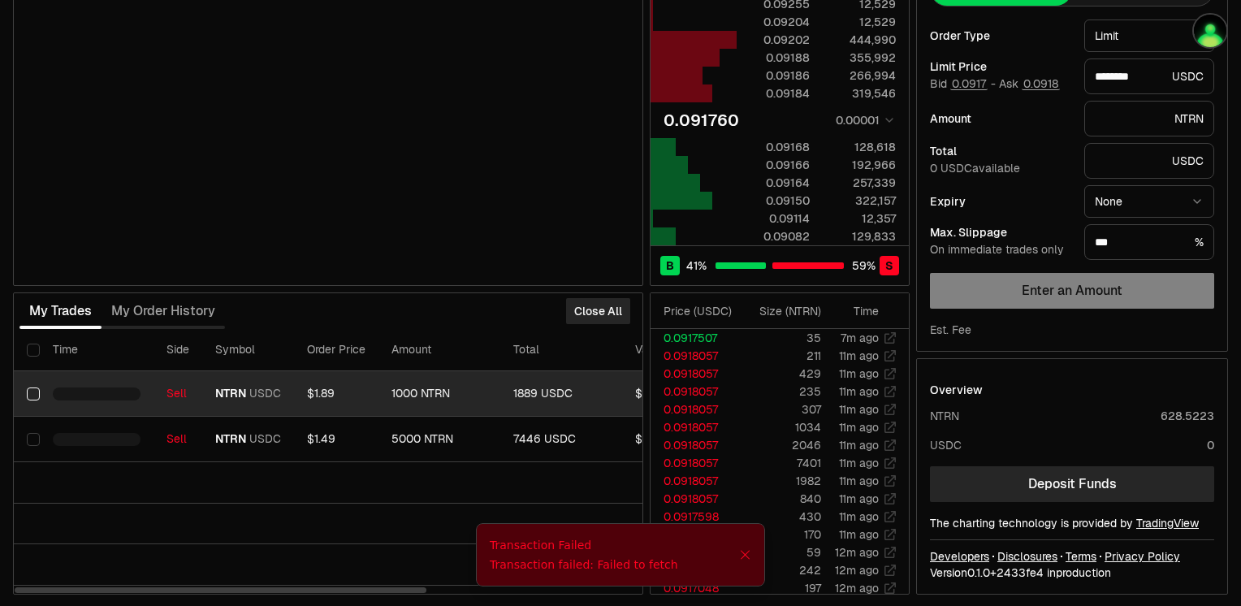
click at [36, 388] on button "Select row" at bounding box center [33, 393] width 13 height 13
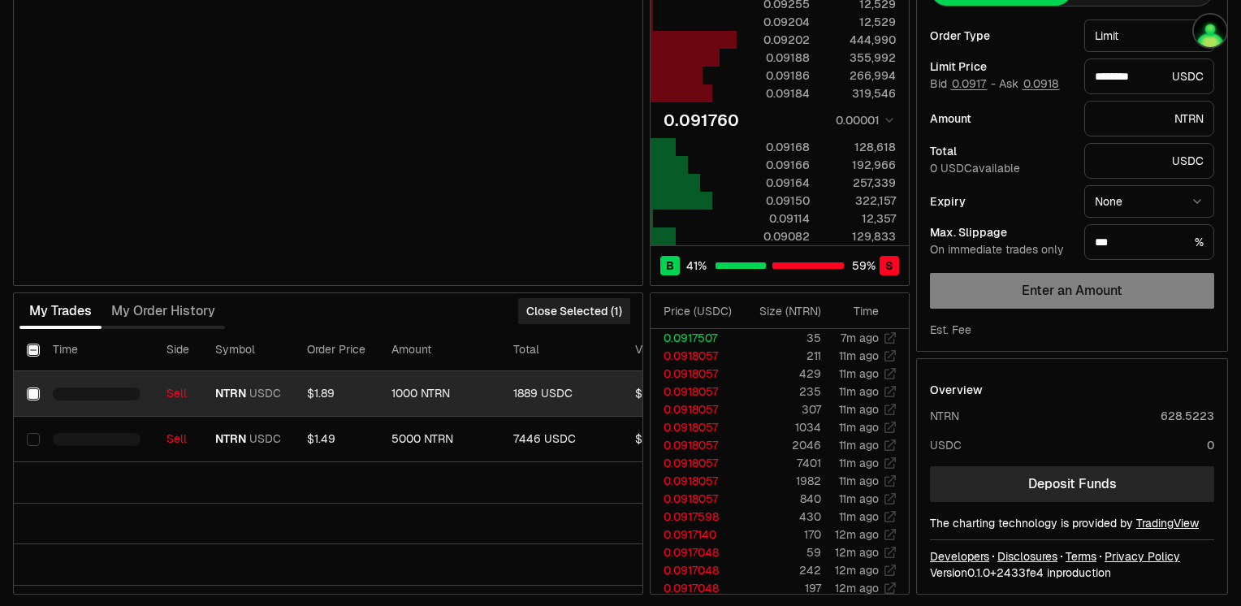
click at [572, 302] on button "Close Selected (1)" at bounding box center [574, 311] width 112 height 26
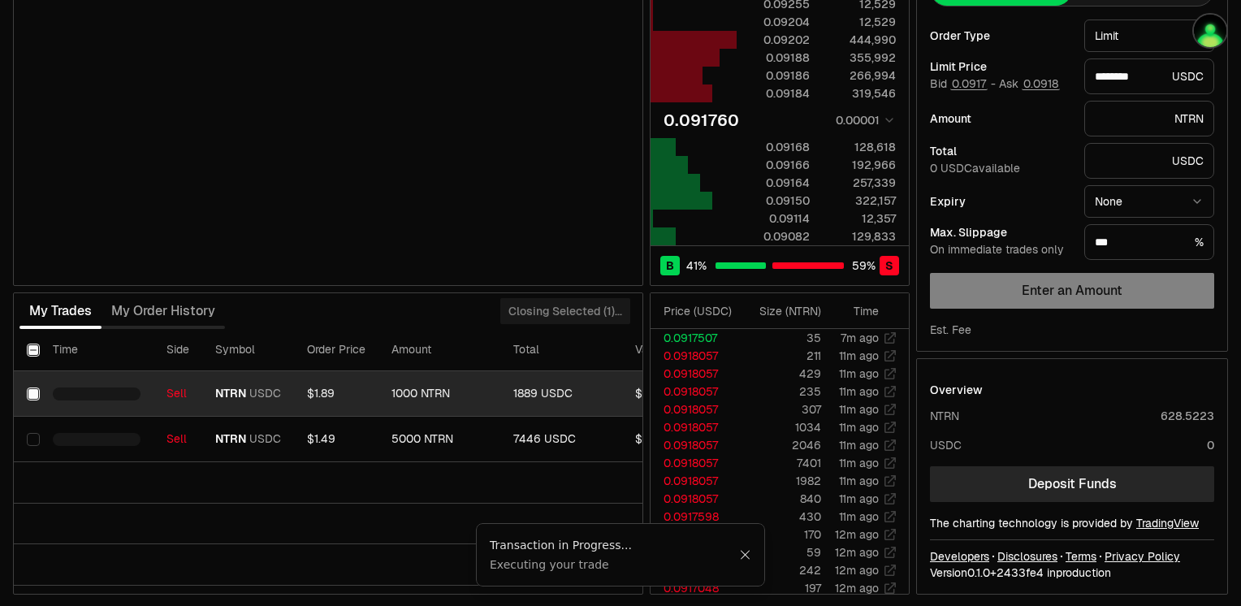
type input "********"
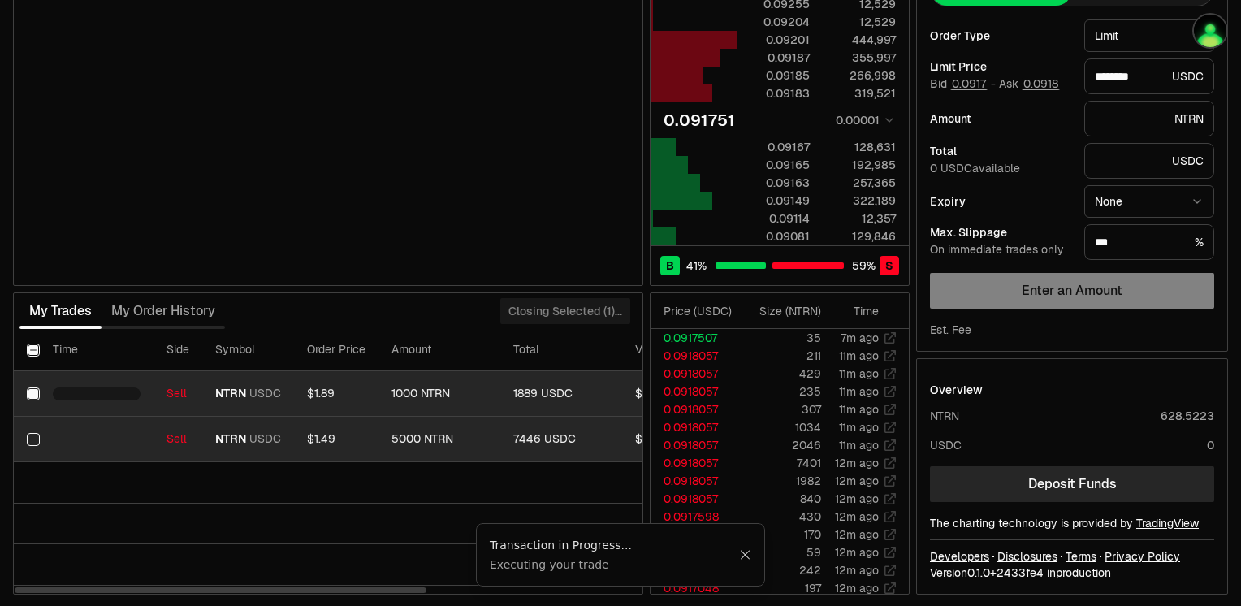
click at [38, 434] on button "Select row" at bounding box center [33, 439] width 13 height 13
click at [597, 308] on div "Closing All..." at bounding box center [589, 311] width 108 height 36
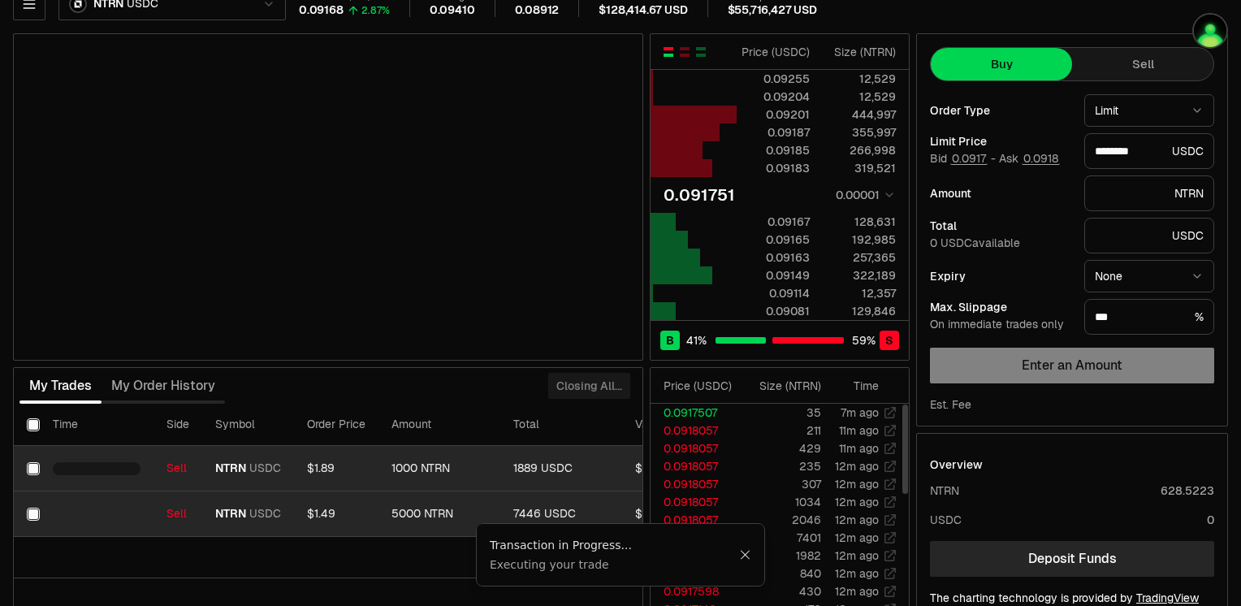
scroll to position [0, 0]
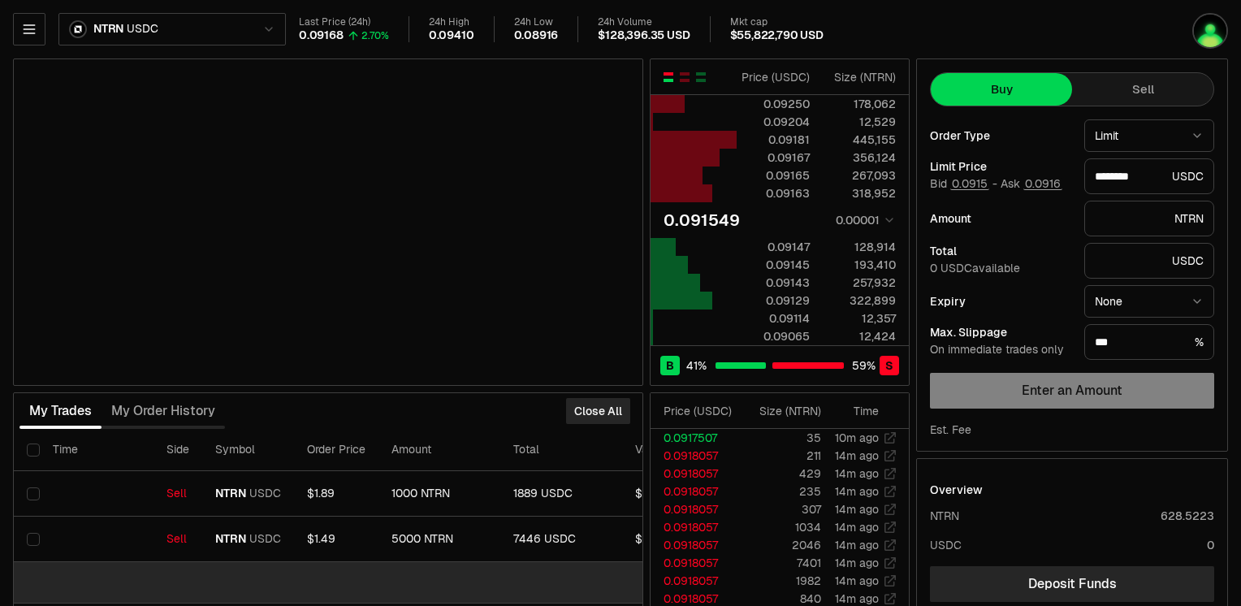
click at [435, 562] on td at bounding box center [494, 582] width 960 height 41
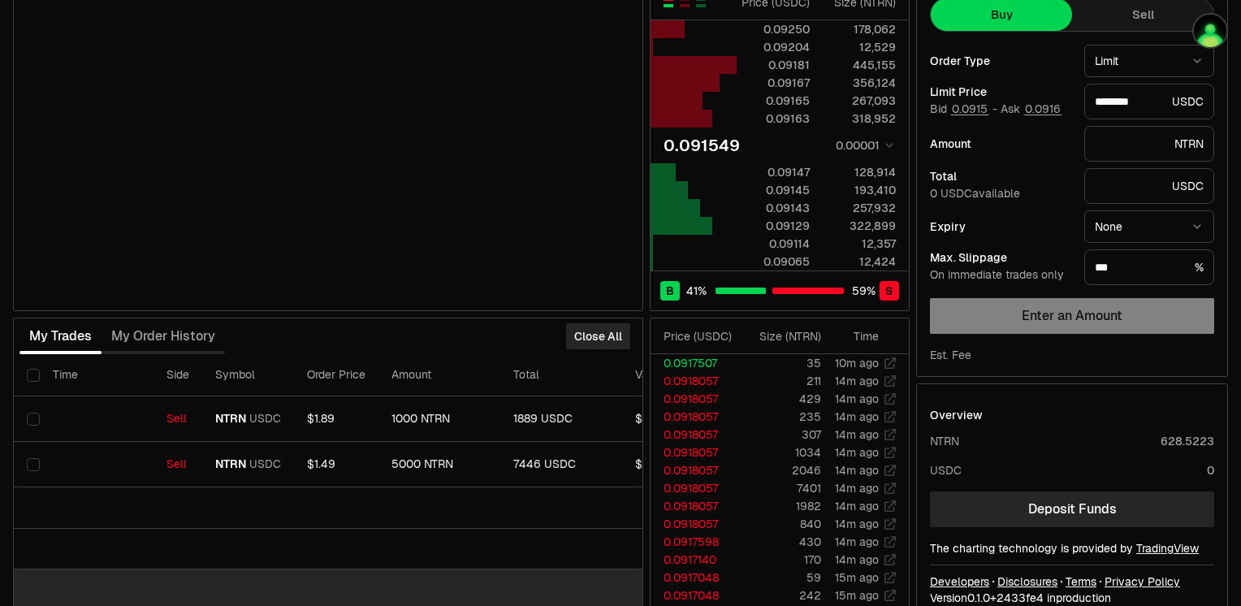
scroll to position [100, 0]
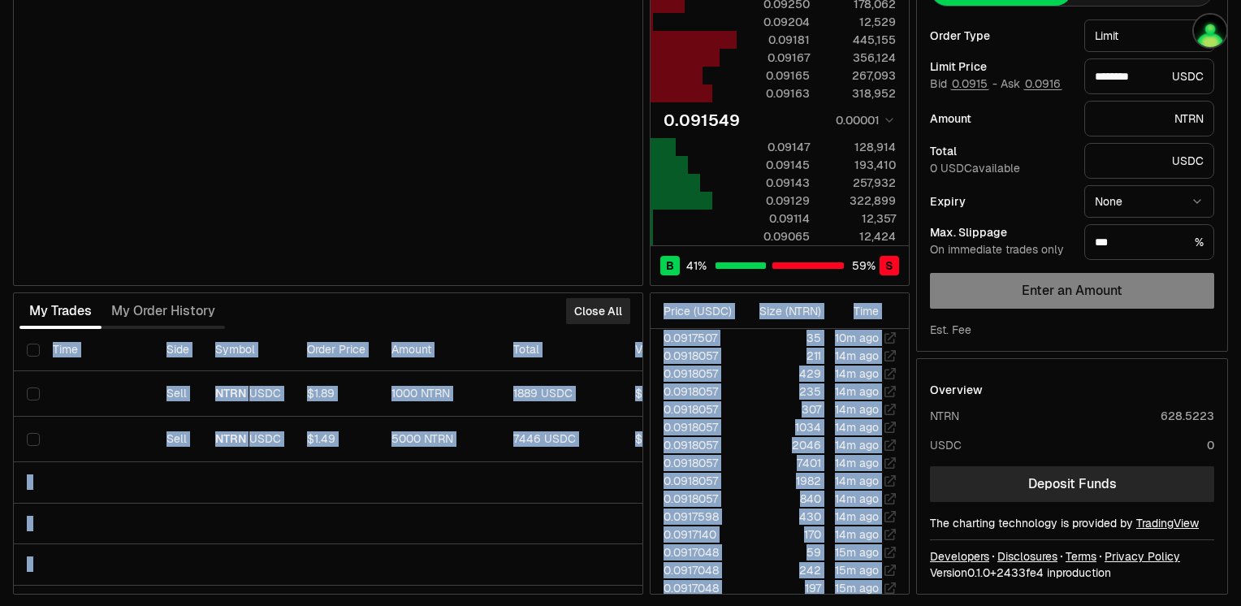
drag, startPoint x: 416, startPoint y: 593, endPoint x: 649, endPoint y: 599, distance: 233.1
click at [649, 599] on div "NTRN USDC Last Price (24h) 0.09168 2.70% 24h High 0.09410 24h Low 0.08916 24h V…" at bounding box center [620, 253] width 1241 height 707
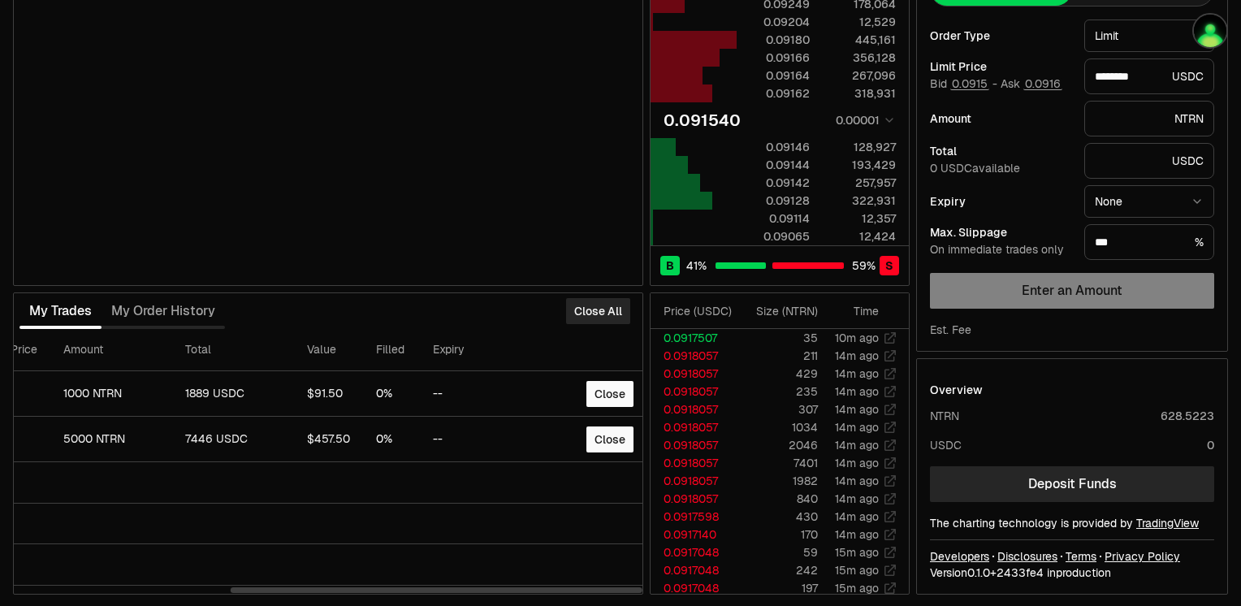
scroll to position [0, 330]
drag, startPoint x: 416, startPoint y: 588, endPoint x: 649, endPoint y: 595, distance: 233.1
click at [642, 593] on div at bounding box center [437, 590] width 412 height 6
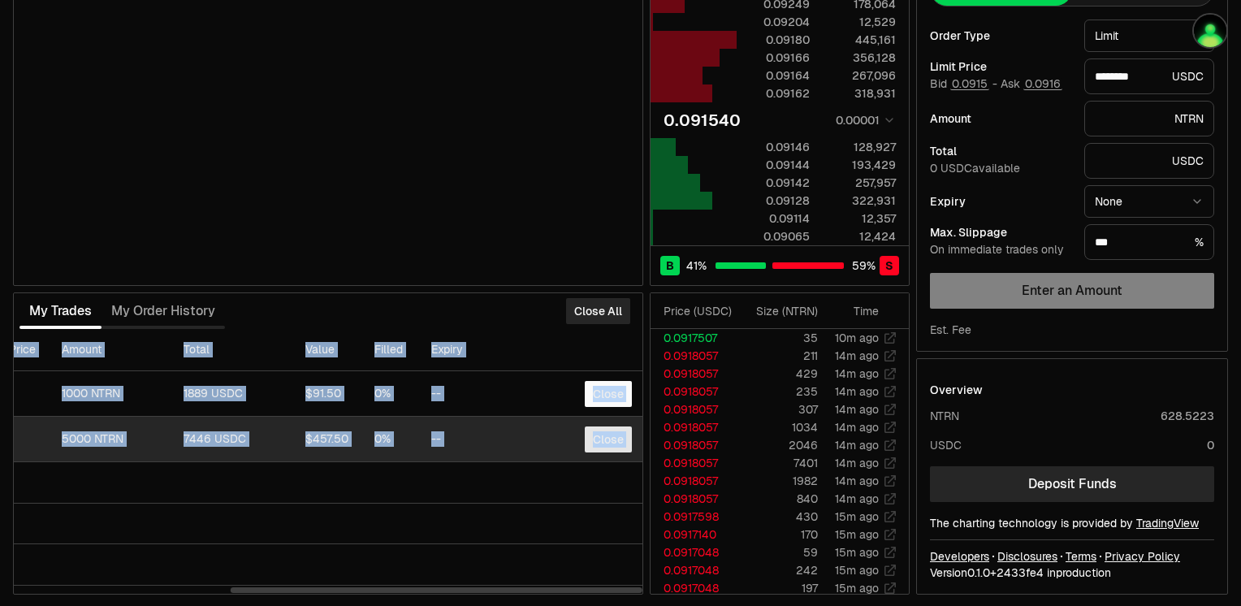
click at [611, 431] on button "Close" at bounding box center [608, 439] width 47 height 26
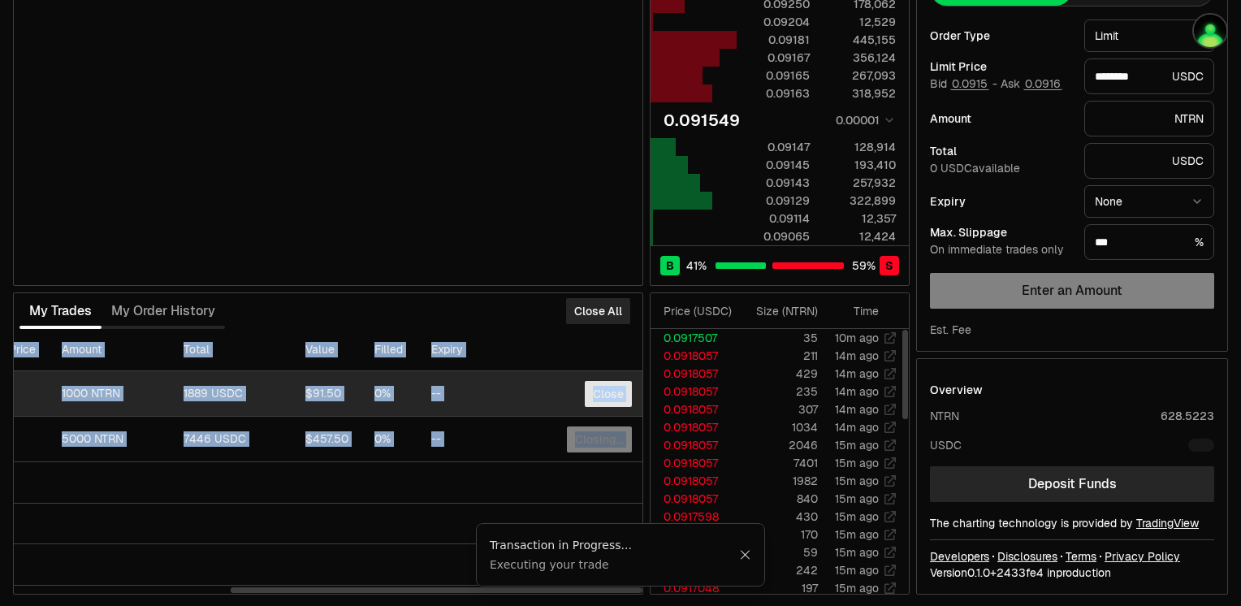
scroll to position [0, 323]
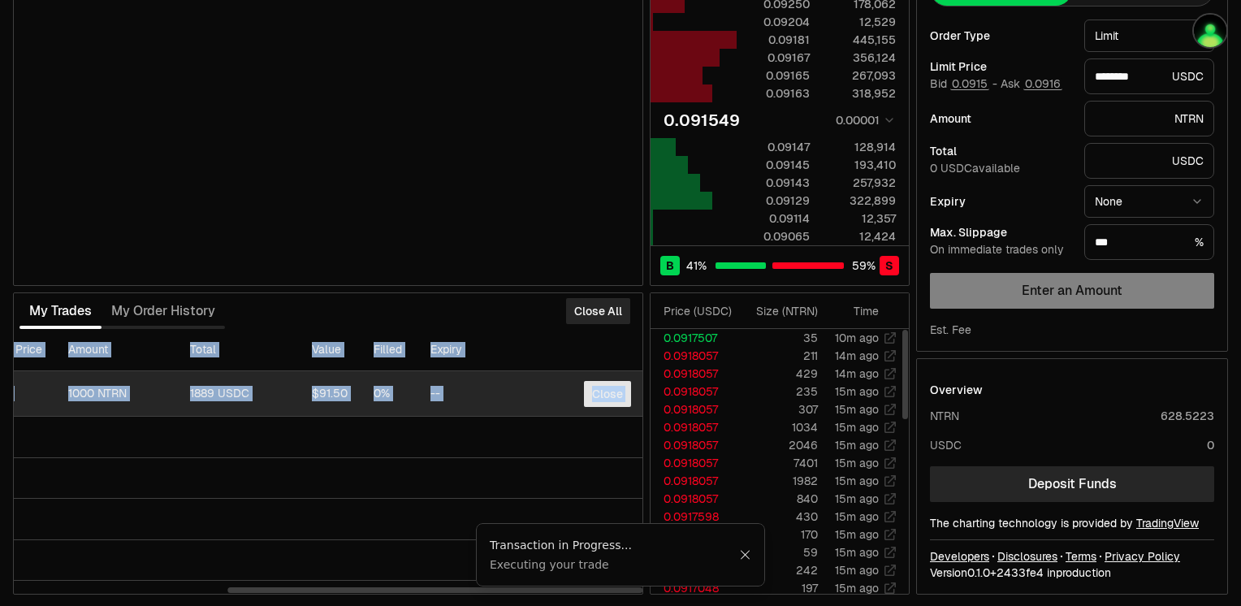
click at [599, 386] on button "Close" at bounding box center [607, 394] width 47 height 26
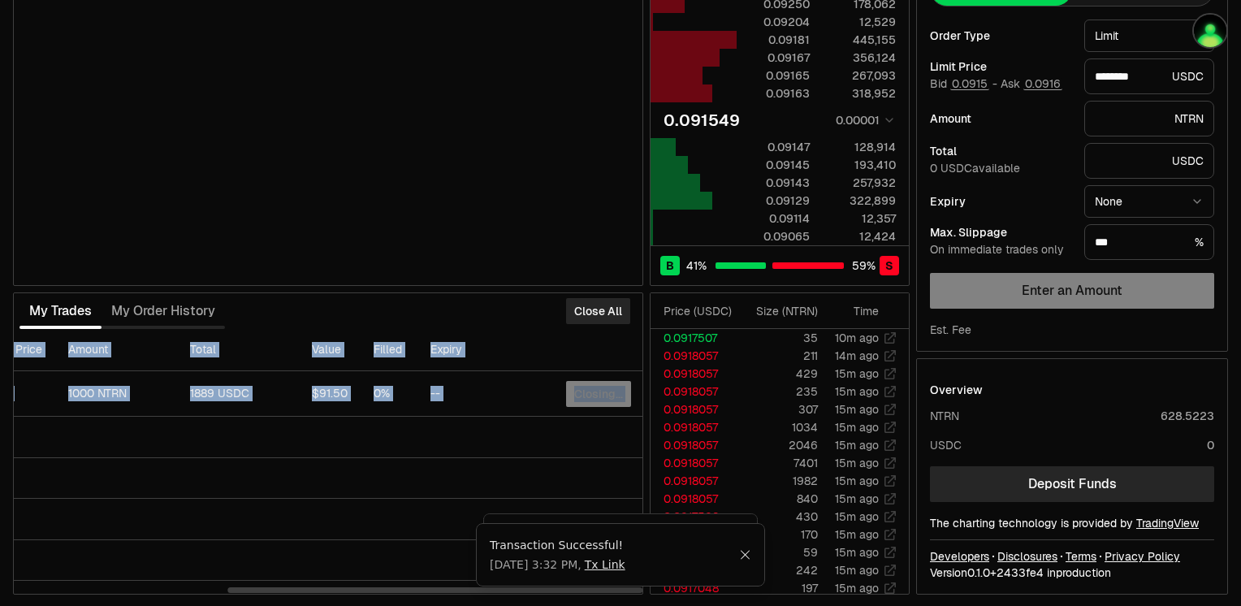
click at [585, 333] on th at bounding box center [585, 350] width 117 height 42
click at [588, 343] on th at bounding box center [585, 350] width 117 height 42
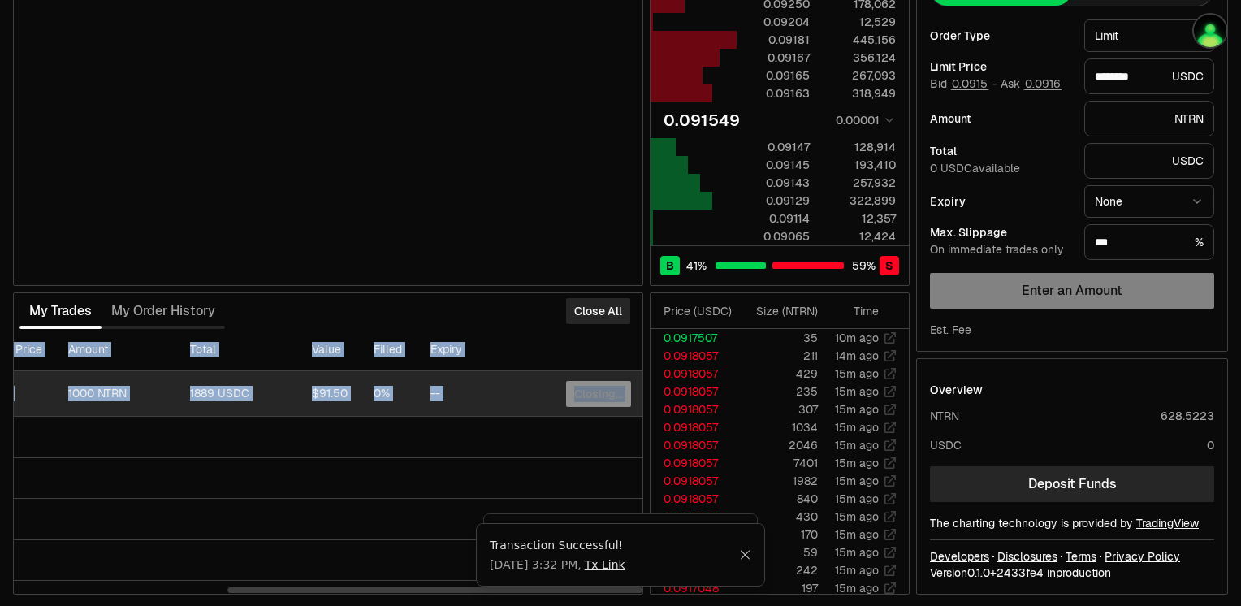
drag, startPoint x: 588, startPoint y: 343, endPoint x: 593, endPoint y: 391, distance: 49.0
click at [593, 391] on div "Closing..." at bounding box center [598, 394] width 65 height 26
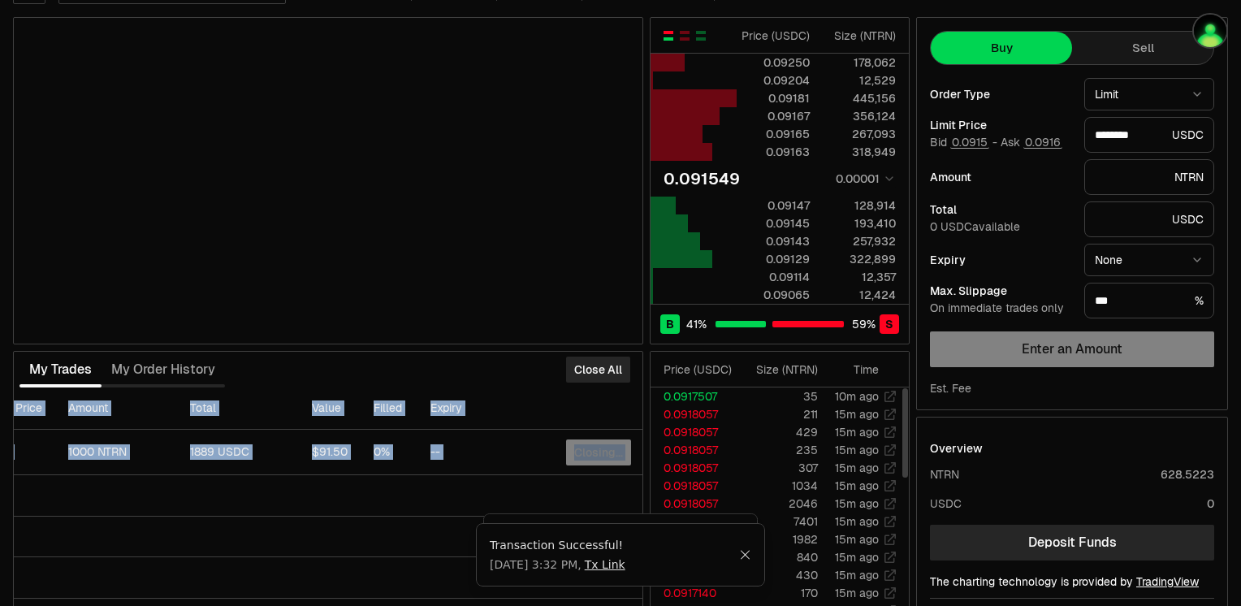
scroll to position [0, 0]
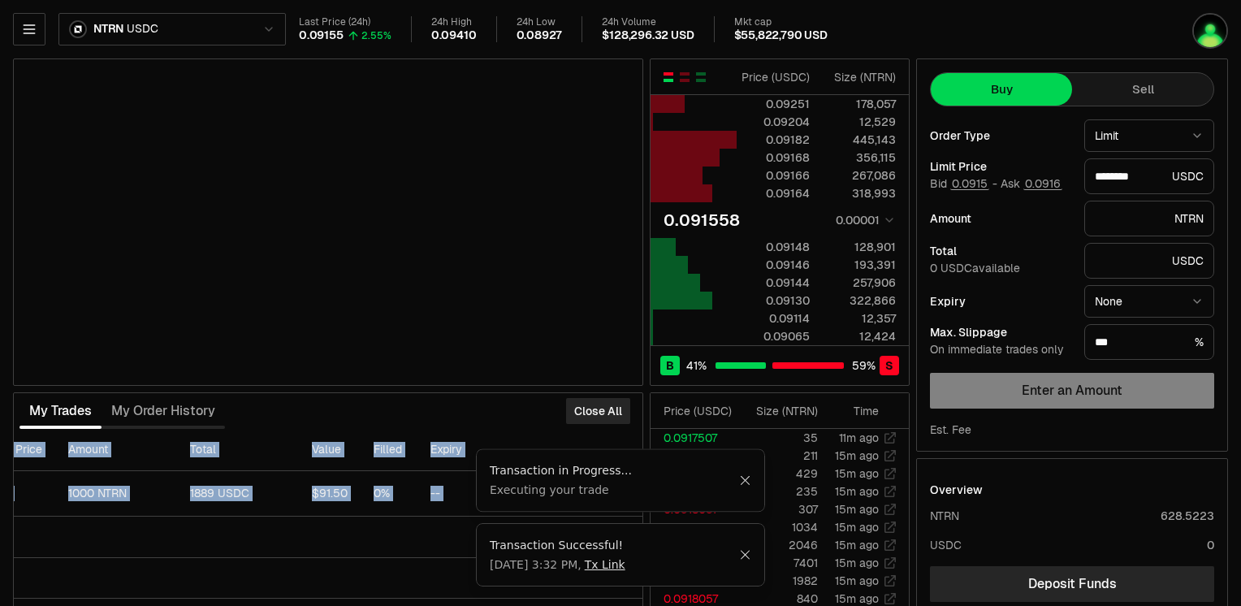
click at [744, 557] on icon "Close" at bounding box center [745, 554] width 12 height 13
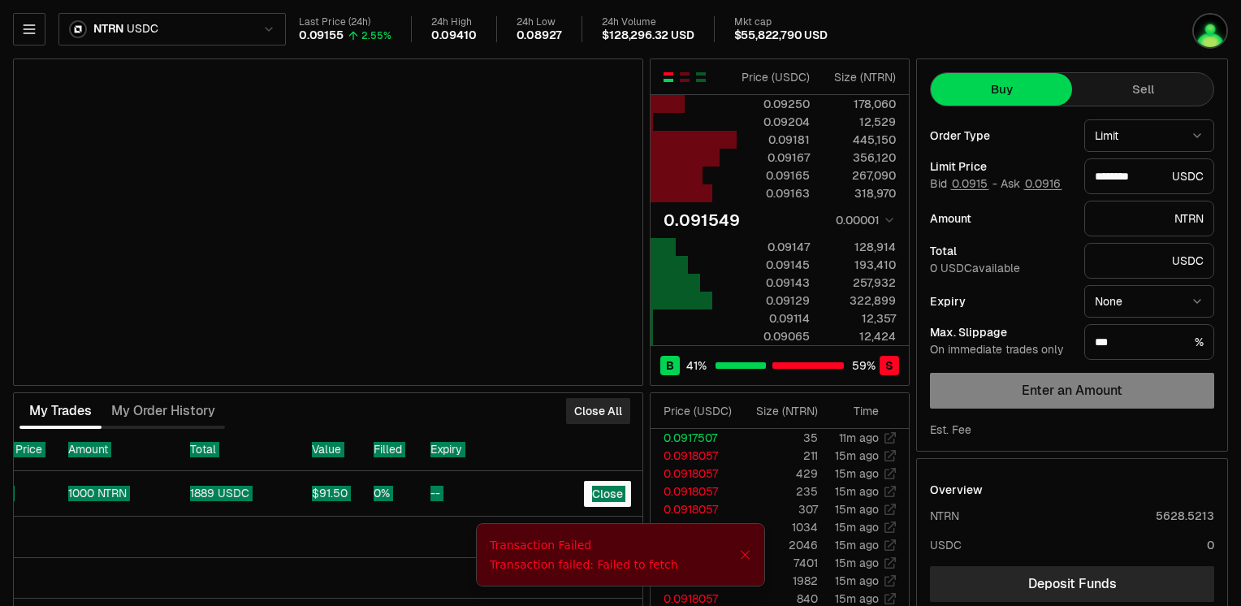
type input "********"
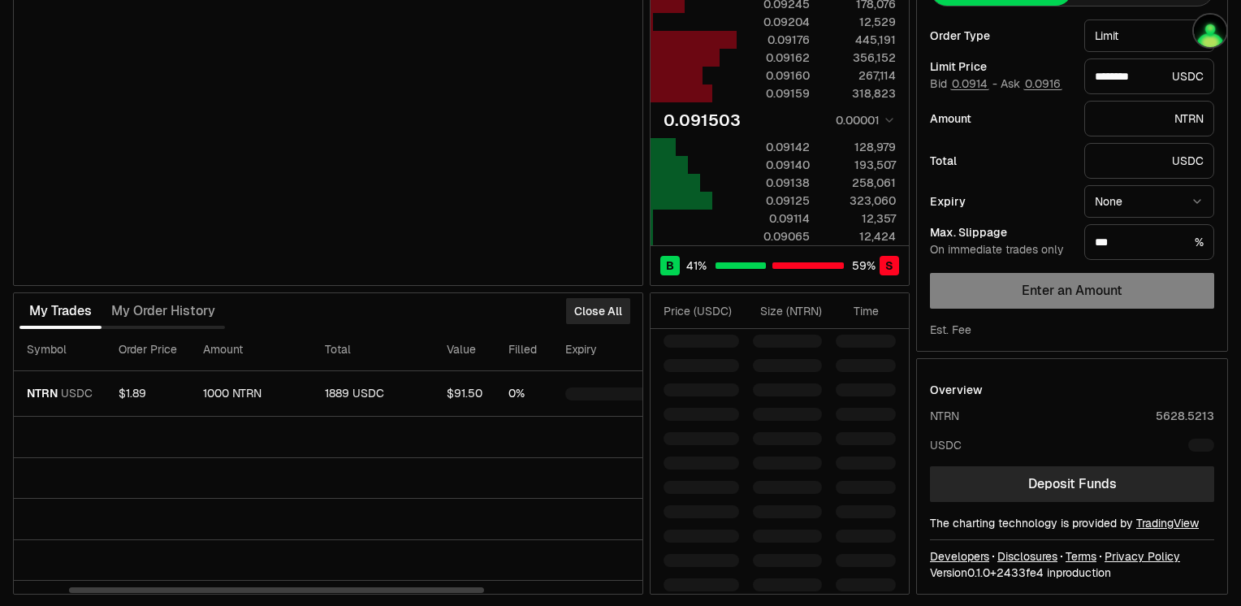
scroll to position [0, 323]
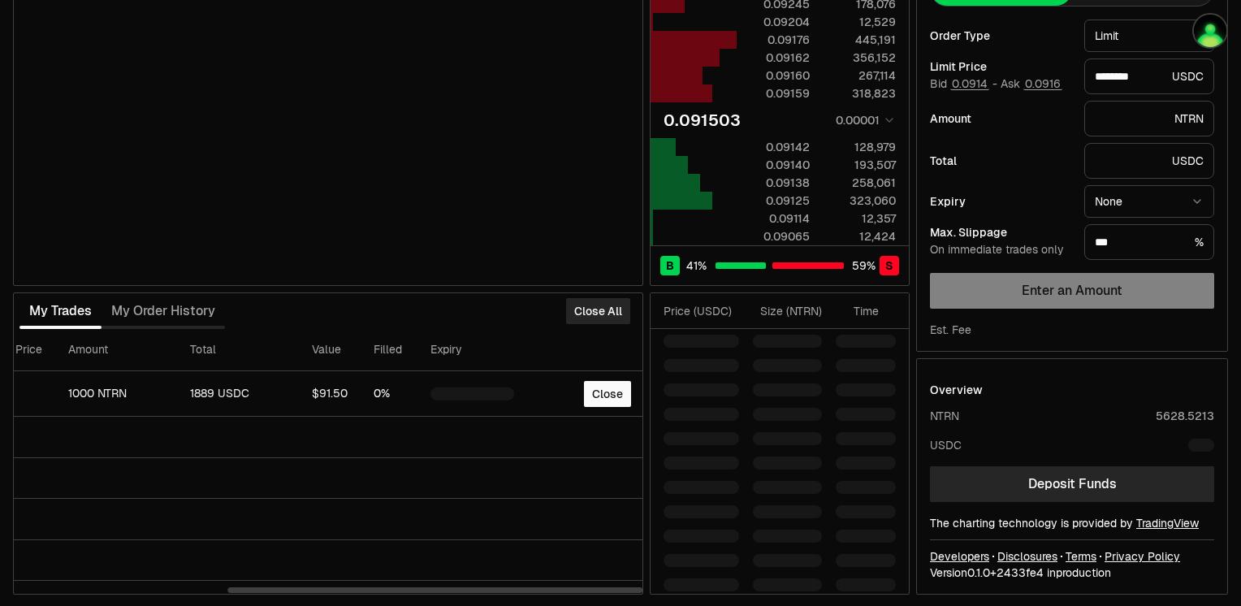
drag, startPoint x: 403, startPoint y: 591, endPoint x: 643, endPoint y: 605, distance: 240.7
click at [642, 593] on div at bounding box center [434, 590] width 415 height 6
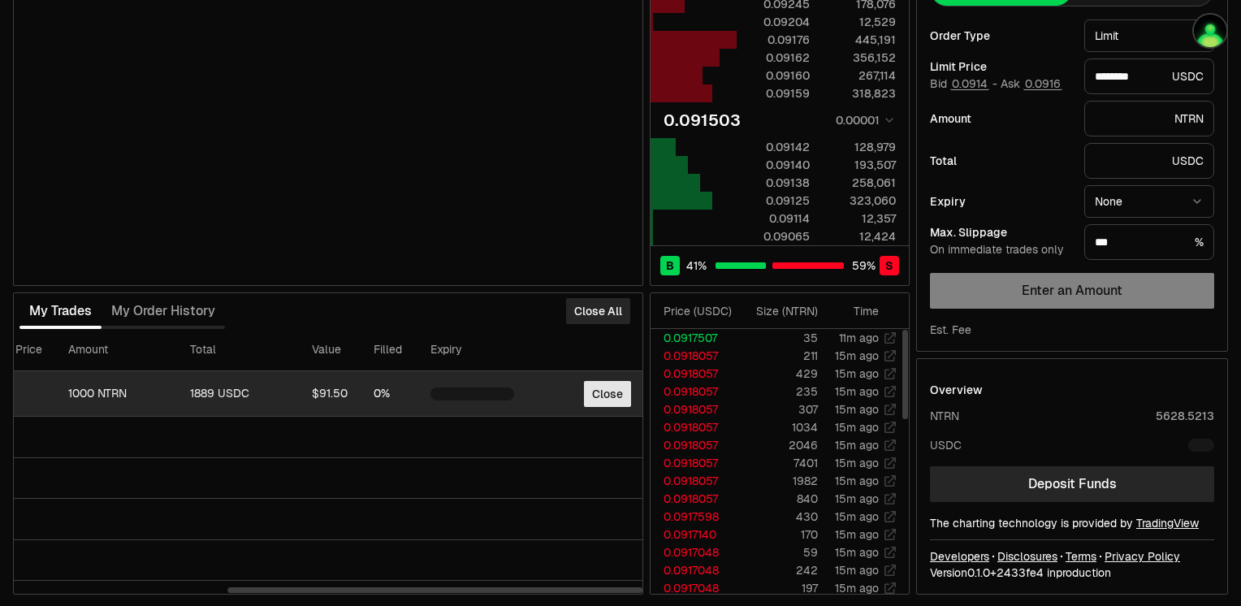
click at [609, 390] on button "Close" at bounding box center [607, 394] width 47 height 26
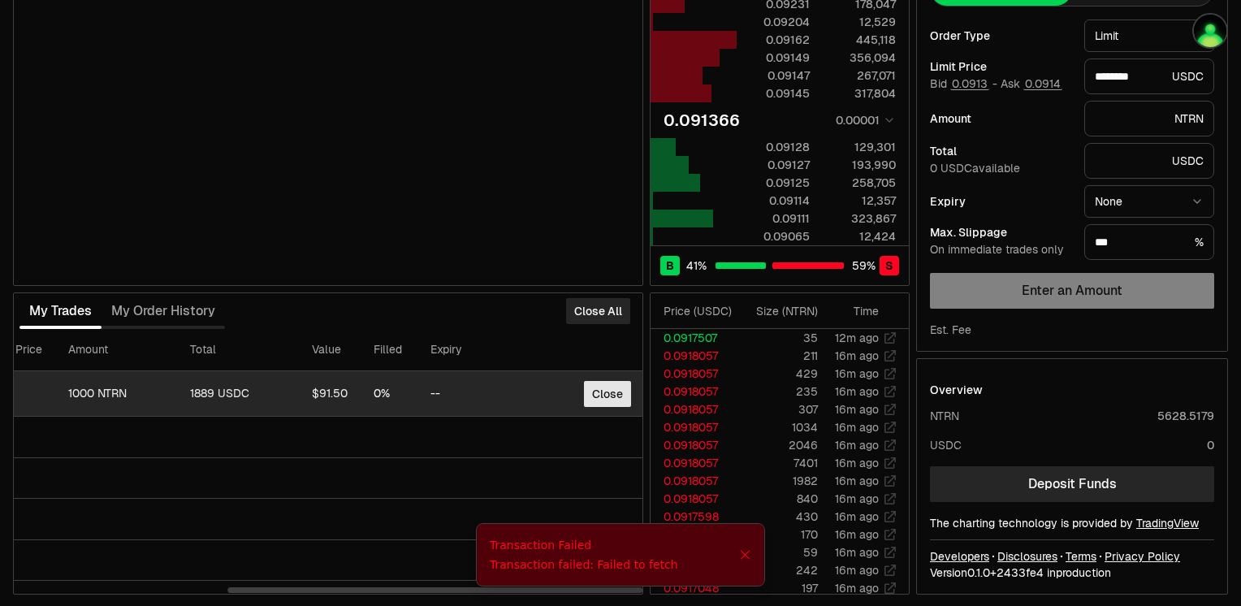
click at [605, 390] on button "Close" at bounding box center [607, 394] width 47 height 26
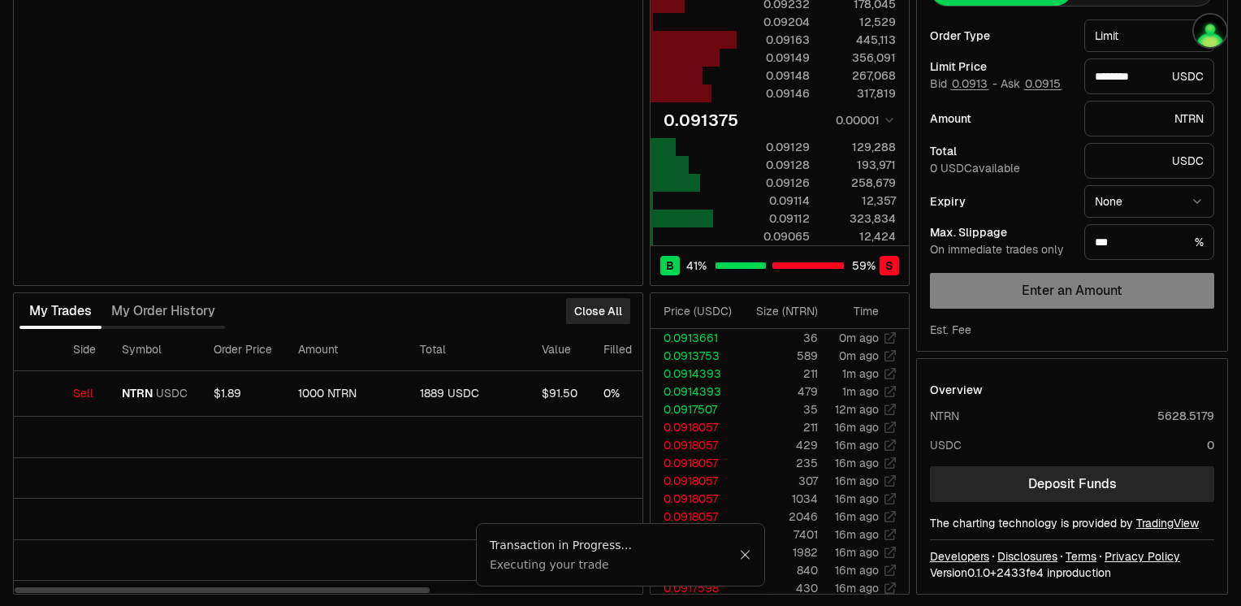
scroll to position [0, 0]
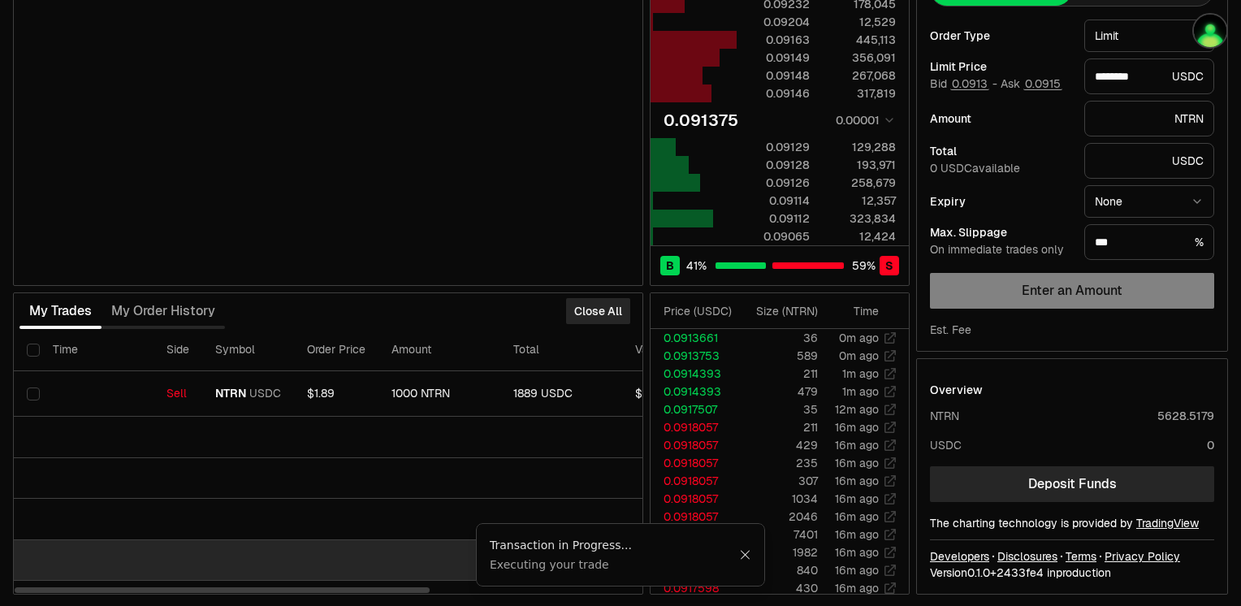
drag, startPoint x: 391, startPoint y: 591, endPoint x: 162, endPoint y: 563, distance: 230.7
click at [163, 587] on div at bounding box center [222, 590] width 415 height 6
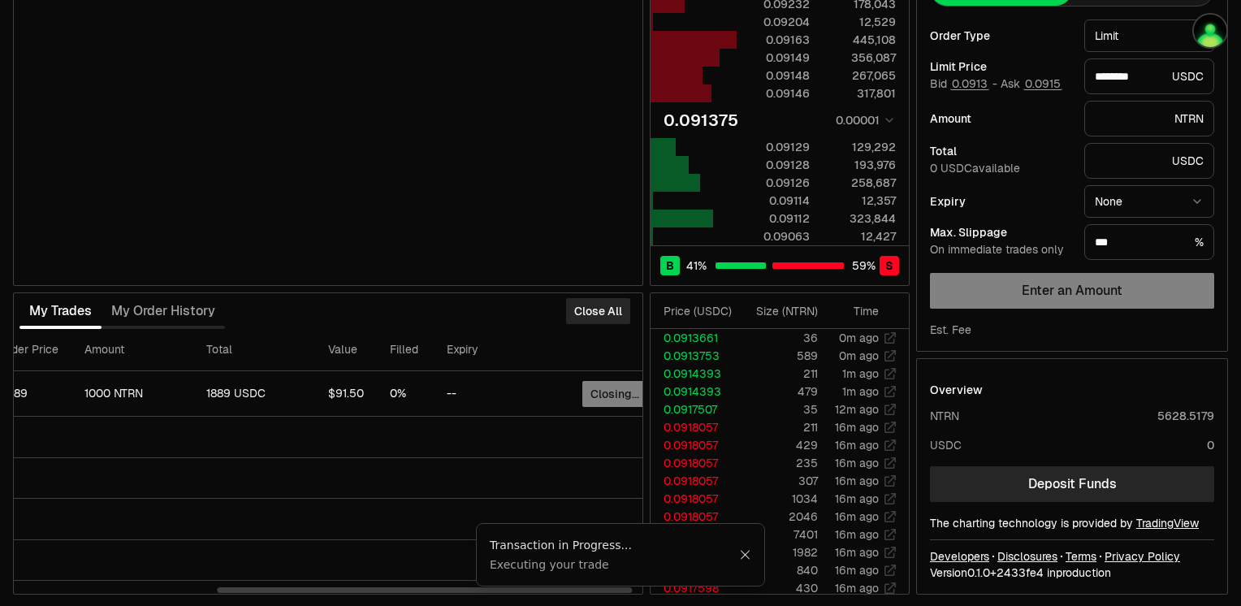
scroll to position [0, 323]
drag, startPoint x: 424, startPoint y: 592, endPoint x: 630, endPoint y: 605, distance: 206.6
click at [630, 593] on div at bounding box center [328, 589] width 628 height 8
type input "********"
click at [648, 383] on div "My Trades My Order History Close All Time Side Symbol Order Price Amount Total …" at bounding box center [461, 443] width 896 height 302
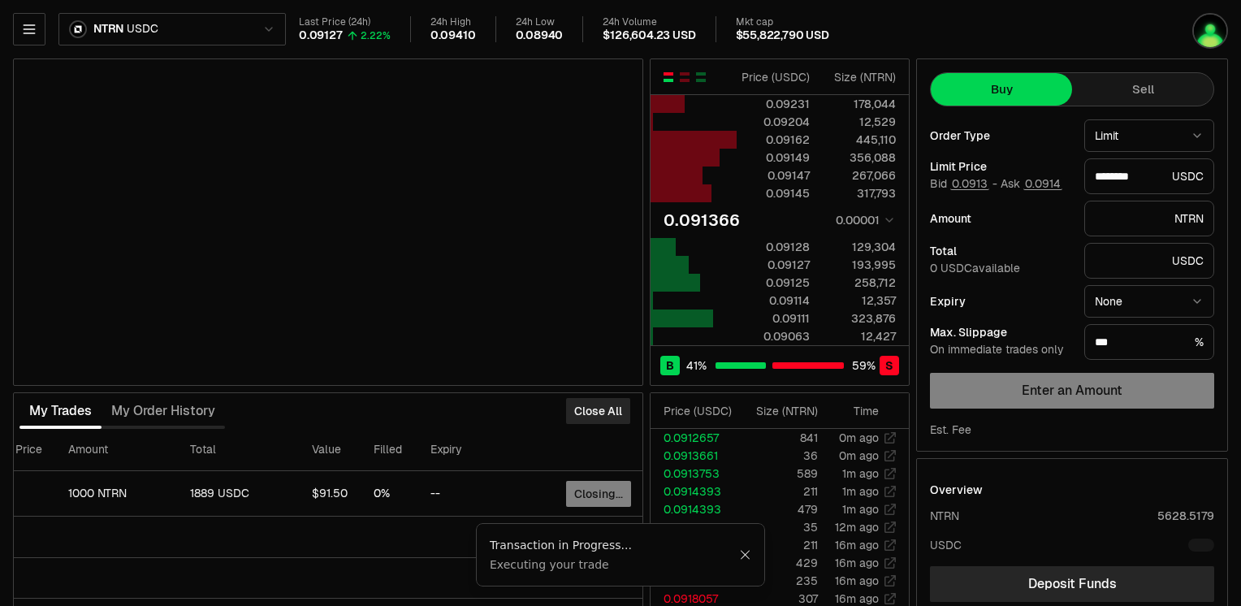
scroll to position [0, 274]
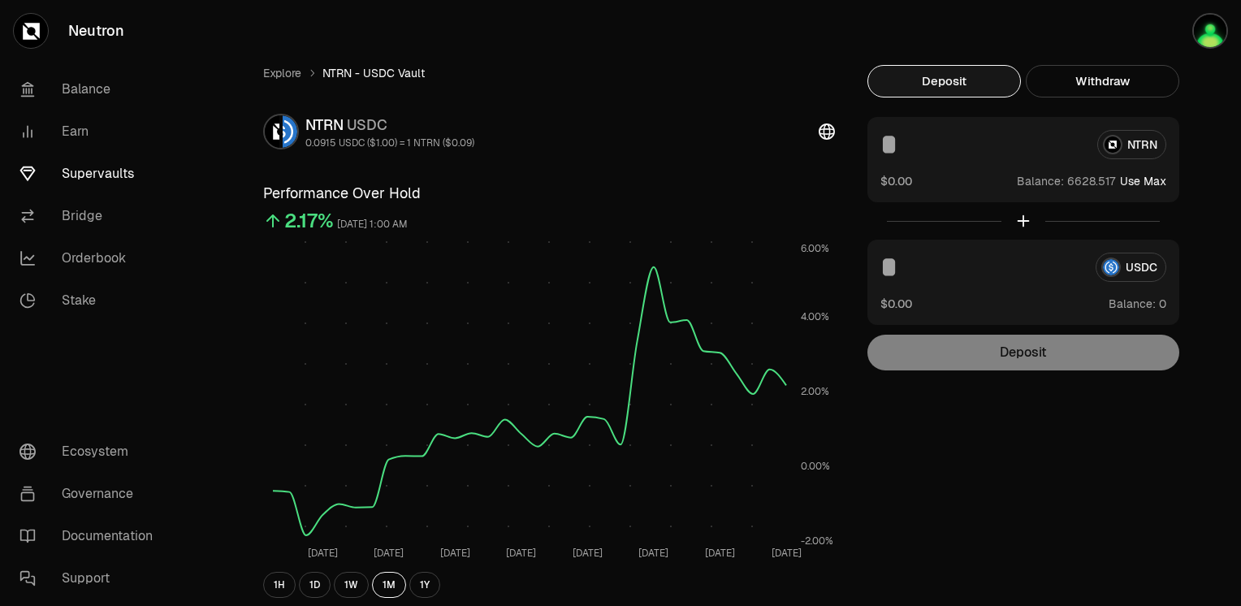
click at [1145, 179] on button "Use Max" at bounding box center [1143, 181] width 46 height 16
type input "**********"
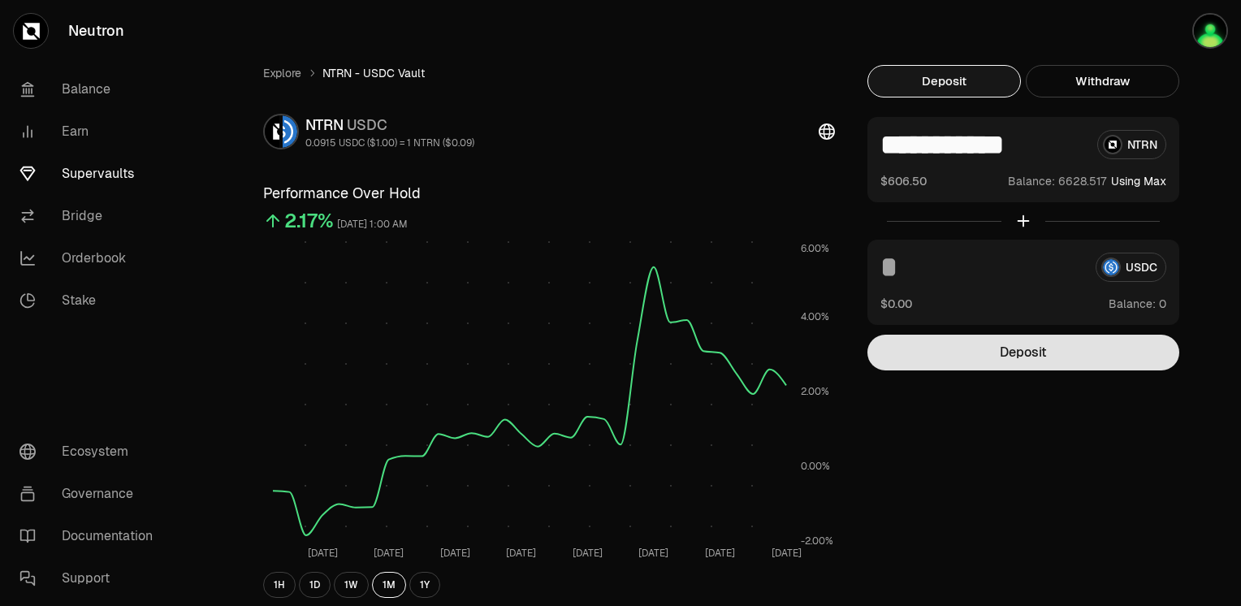
click at [1039, 357] on button "Deposit" at bounding box center [1023, 352] width 312 height 36
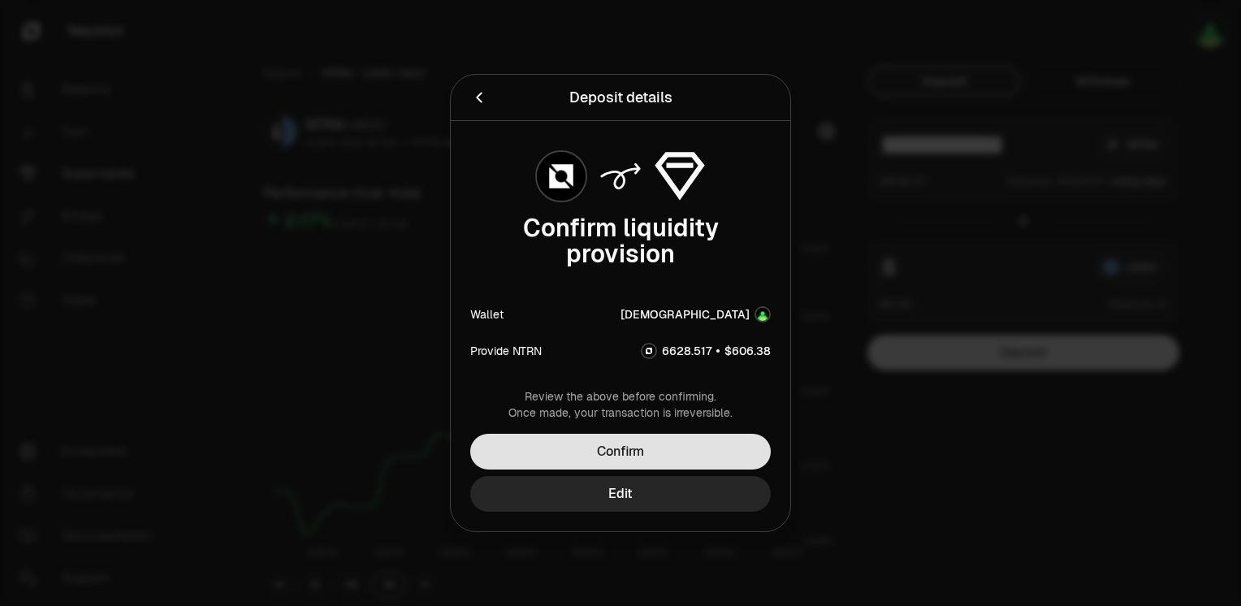
click at [649, 450] on button "Confirm" at bounding box center [620, 452] width 300 height 36
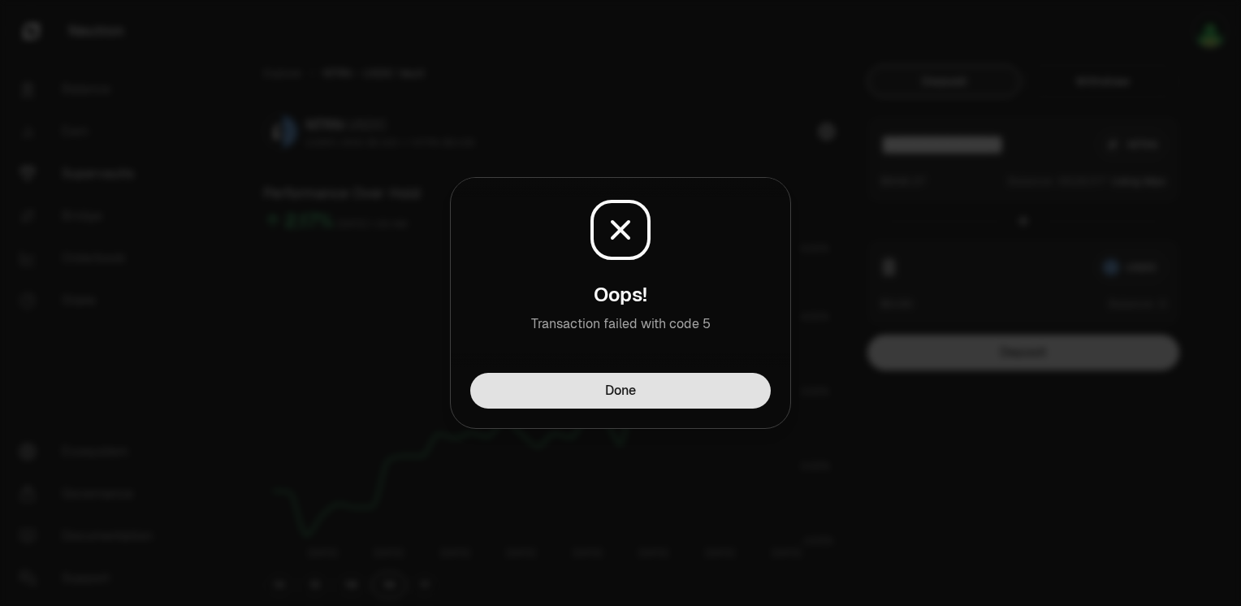
click at [632, 398] on button "Done" at bounding box center [620, 391] width 300 height 36
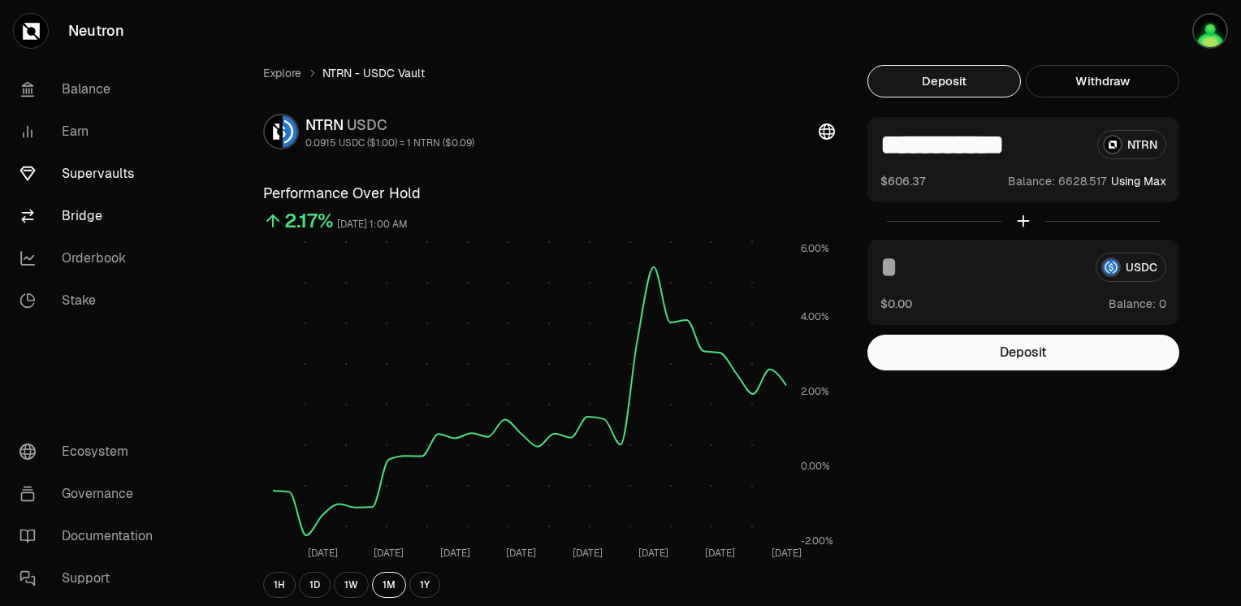
click at [76, 223] on link "Bridge" at bounding box center [90, 216] width 169 height 42
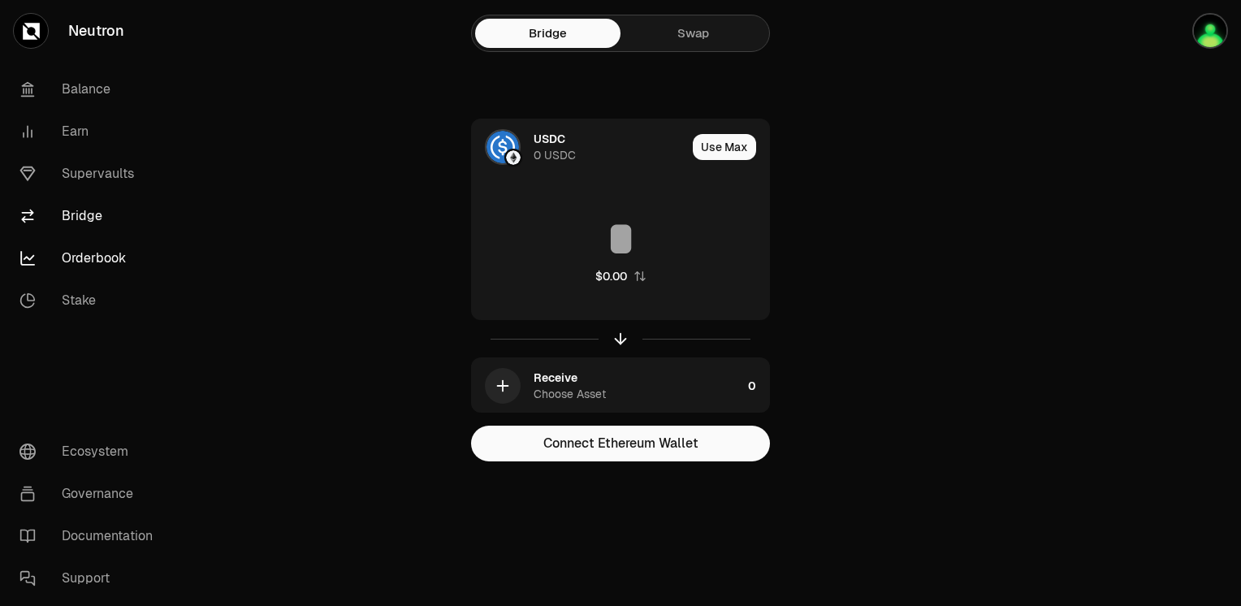
click at [88, 265] on link "Orderbook" at bounding box center [90, 258] width 169 height 42
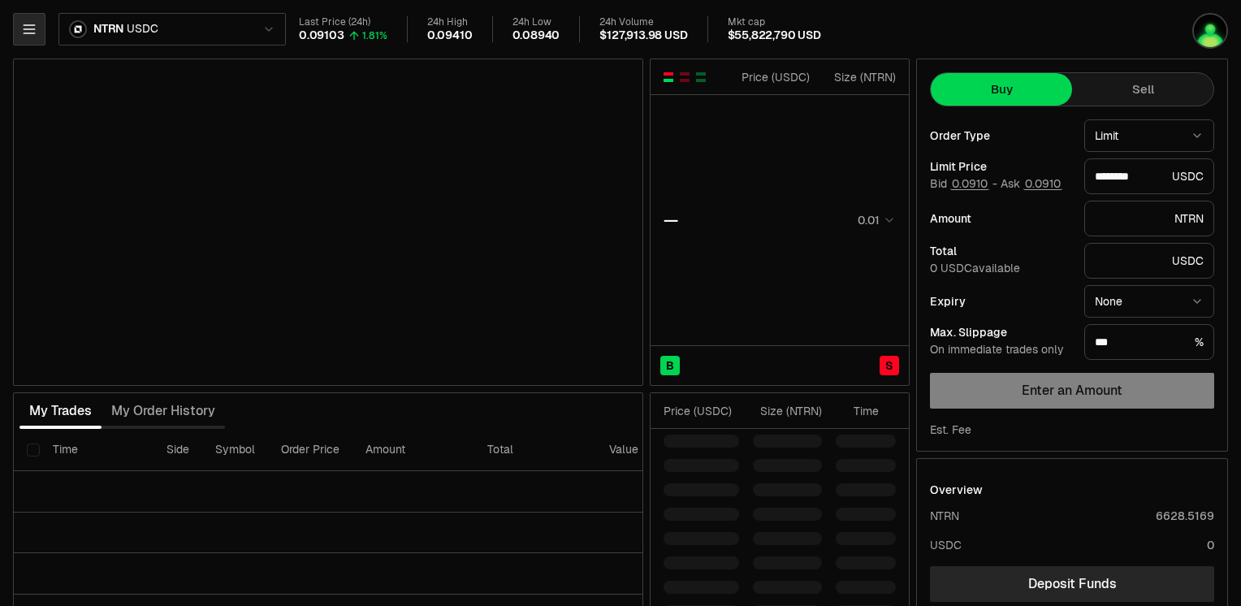
type input "********"
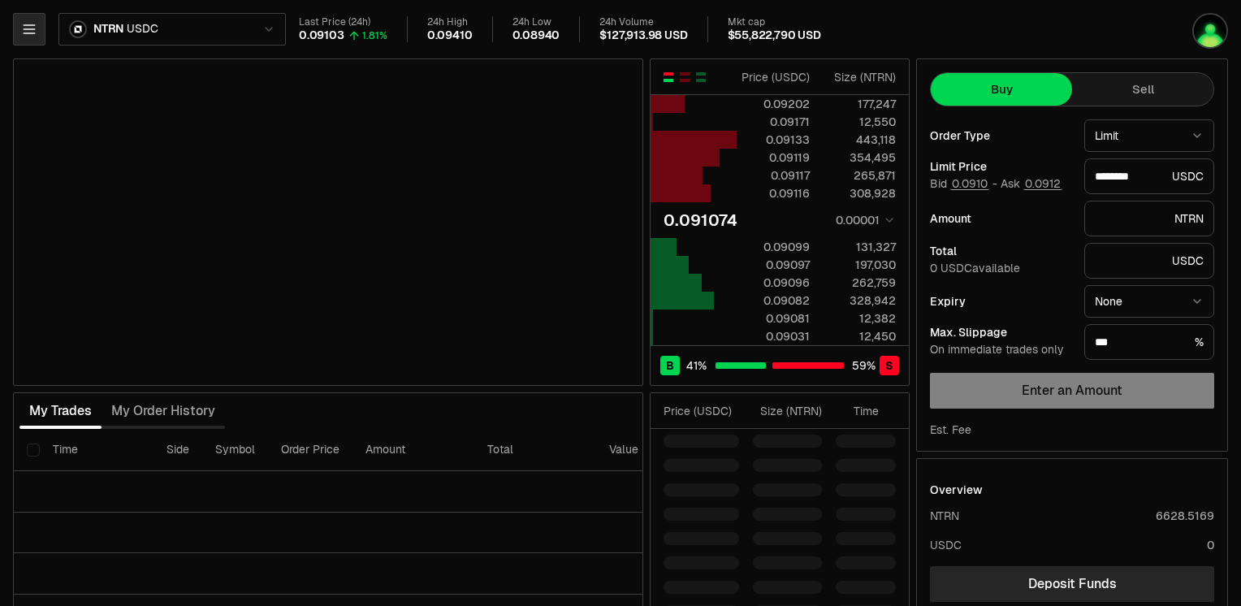
click at [35, 32] on icon "button" at bounding box center [29, 29] width 16 height 16
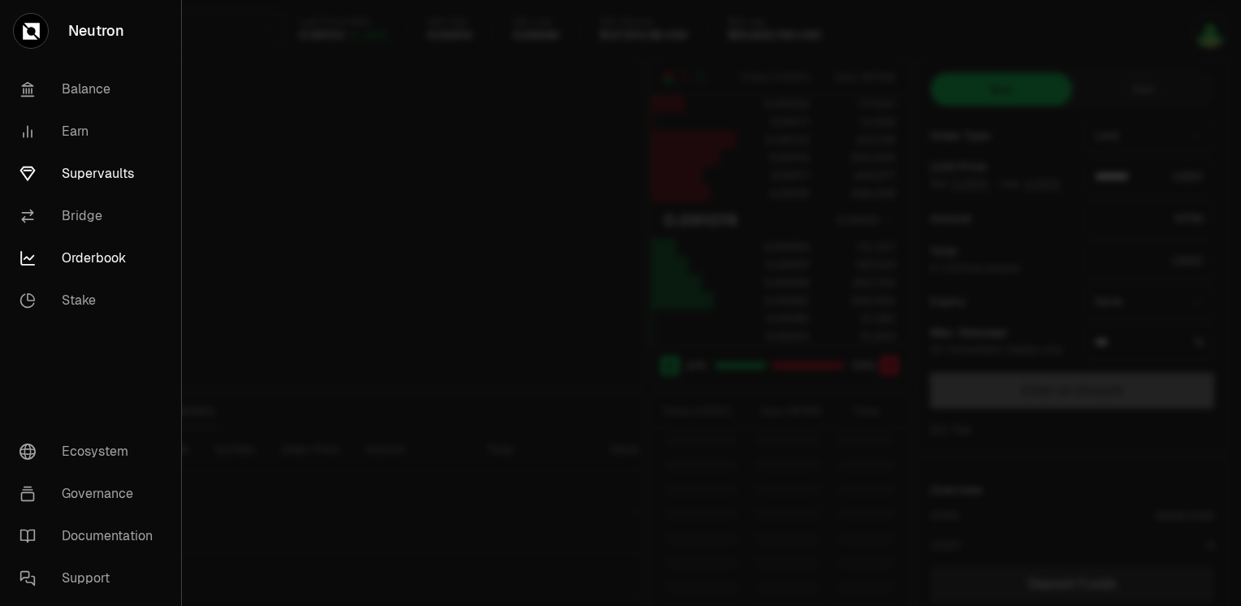
click at [91, 183] on link "Supervaults" at bounding box center [90, 174] width 168 height 42
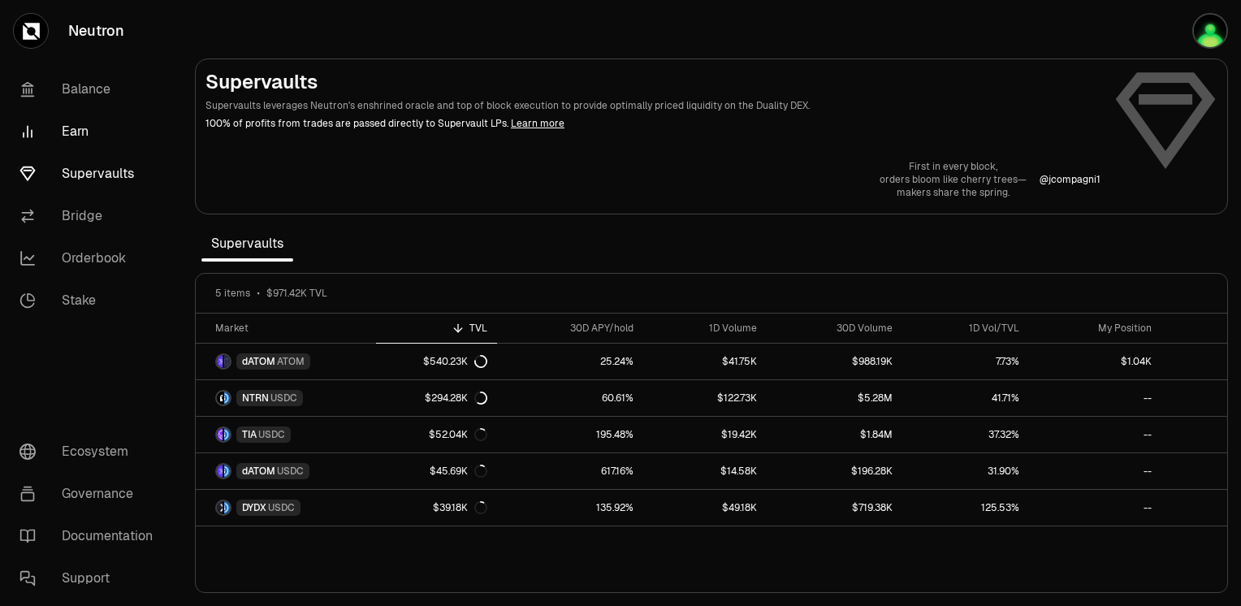
click at [73, 132] on link "Earn" at bounding box center [90, 131] width 169 height 42
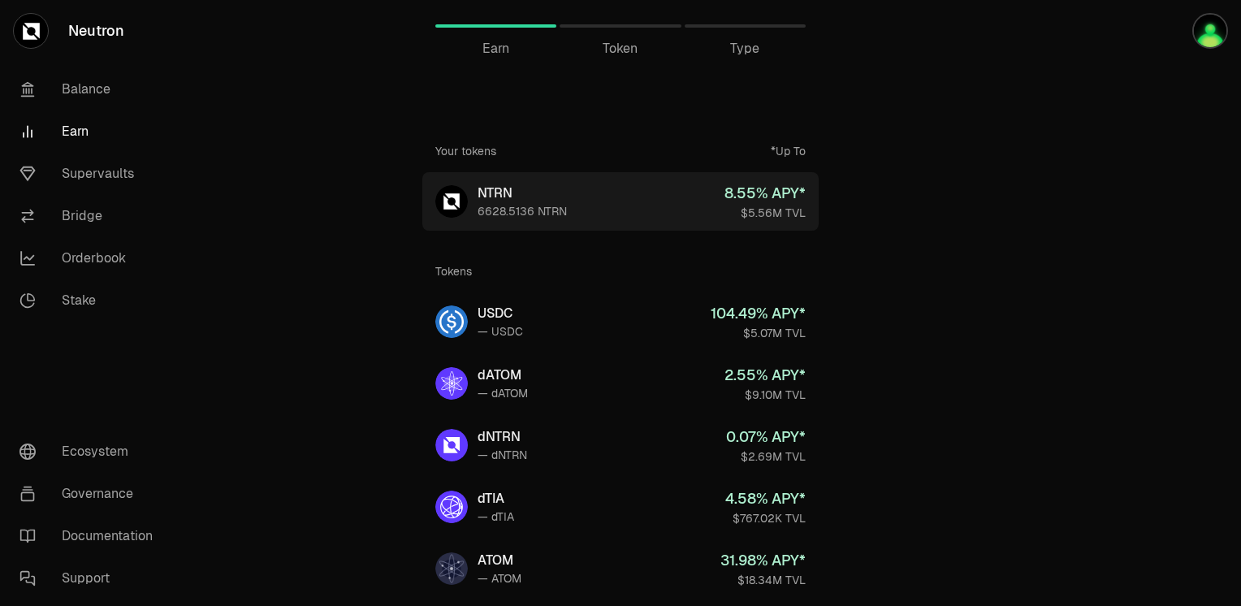
click at [595, 204] on link "NTRN 6628.5136 NTRN 8.55 % APY* $5.56M TVL" at bounding box center [620, 201] width 396 height 58
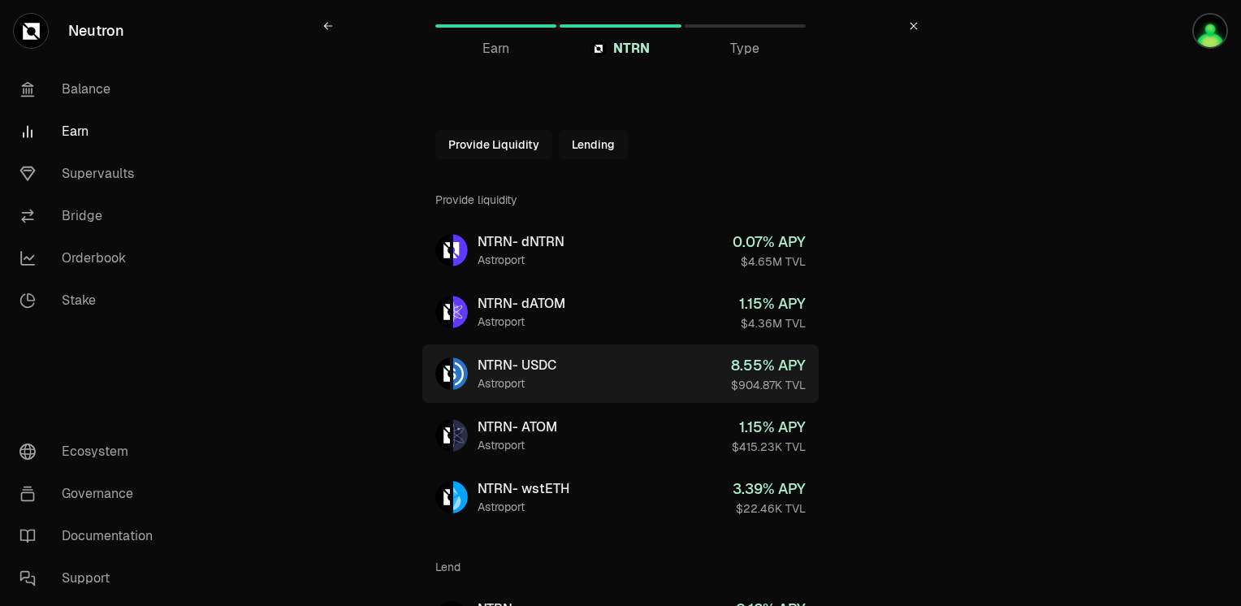
click at [576, 372] on link "NTRN - USDC Astroport 8.55 % APY $904.87K TVL" at bounding box center [620, 373] width 396 height 58
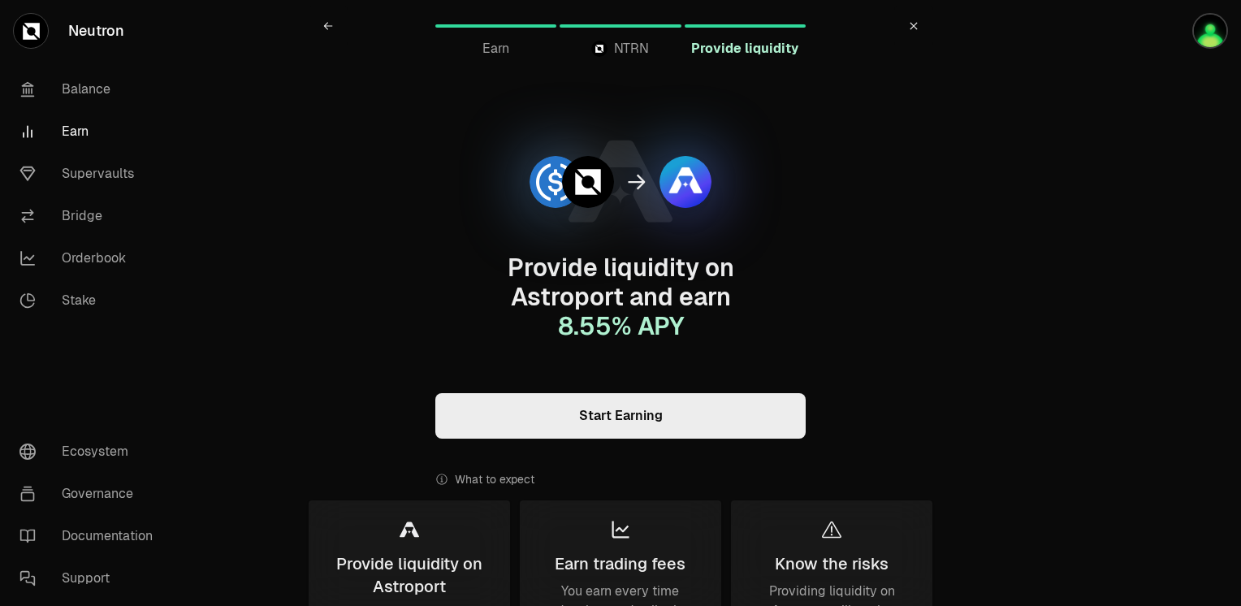
click at [619, 423] on link "Start Earning" at bounding box center [620, 415] width 370 height 45
